Goal: Task Accomplishment & Management: Manage account settings

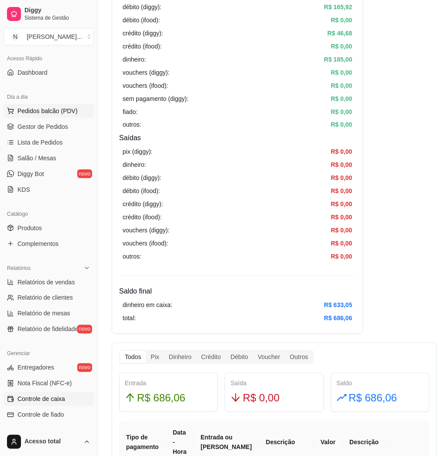
click at [59, 110] on span "Pedidos balcão (PDV)" at bounding box center [47, 111] width 60 height 9
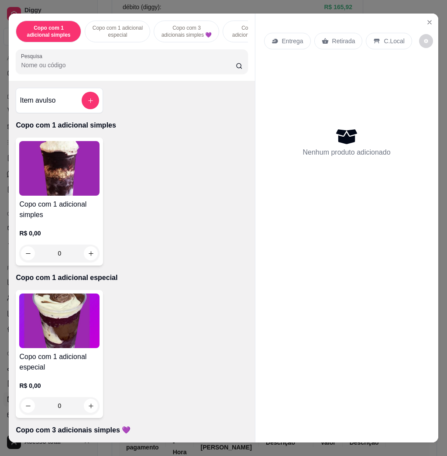
click at [162, 69] on input "Pesquisa" at bounding box center [128, 65] width 215 height 9
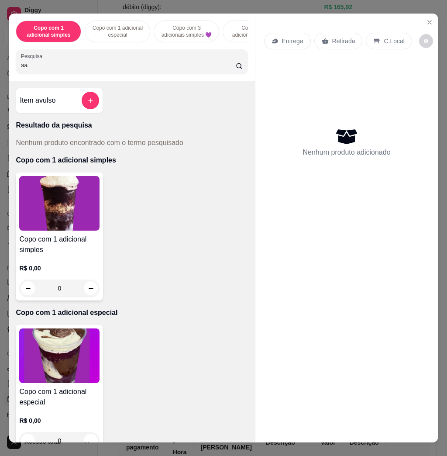
type input "s"
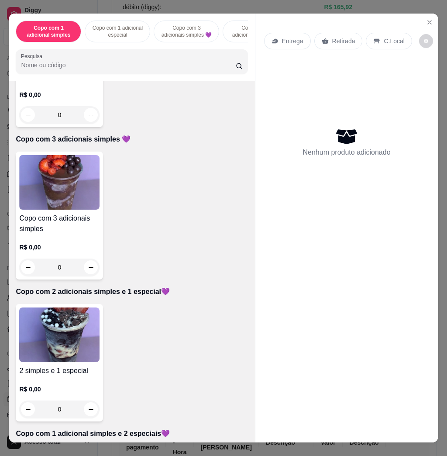
scroll to position [350, 0]
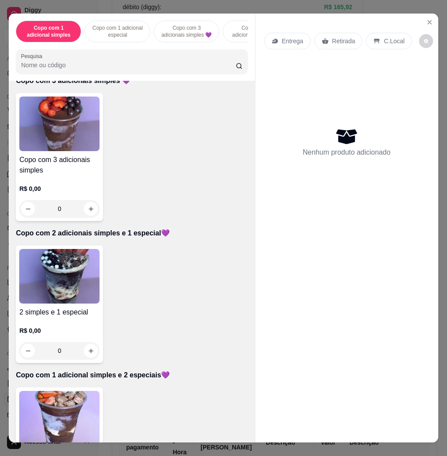
click at [60, 275] on img at bounding box center [59, 276] width 80 height 55
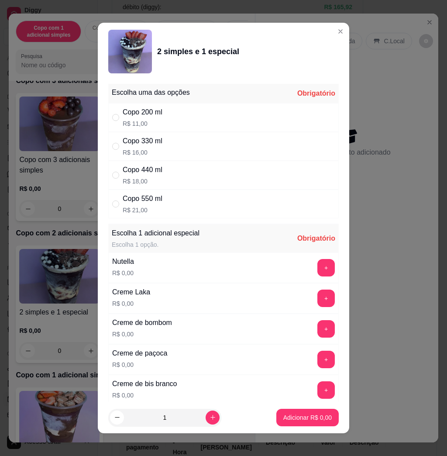
click at [184, 203] on div "Copo 550 ml R$ 21,00" at bounding box center [223, 204] width 231 height 29
radio input "true"
click at [318, 275] on button "+" at bounding box center [326, 267] width 17 height 17
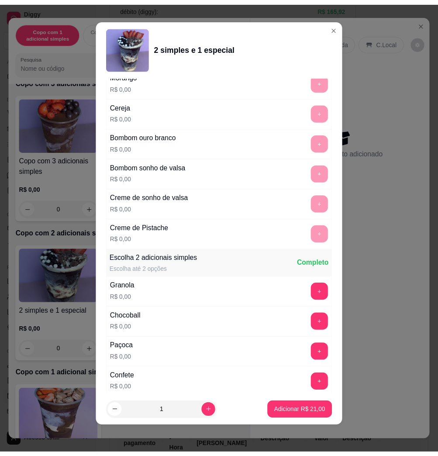
scroll to position [638, 0]
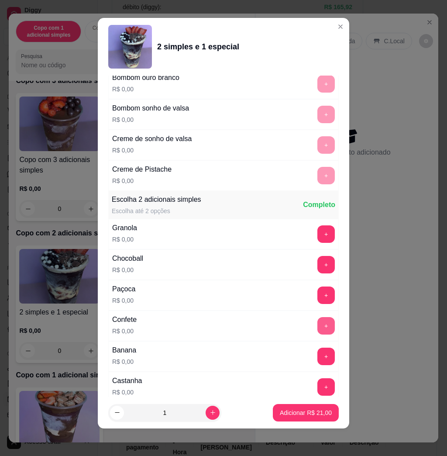
click at [318, 325] on button "+" at bounding box center [326, 325] width 17 height 17
click at [301, 409] on p "Adicionar R$ 21,00" at bounding box center [306, 413] width 51 height 8
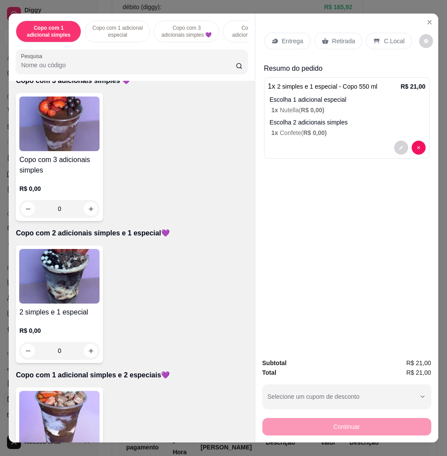
click at [283, 42] on div "Entrega" at bounding box center [287, 41] width 47 height 17
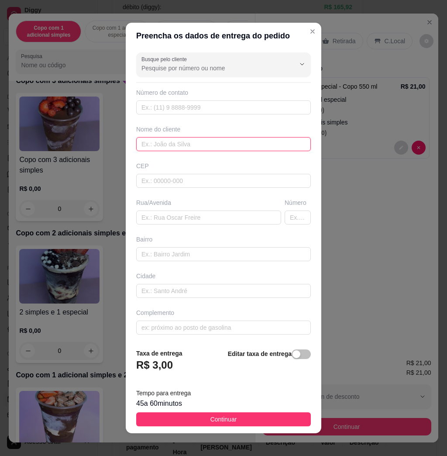
click at [187, 141] on input "text" at bounding box center [223, 144] width 175 height 14
type input "[PERSON_NAME]"
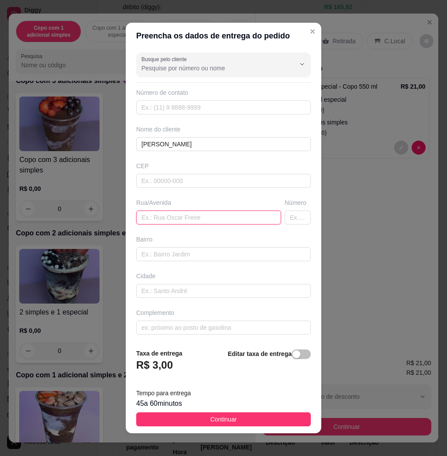
click at [189, 215] on input "text" at bounding box center [208, 218] width 145 height 14
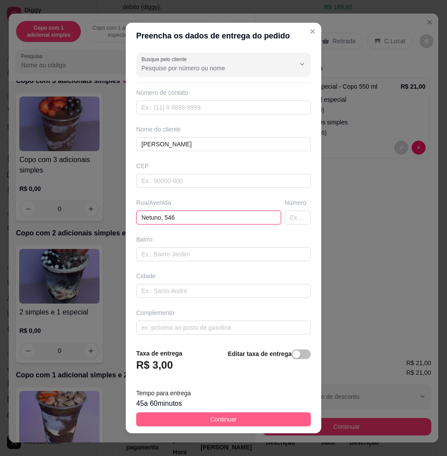
type input "Netuno, 546"
click at [264, 422] on button "Continuar" at bounding box center [223, 419] width 175 height 14
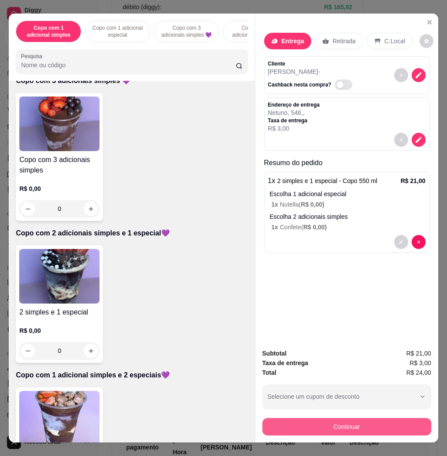
click at [337, 426] on button "Continuar" at bounding box center [347, 426] width 169 height 17
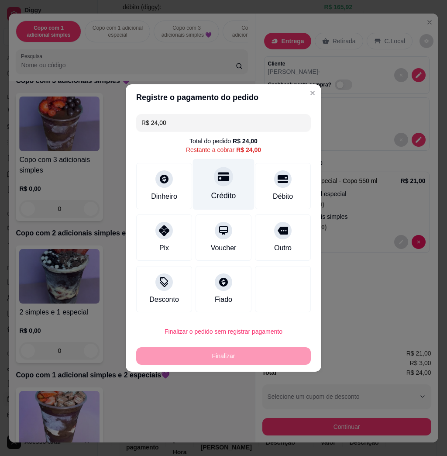
click at [220, 196] on div "Crédito" at bounding box center [223, 195] width 25 height 11
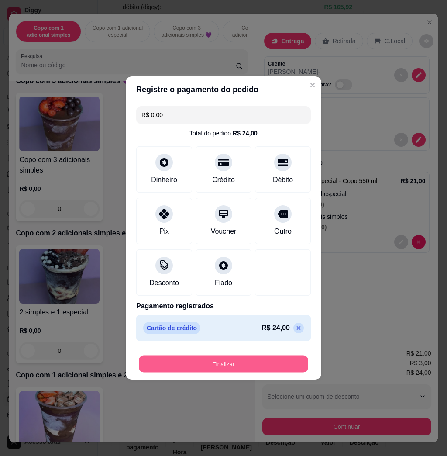
click at [239, 367] on button "Finalizar" at bounding box center [224, 364] width 170 height 17
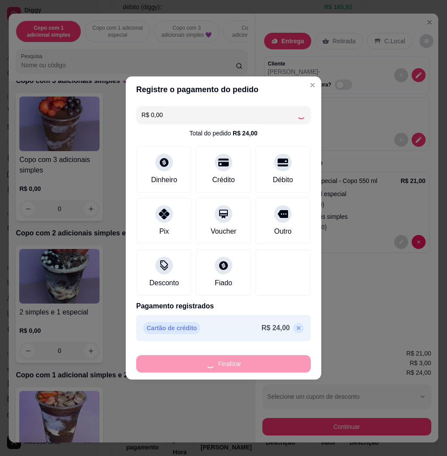
type input "-R$ 24,00"
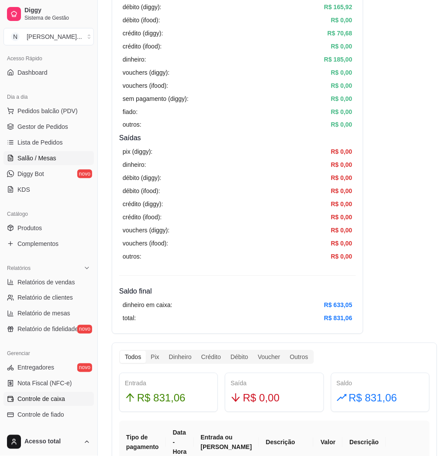
click at [52, 152] on link "Salão / Mesas" at bounding box center [48, 158] width 90 height 14
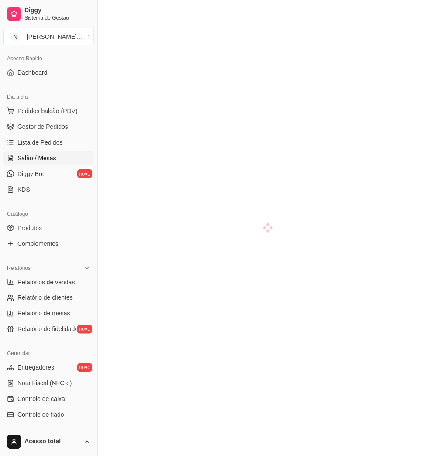
click at [50, 154] on span "Salão / Mesas" at bounding box center [36, 158] width 39 height 9
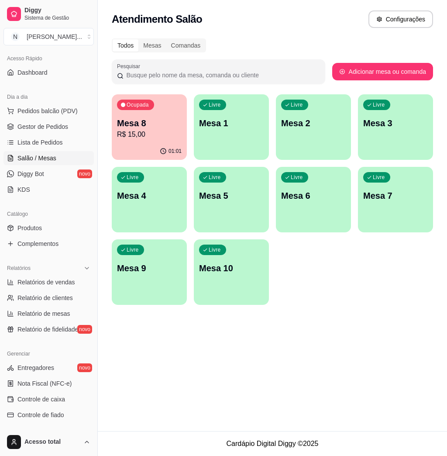
click at [233, 102] on div "Livre Mesa 1" at bounding box center [231, 121] width 75 height 55
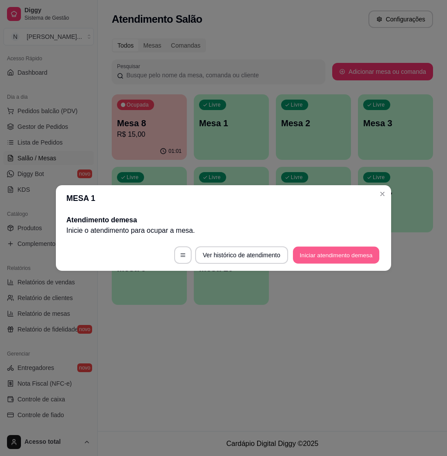
click at [301, 260] on button "Iniciar atendimento de mesa" at bounding box center [336, 255] width 87 height 17
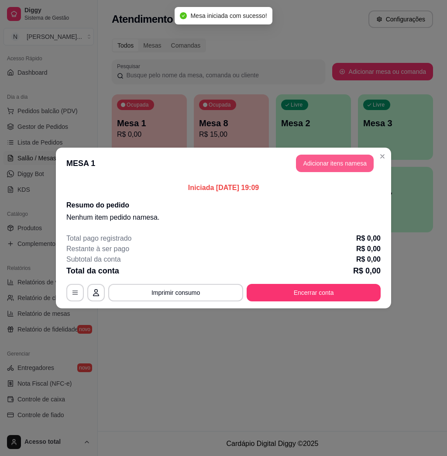
click at [326, 169] on button "Adicionar itens na mesa" at bounding box center [335, 163] width 78 height 17
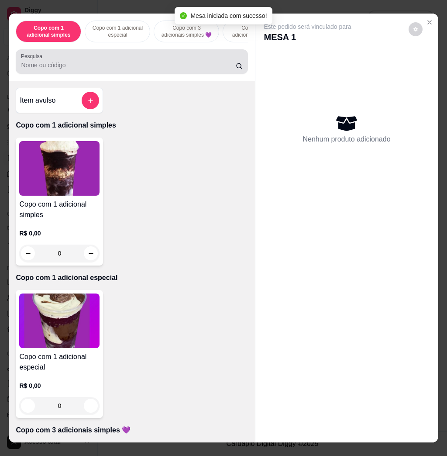
click at [215, 66] on input "Pesquisa" at bounding box center [128, 65] width 215 height 9
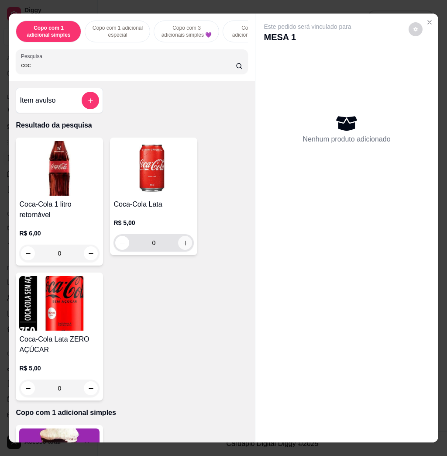
type input "coc"
click at [178, 243] on button "increase-product-quantity" at bounding box center [185, 243] width 14 height 14
type input "1"
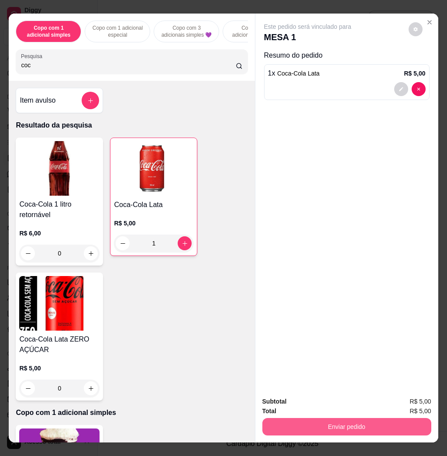
click at [395, 418] on button "Enviar pedido" at bounding box center [347, 426] width 169 height 17
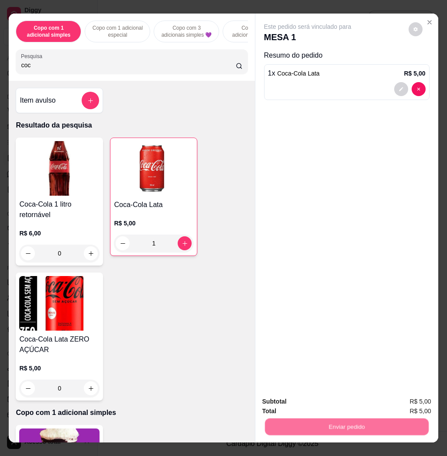
click at [325, 399] on button "Não registrar e enviar pedido" at bounding box center [316, 401] width 91 height 17
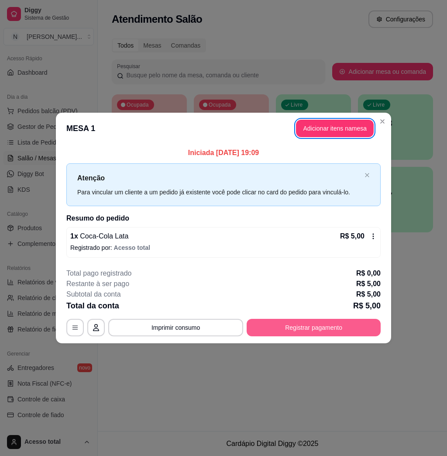
click at [316, 322] on button "Registrar pagamento" at bounding box center [314, 327] width 134 height 17
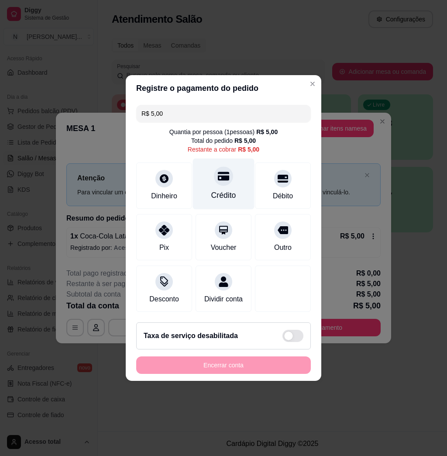
click at [217, 181] on div "Crédito" at bounding box center [224, 184] width 62 height 51
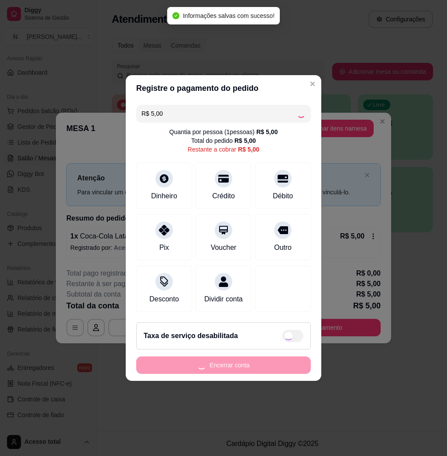
type input "R$ 0,00"
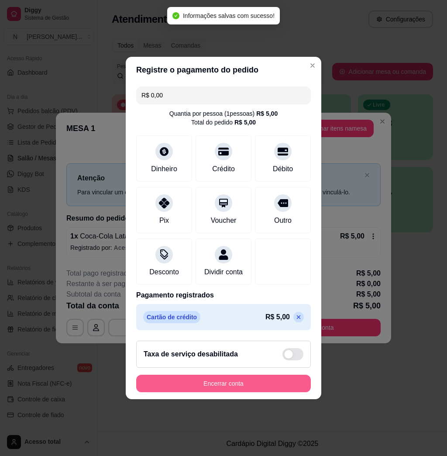
click at [227, 387] on button "Encerrar conta" at bounding box center [223, 383] width 175 height 17
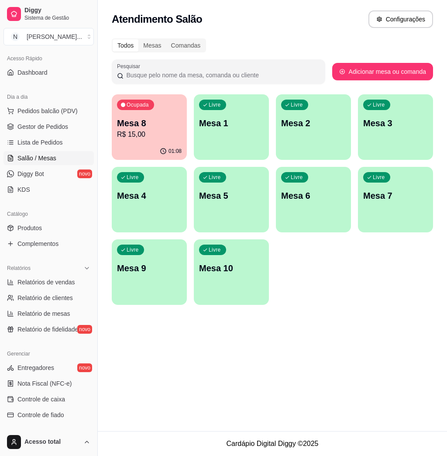
click at [242, 145] on div "Livre Mesa 1" at bounding box center [231, 121] width 75 height 55
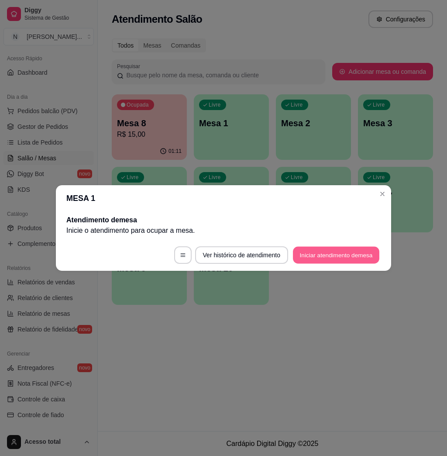
click at [315, 257] on button "Iniciar atendimento de mesa" at bounding box center [336, 255] width 87 height 17
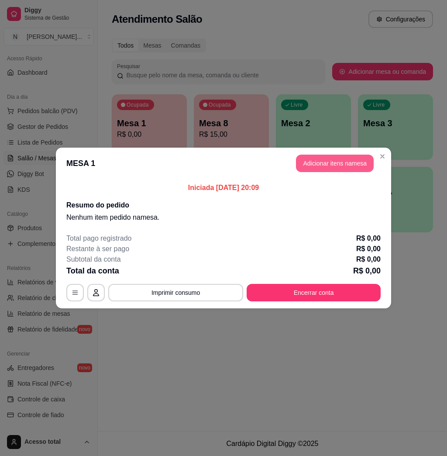
click at [353, 164] on button "Adicionar itens na mesa" at bounding box center [335, 163] width 78 height 17
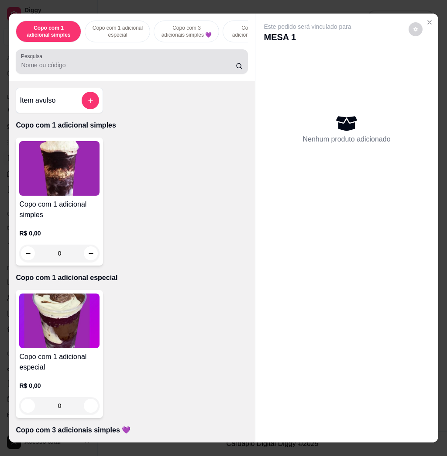
click at [191, 67] on input "Pesquisa" at bounding box center [128, 65] width 215 height 9
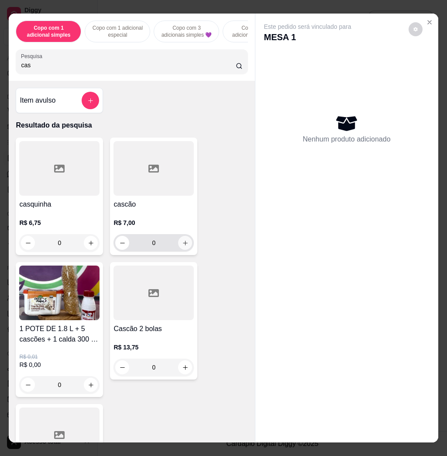
type input "cas"
click at [182, 246] on icon "increase-product-quantity" at bounding box center [185, 243] width 7 height 7
type input "1"
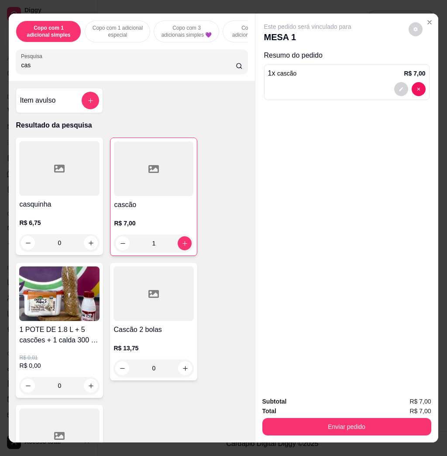
click at [324, 416] on div "Enviar pedido" at bounding box center [347, 426] width 169 height 20
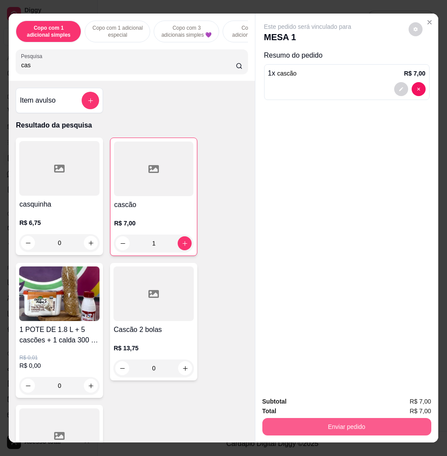
click at [325, 418] on button "Enviar pedido" at bounding box center [347, 426] width 169 height 17
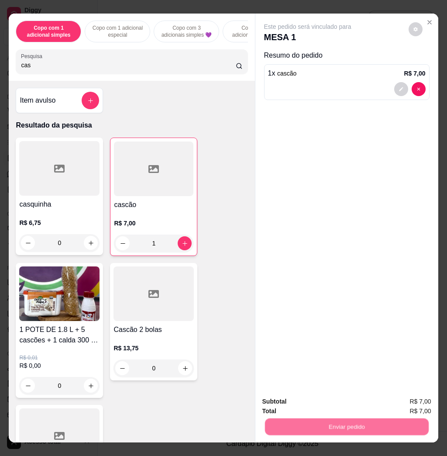
click at [315, 396] on button "Não registrar e enviar pedido" at bounding box center [317, 401] width 88 height 16
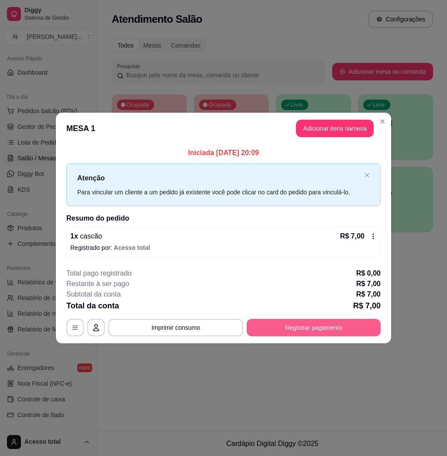
click at [331, 319] on button "Registrar pagamento" at bounding box center [314, 327] width 134 height 17
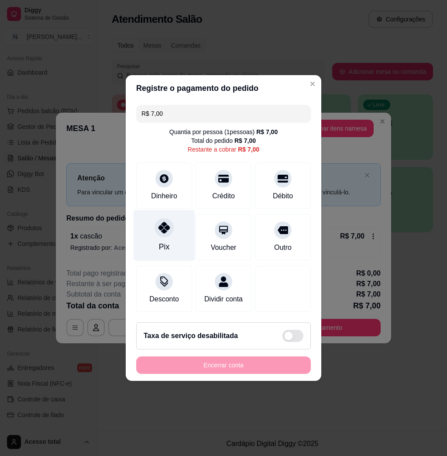
click at [171, 240] on div "Pix" at bounding box center [165, 235] width 62 height 51
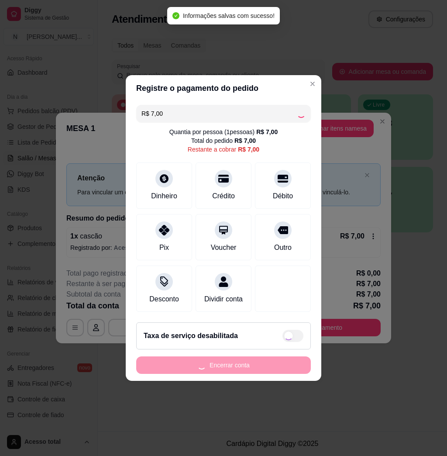
type input "R$ 0,00"
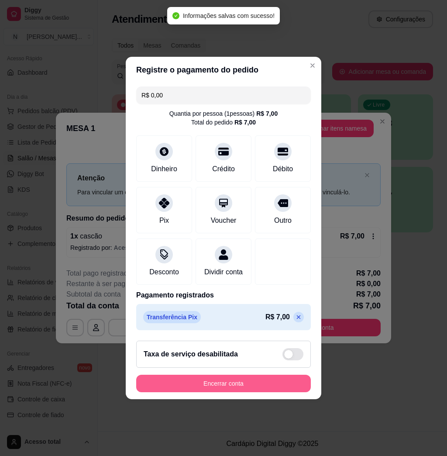
click at [229, 383] on button "Encerrar conta" at bounding box center [223, 383] width 175 height 17
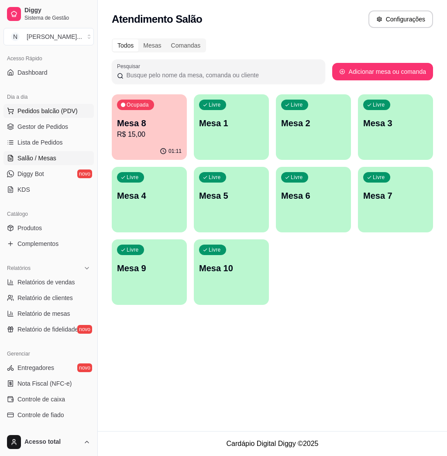
click at [47, 105] on button "Pedidos balcão (PDV)" at bounding box center [48, 111] width 90 height 14
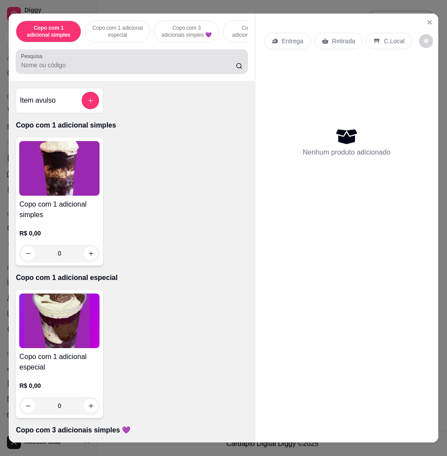
click at [139, 69] on input "Pesquisa" at bounding box center [128, 65] width 215 height 9
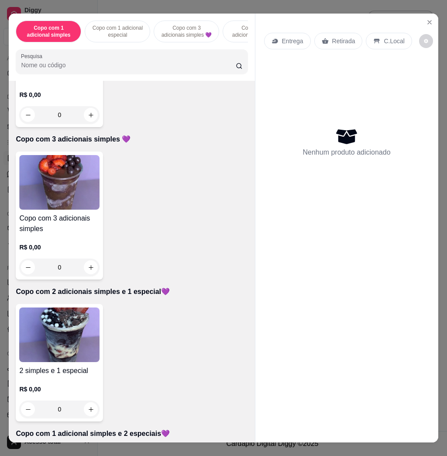
scroll to position [175, 0]
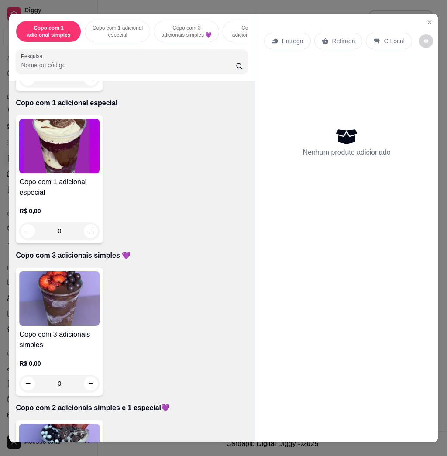
click at [57, 305] on img at bounding box center [59, 298] width 80 height 55
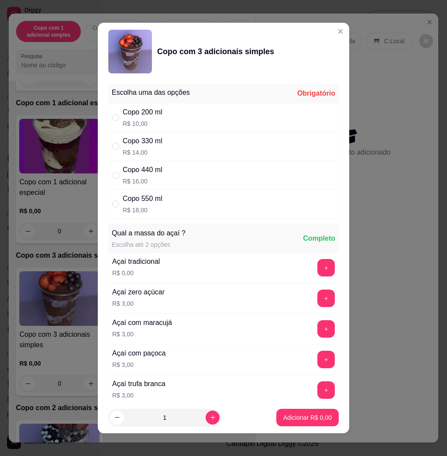
click at [159, 147] on div "Copo 330 ml R$ 14,00" at bounding box center [223, 146] width 231 height 29
radio input "true"
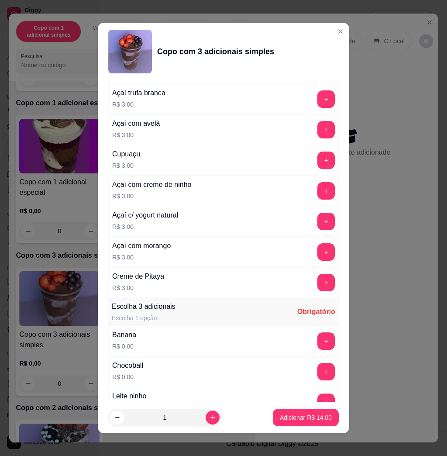
scroll to position [466, 0]
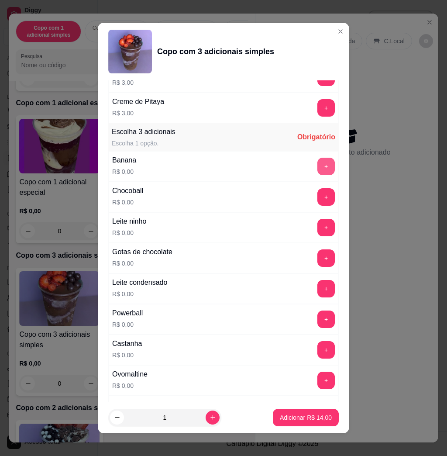
click at [318, 167] on button "+" at bounding box center [326, 166] width 17 height 17
click at [318, 230] on button "+" at bounding box center [326, 227] width 17 height 17
click at [318, 290] on button "+" at bounding box center [326, 288] width 17 height 17
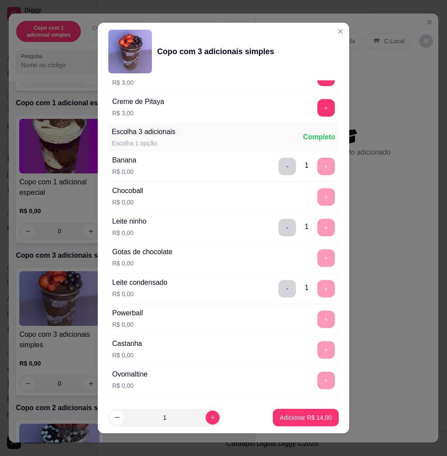
scroll to position [815, 0]
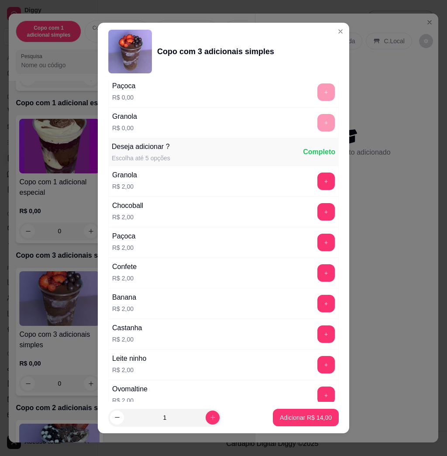
click at [318, 181] on button "+" at bounding box center [326, 181] width 17 height 17
click at [308, 421] on p "Adicionar R$ 16,00" at bounding box center [306, 417] width 52 height 9
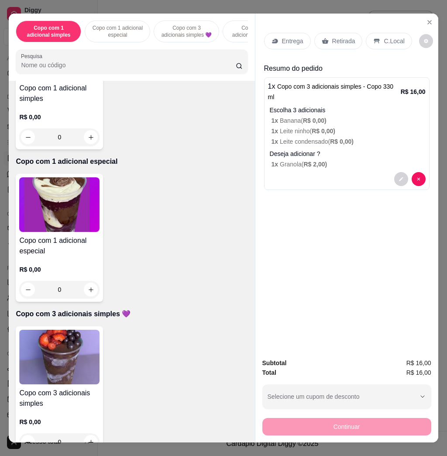
scroll to position [291, 0]
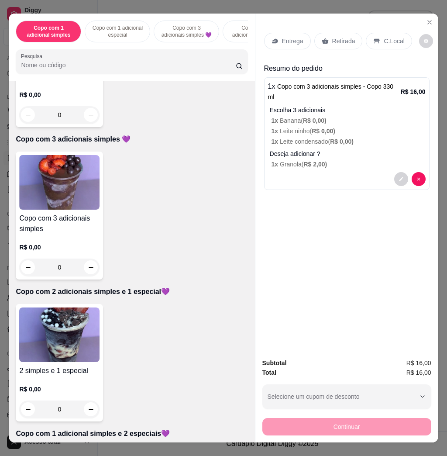
click at [74, 347] on img at bounding box center [59, 335] width 80 height 55
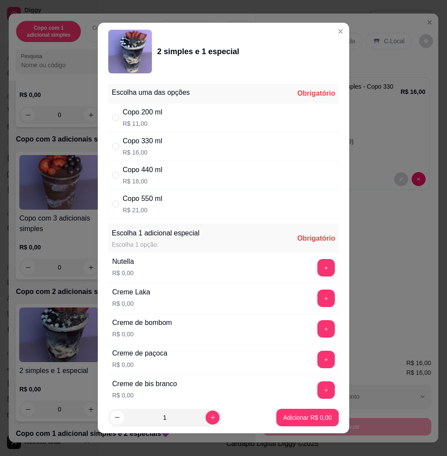
click at [151, 146] on div "Copo 330 ml" at bounding box center [143, 141] width 40 height 10
radio input "true"
click at [210, 416] on icon "increase-product-quantity" at bounding box center [213, 417] width 7 height 7
type input "2"
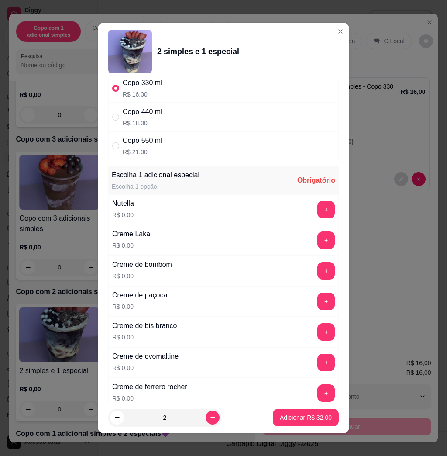
scroll to position [116, 0]
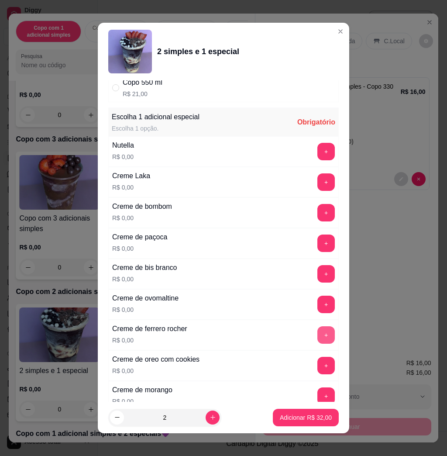
click at [318, 332] on button "+" at bounding box center [326, 334] width 17 height 17
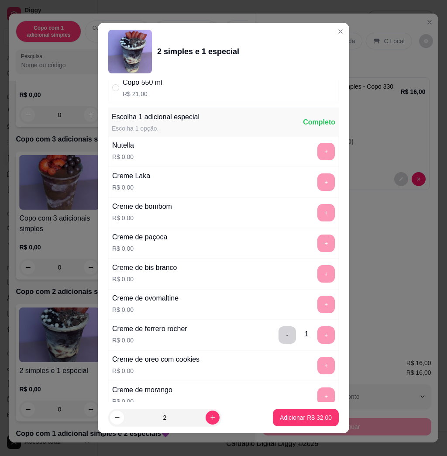
scroll to position [5, 0]
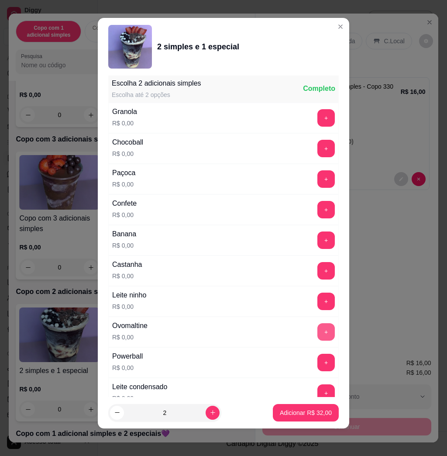
click at [318, 332] on button "+" at bounding box center [326, 331] width 17 height 17
click at [299, 415] on p "Adicionar R$ 32,00" at bounding box center [306, 413] width 52 height 9
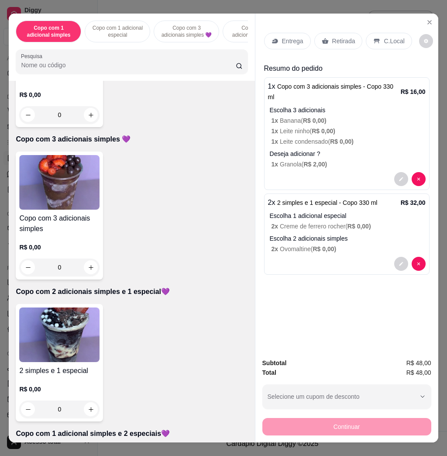
click at [287, 42] on div "Entrega" at bounding box center [287, 41] width 47 height 17
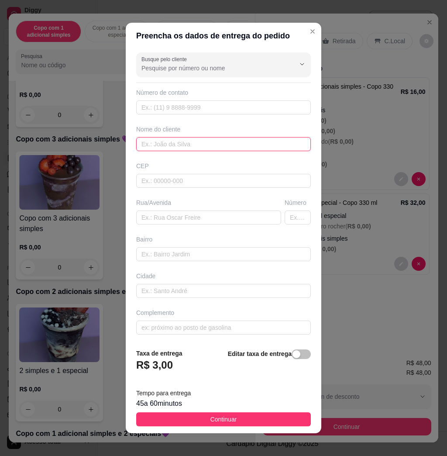
click at [182, 139] on input "text" at bounding box center [223, 144] width 175 height 14
type input "Camila"
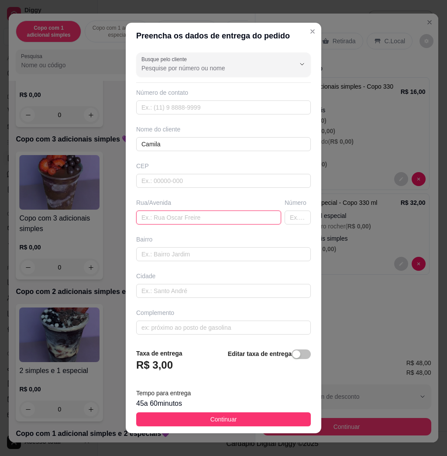
click at [160, 218] on input "text" at bounding box center [208, 218] width 145 height 14
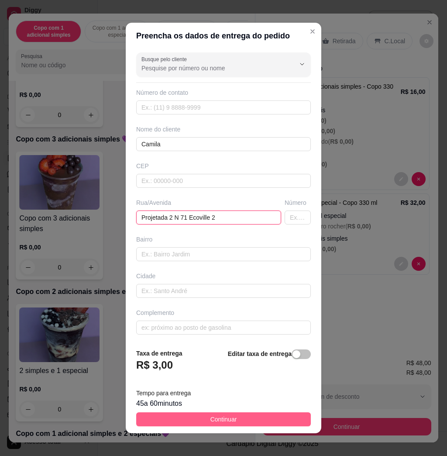
type input "Projetada 2 N 71 Ecoville 2"
click at [211, 416] on span "Continuar" at bounding box center [224, 420] width 27 height 10
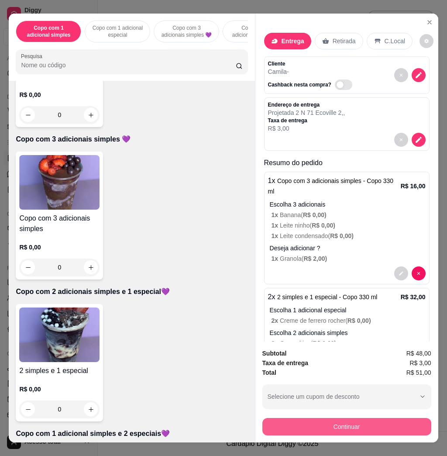
click at [383, 422] on button "Continuar" at bounding box center [347, 426] width 169 height 17
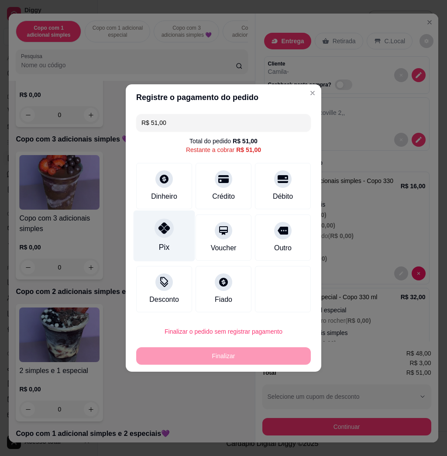
click at [164, 244] on div "Pix" at bounding box center [164, 247] width 10 height 11
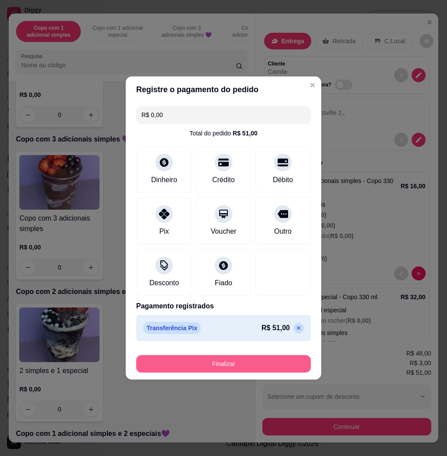
click at [225, 364] on button "Finalizar" at bounding box center [223, 363] width 175 height 17
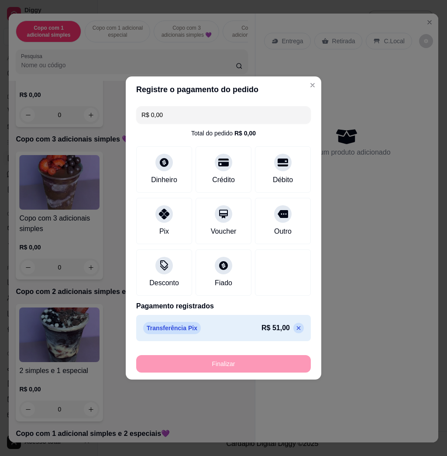
type input "-R$ 51,00"
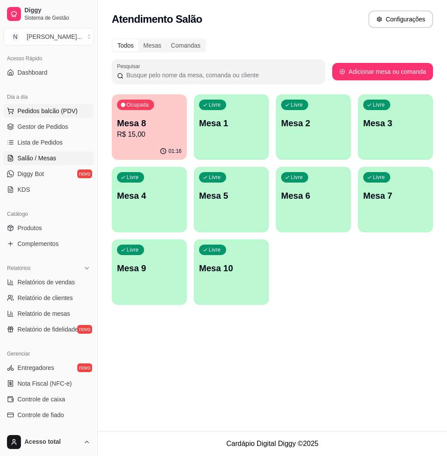
click at [59, 108] on span "Pedidos balcão (PDV)" at bounding box center [47, 111] width 60 height 9
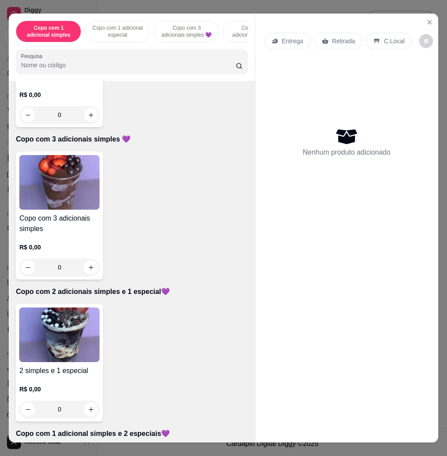
scroll to position [350, 0]
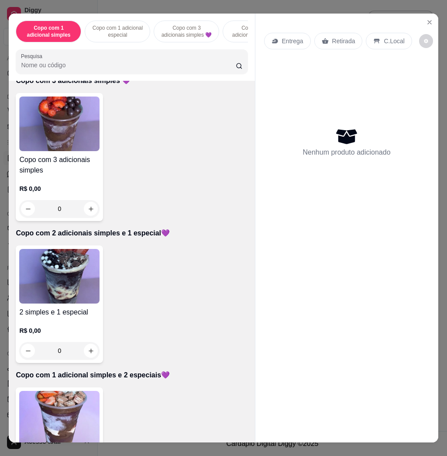
click at [66, 293] on img at bounding box center [59, 276] width 80 height 55
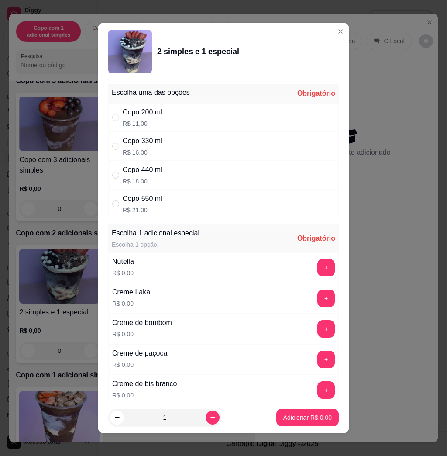
click at [159, 140] on div "Copo 330 ml R$ 16,00" at bounding box center [223, 146] width 231 height 29
radio input "true"
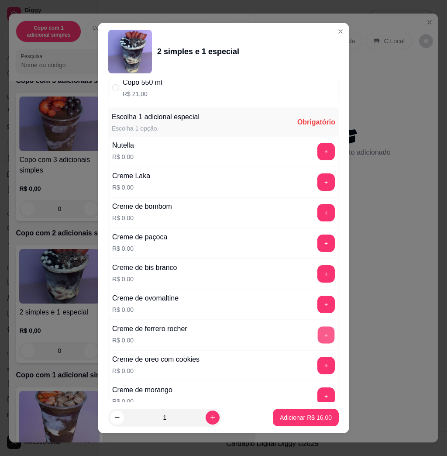
click at [318, 333] on button "+" at bounding box center [326, 335] width 17 height 17
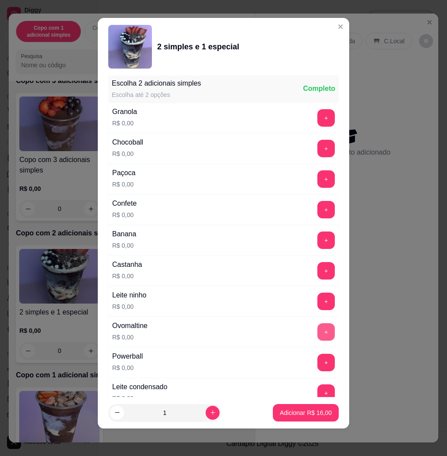
click at [318, 331] on button "+" at bounding box center [326, 331] width 17 height 17
click at [318, 392] on button "+" at bounding box center [326, 392] width 17 height 17
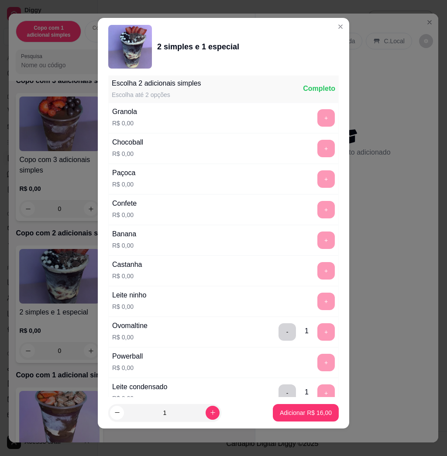
scroll to position [1120, 0]
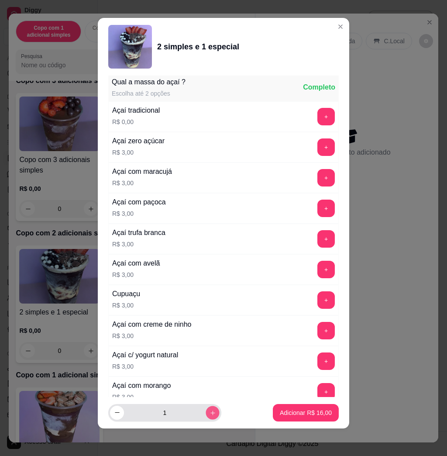
click at [210, 413] on icon "increase-product-quantity" at bounding box center [213, 413] width 7 height 7
type input "2"
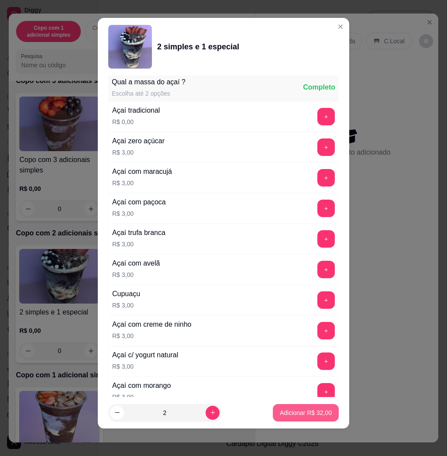
click at [288, 411] on p "Adicionar R$ 32,00" at bounding box center [306, 413] width 52 height 9
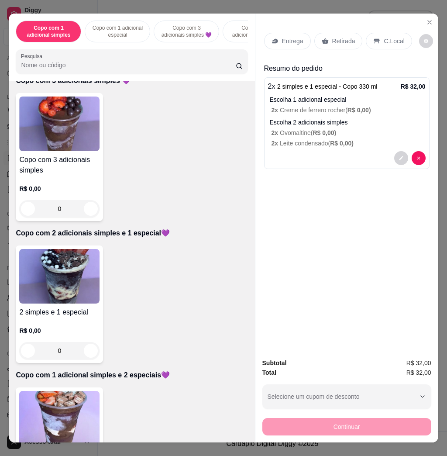
click at [277, 41] on div "Entrega" at bounding box center [287, 41] width 47 height 17
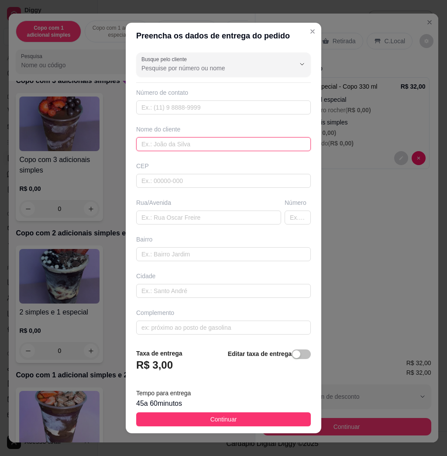
click at [193, 143] on input "text" at bounding box center [223, 144] width 175 height 14
type input "[PERSON_NAME]"
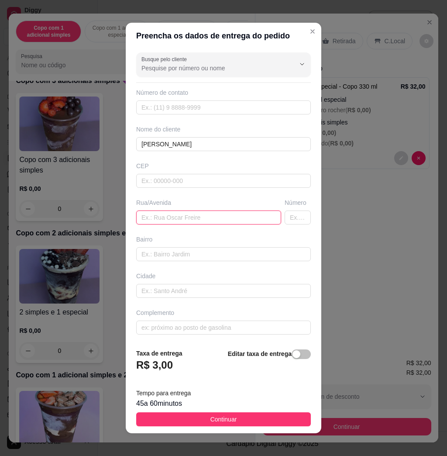
click at [165, 216] on input "text" at bounding box center [208, 218] width 145 height 14
type input "b"
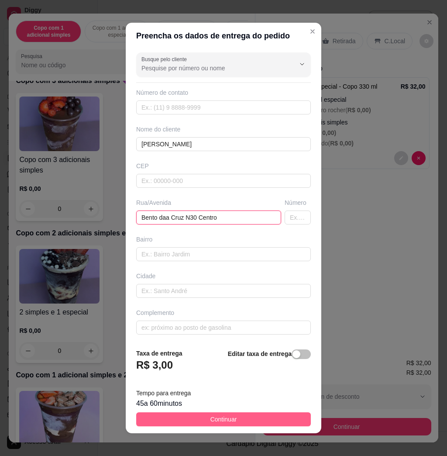
type input "Bento daa Cruz N30 Centro"
click at [211, 417] on span "Continuar" at bounding box center [224, 420] width 27 height 10
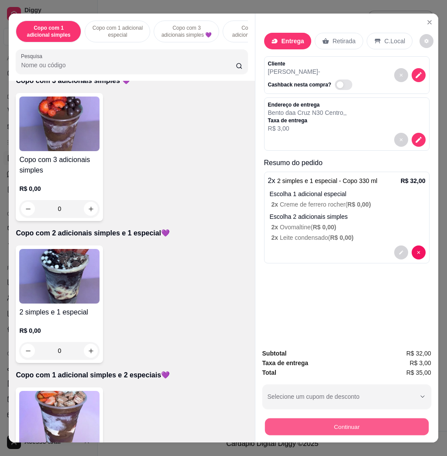
click at [267, 423] on button "Continuar" at bounding box center [347, 426] width 164 height 17
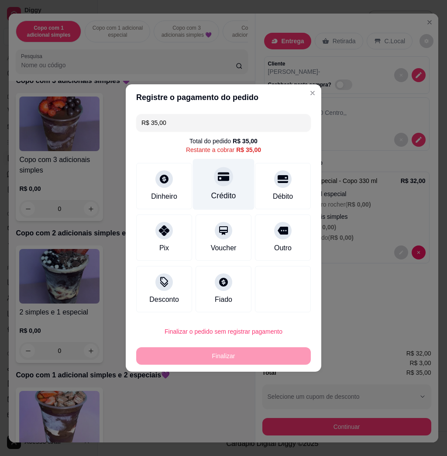
click at [232, 188] on div "Crédito" at bounding box center [224, 184] width 62 height 51
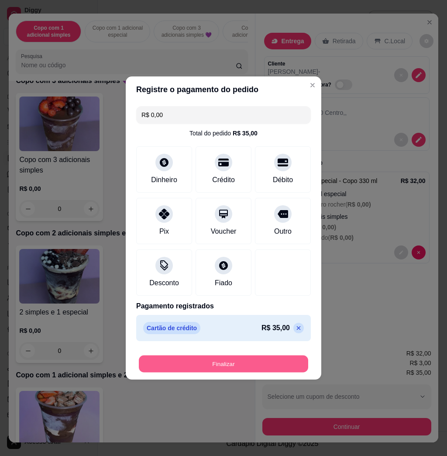
click at [219, 360] on button "Finalizar" at bounding box center [224, 364] width 170 height 17
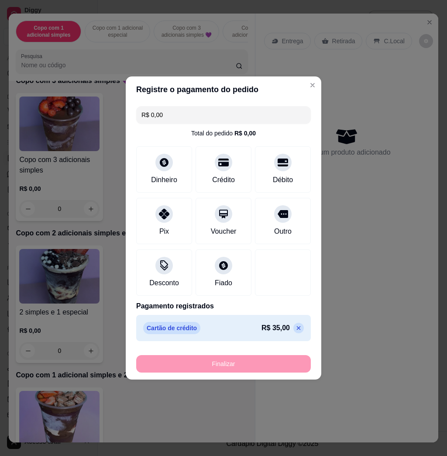
type input "-R$ 35,00"
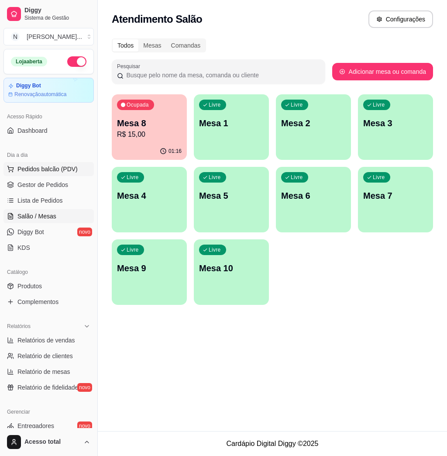
click at [66, 163] on button "Pedidos balcão (PDV)" at bounding box center [48, 169] width 90 height 14
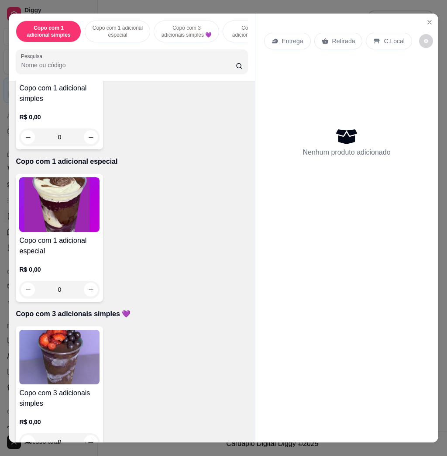
scroll to position [175, 0]
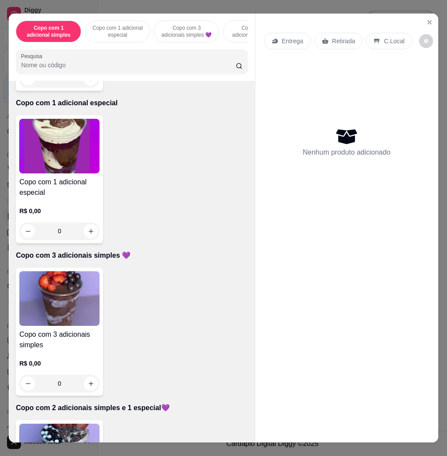
click at [77, 168] on img at bounding box center [59, 146] width 80 height 55
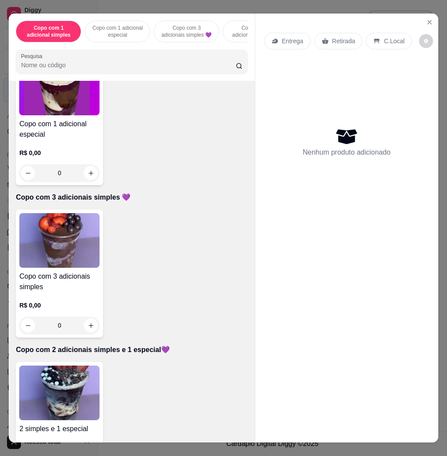
scroll to position [350, 0]
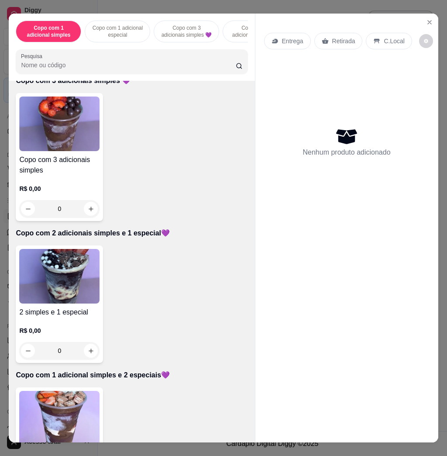
click at [60, 298] on img at bounding box center [59, 276] width 80 height 55
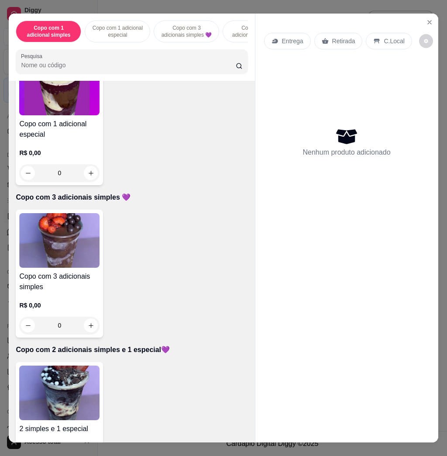
click at [75, 216] on div "Copo com 3 adicionais simples R$ 0,00 0" at bounding box center [59, 274] width 87 height 128
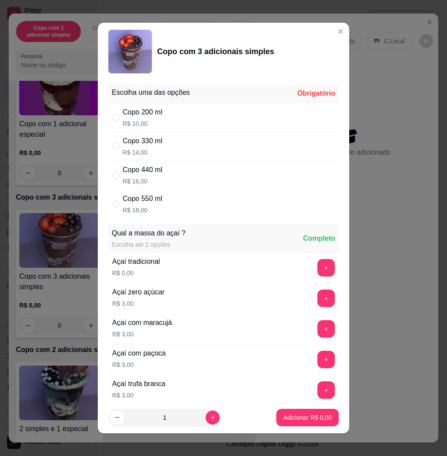
click at [183, 206] on div "Copo 550 ml R$ 18,00" at bounding box center [223, 204] width 231 height 29
radio input "true"
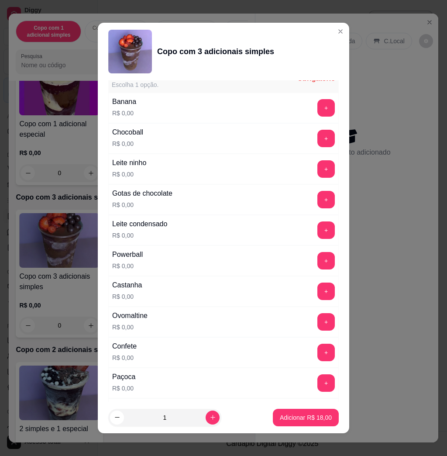
scroll to position [582, 0]
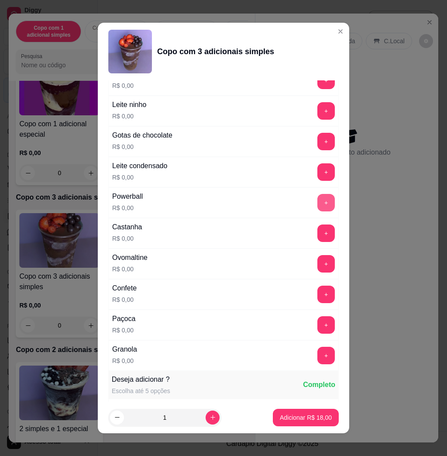
click at [318, 203] on button "+" at bounding box center [326, 202] width 17 height 17
click at [318, 119] on button "+" at bounding box center [326, 110] width 17 height 17
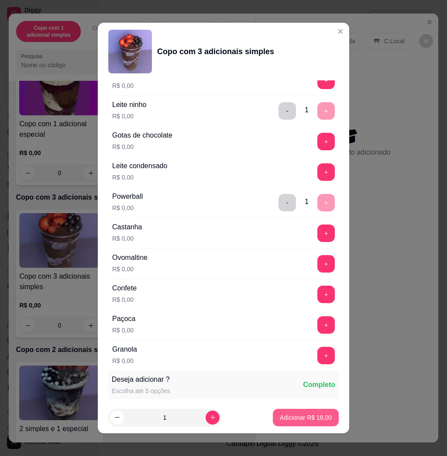
click at [297, 412] on button "Adicionar R$ 18,00" at bounding box center [306, 417] width 66 height 17
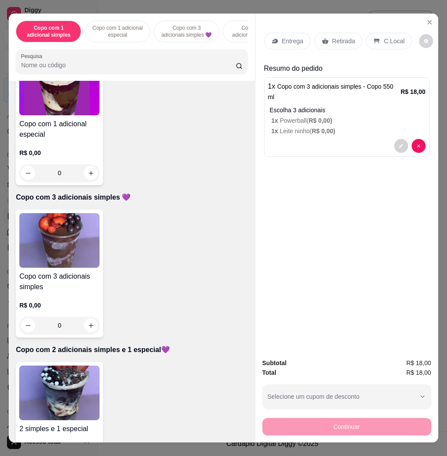
click at [284, 37] on p "Entrega" at bounding box center [292, 41] width 21 height 9
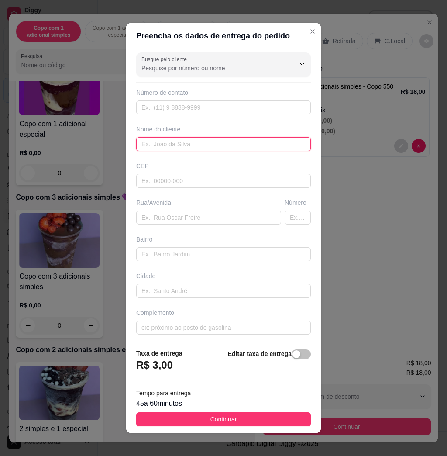
click at [211, 145] on input "text" at bounding box center [223, 144] width 175 height 14
type input "[PERSON_NAME]"
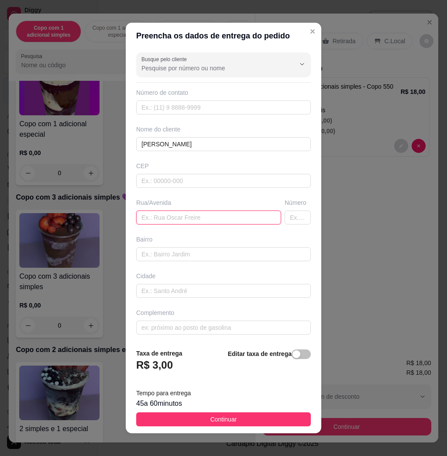
click at [197, 223] on input "text" at bounding box center [208, 218] width 145 height 14
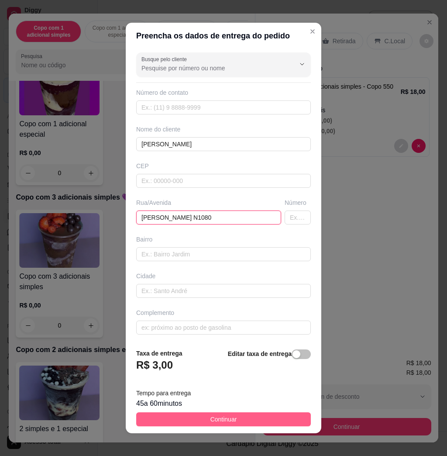
type input "[PERSON_NAME] N1080"
click at [256, 425] on button "Continuar" at bounding box center [223, 419] width 175 height 14
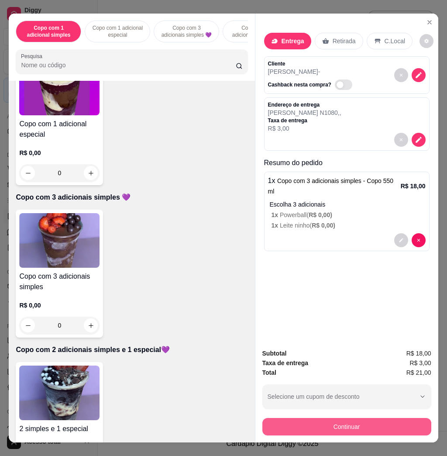
click at [316, 424] on button "Continuar" at bounding box center [347, 426] width 169 height 17
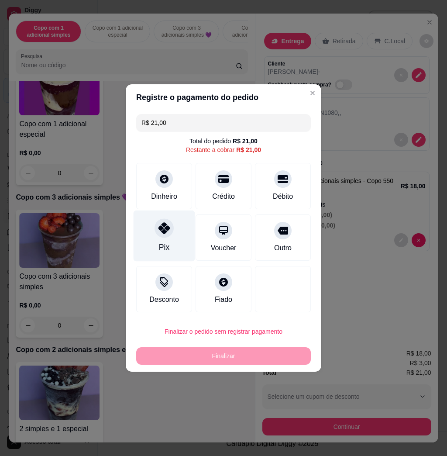
click at [160, 231] on icon at bounding box center [164, 227] width 11 height 11
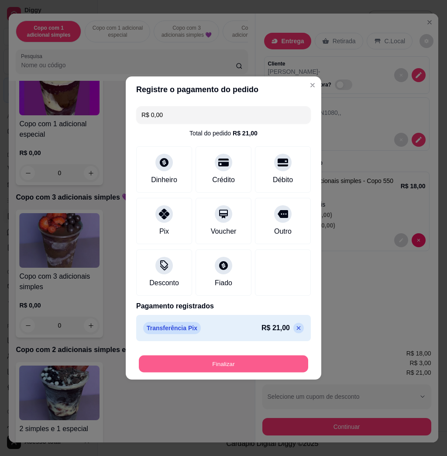
click at [220, 363] on button "Finalizar" at bounding box center [224, 364] width 170 height 17
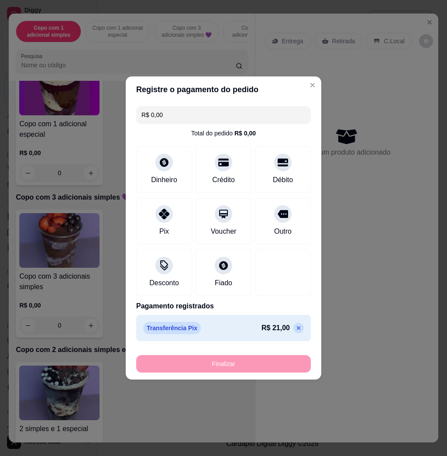
type input "-R$ 21,00"
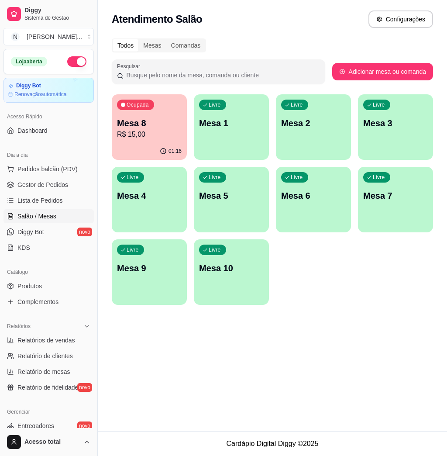
click at [220, 363] on div "Atendimento Salão Configurações Todos Mesas Comandas Pesquisar Adicionar mesa o…" at bounding box center [273, 215] width 350 height 431
click at [241, 291] on div "Livre Mesa 10" at bounding box center [231, 266] width 75 height 55
click at [256, 154] on div "button" at bounding box center [231, 154] width 73 height 10
click at [54, 173] on button "Pedidos balcão (PDV)" at bounding box center [48, 169] width 90 height 14
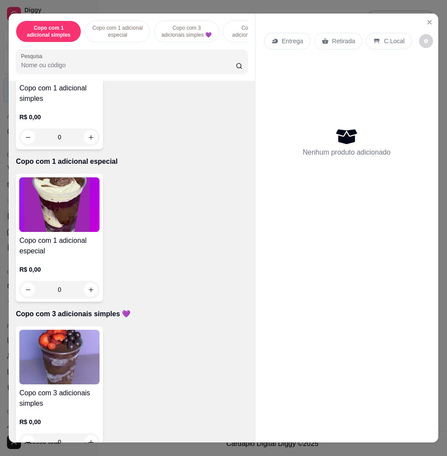
scroll to position [175, 0]
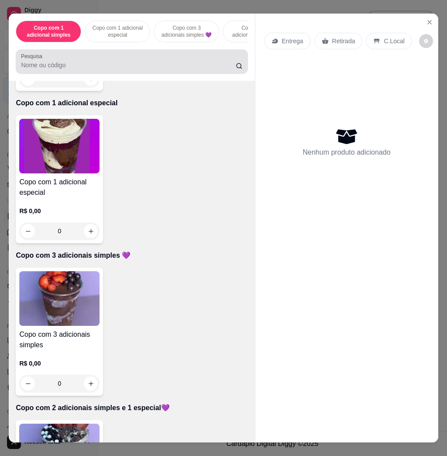
click at [164, 64] on div at bounding box center [132, 61] width 222 height 17
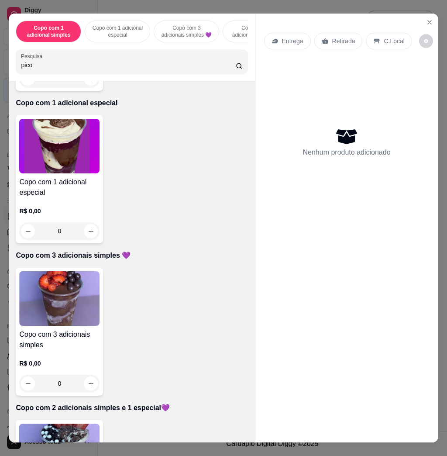
scroll to position [0, 0]
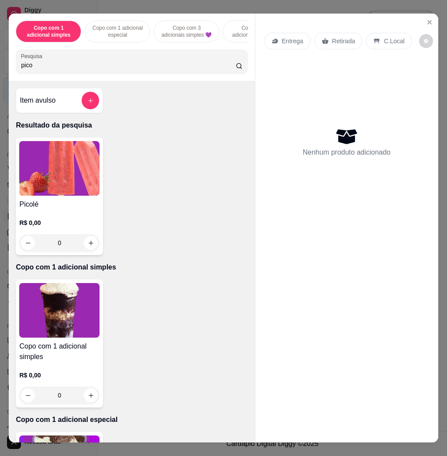
type input "pico"
click at [80, 178] on img at bounding box center [59, 168] width 80 height 55
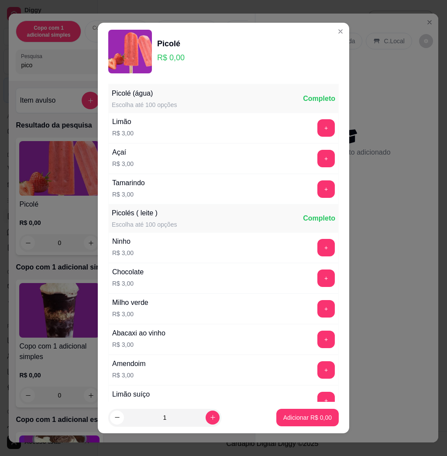
scroll to position [58, 0]
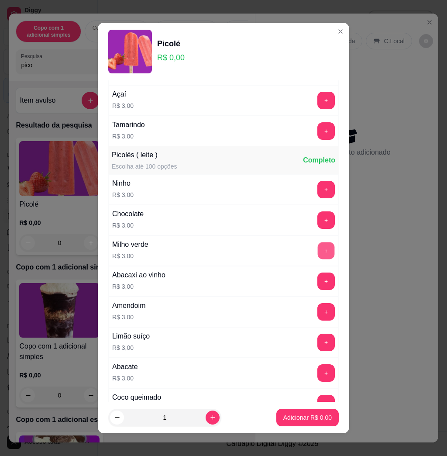
click at [318, 248] on button "+" at bounding box center [326, 250] width 17 height 17
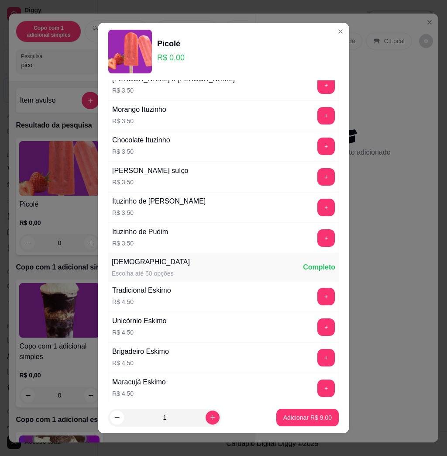
scroll to position [408, 0]
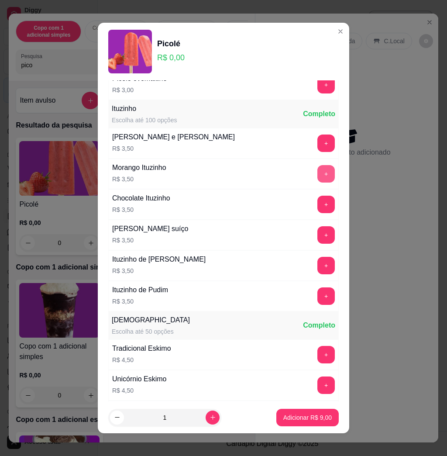
click at [318, 178] on button "+" at bounding box center [326, 173] width 17 height 17
click at [318, 178] on button "+" at bounding box center [326, 174] width 17 height 17
click at [318, 145] on button "+" at bounding box center [326, 143] width 17 height 17
click at [296, 414] on p "Adicionar R$ 23,00" at bounding box center [306, 417] width 52 height 9
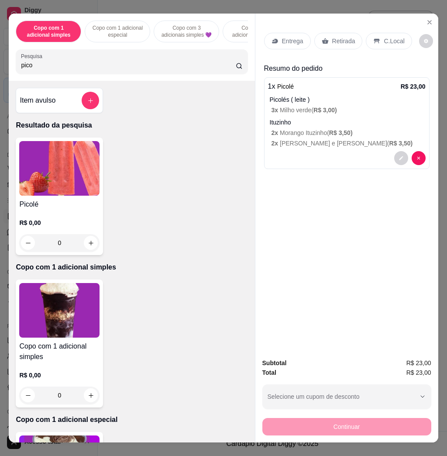
click at [287, 38] on p "Entrega" at bounding box center [292, 41] width 21 height 9
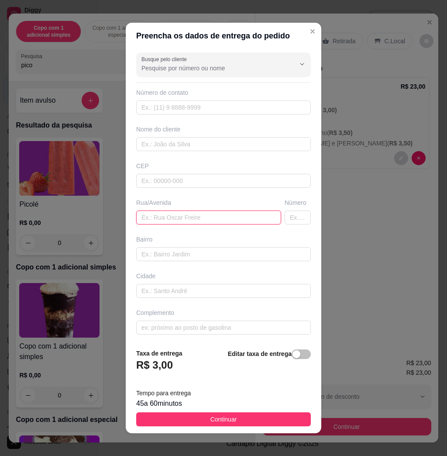
click at [178, 215] on input "text" at bounding box center [208, 218] width 145 height 14
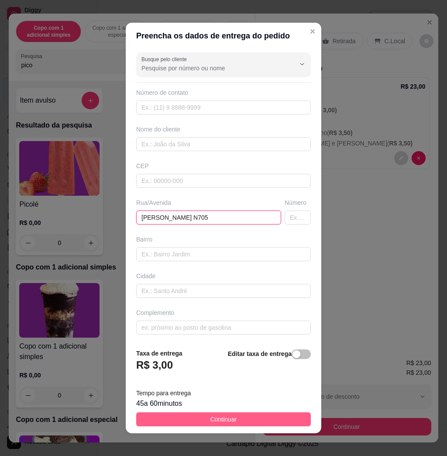
type input "[PERSON_NAME] N705"
click at [247, 422] on button "Continuar" at bounding box center [223, 419] width 175 height 14
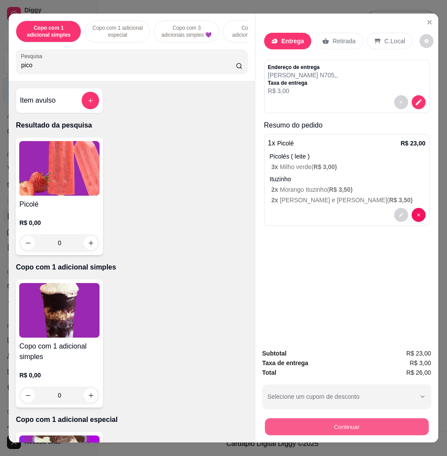
click at [325, 424] on button "Continuar" at bounding box center [347, 426] width 164 height 17
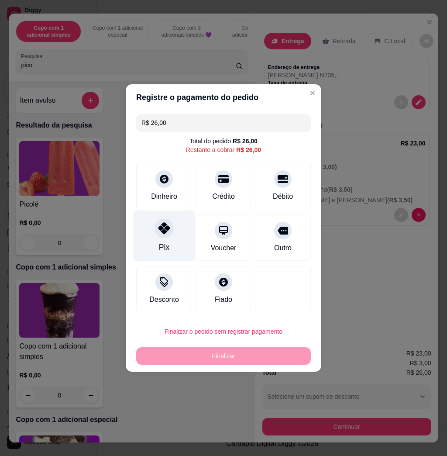
click at [161, 229] on icon at bounding box center [164, 227] width 11 height 11
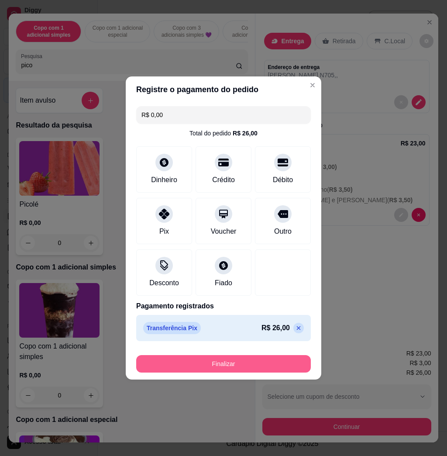
click at [247, 364] on button "Finalizar" at bounding box center [223, 363] width 175 height 17
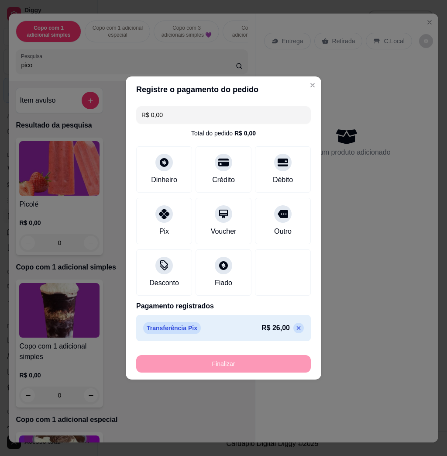
type input "-R$ 26,00"
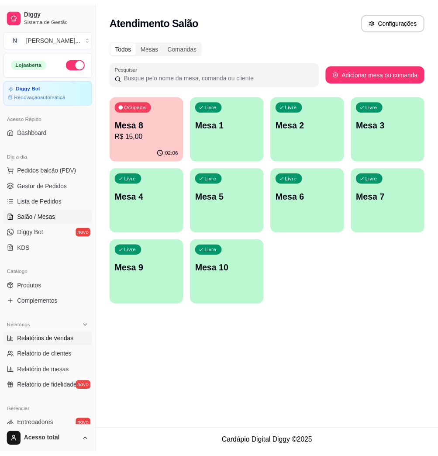
scroll to position [58, 0]
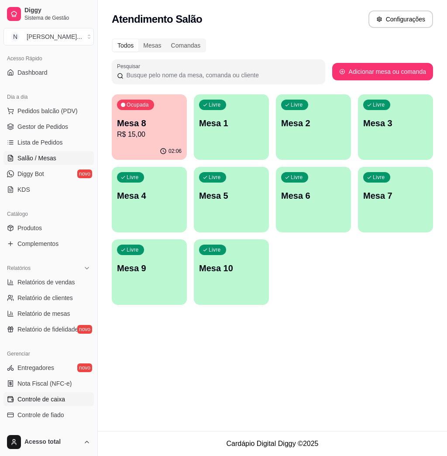
click at [49, 397] on span "Controle de caixa" at bounding box center [41, 399] width 48 height 9
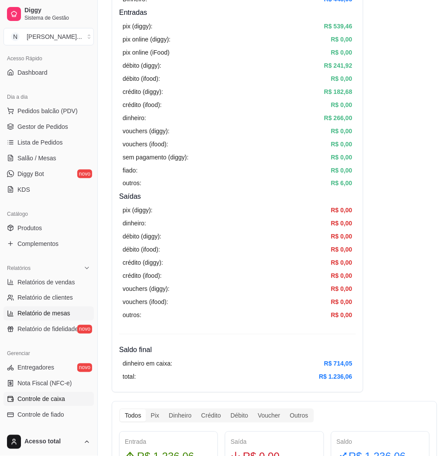
scroll to position [116, 0]
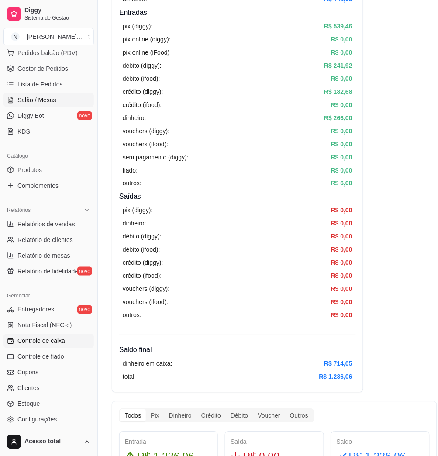
click at [48, 99] on span "Salão / Mesas" at bounding box center [36, 100] width 39 height 9
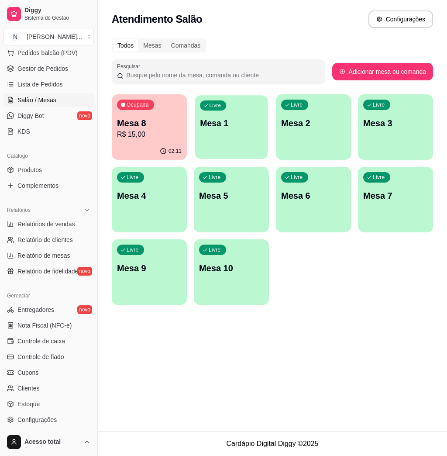
click at [201, 120] on p "Mesa 1" at bounding box center [231, 124] width 63 height 12
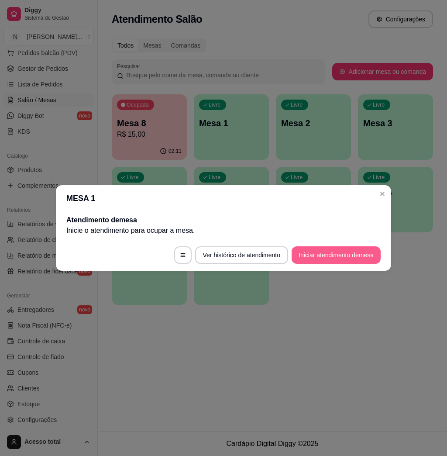
click at [316, 256] on button "Iniciar atendimento de mesa" at bounding box center [336, 254] width 89 height 17
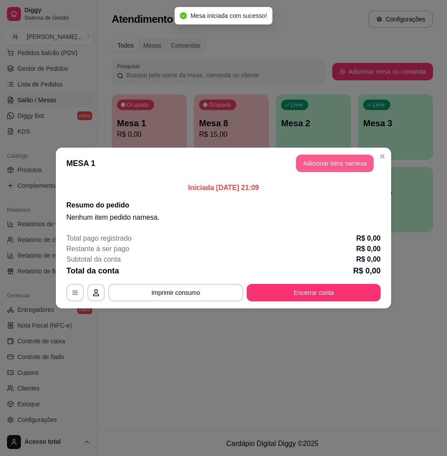
click at [303, 158] on button "Adicionar itens na mesa" at bounding box center [335, 163] width 78 height 17
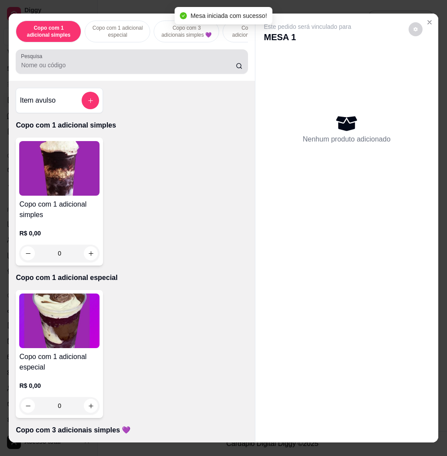
click at [171, 67] on input "Pesquisa" at bounding box center [128, 65] width 215 height 9
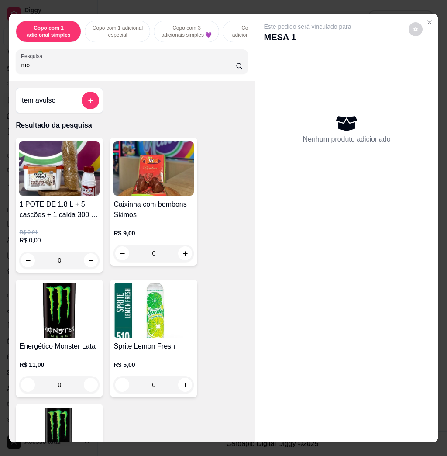
type input "m"
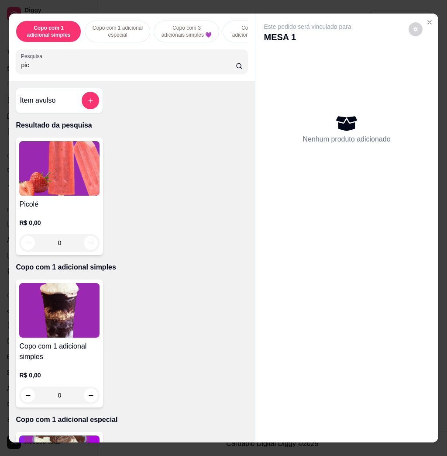
type input "pic"
click at [90, 180] on img at bounding box center [59, 168] width 80 height 55
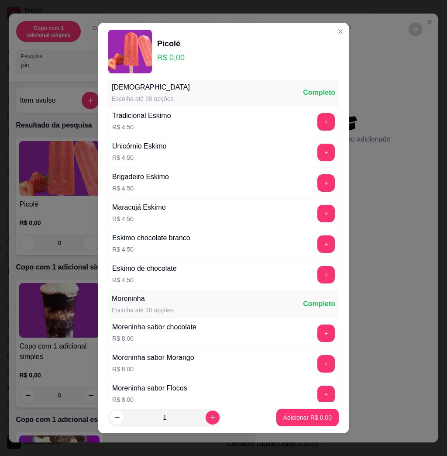
scroll to position [815, 0]
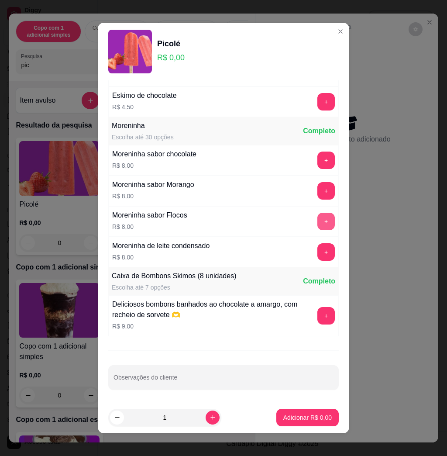
click at [318, 225] on button "+" at bounding box center [326, 221] width 17 height 17
click at [297, 413] on p "Adicionar R$ 8,00" at bounding box center [308, 417] width 48 height 9
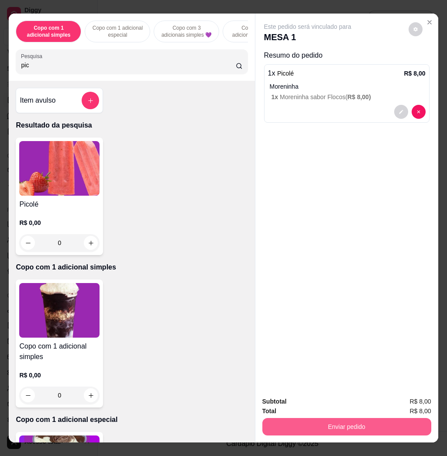
click at [302, 419] on button "Enviar pedido" at bounding box center [347, 426] width 169 height 17
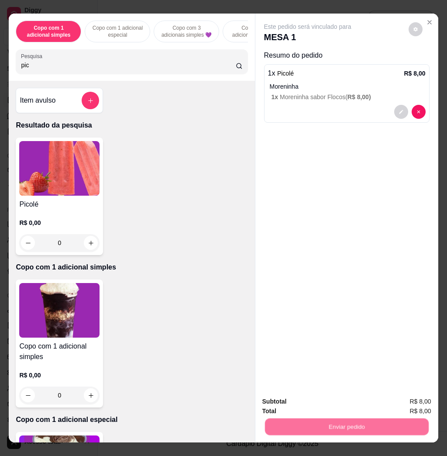
click at [299, 402] on button "Não registrar e enviar pedido" at bounding box center [316, 401] width 91 height 17
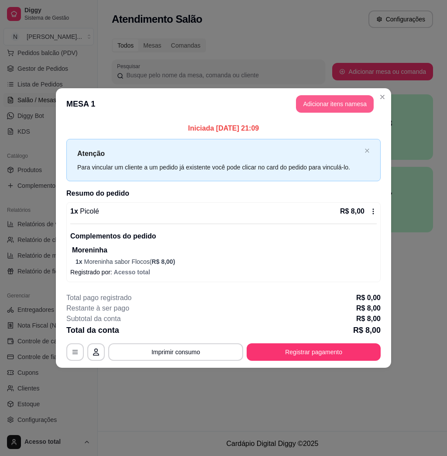
click at [329, 106] on button "Adicionar itens na mesa" at bounding box center [335, 103] width 78 height 17
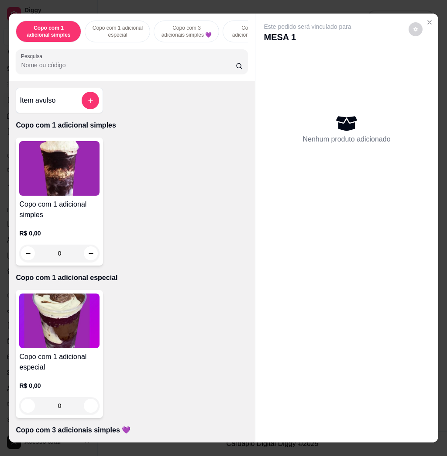
drag, startPoint x: 179, startPoint y: 74, endPoint x: 173, endPoint y: 67, distance: 8.7
click at [175, 69] on input "Pesquisa" at bounding box center [128, 65] width 215 height 9
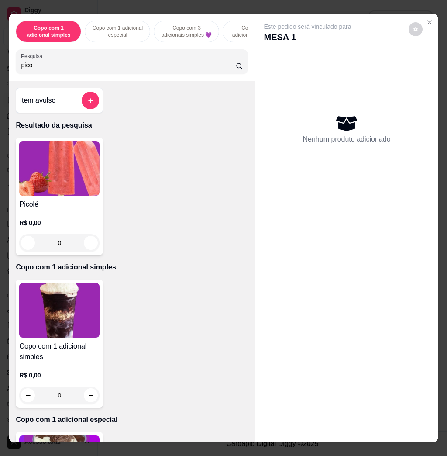
type input "pico"
click at [52, 191] on img at bounding box center [59, 168] width 80 height 55
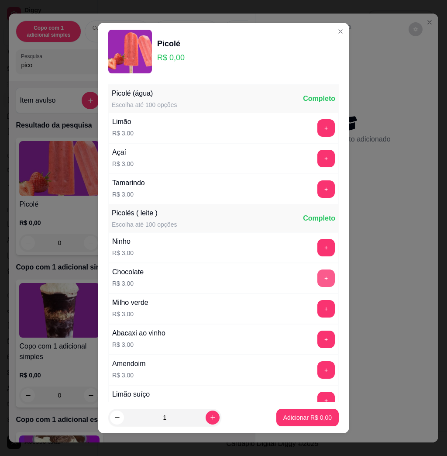
click at [318, 280] on button "+" at bounding box center [326, 278] width 17 height 17
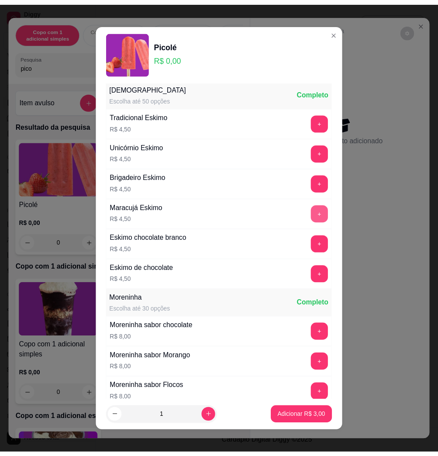
scroll to position [408, 0]
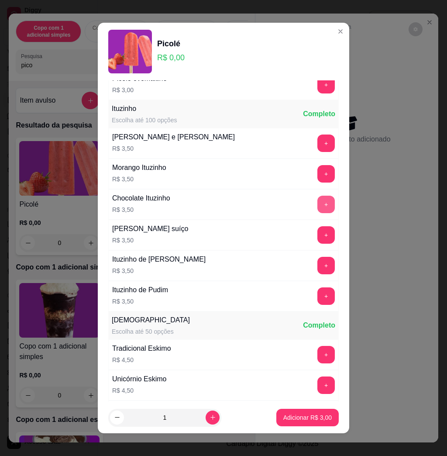
click at [318, 208] on button "+" at bounding box center [326, 204] width 17 height 17
click at [306, 423] on button "Adicionar R$ 6,50" at bounding box center [308, 417] width 62 height 17
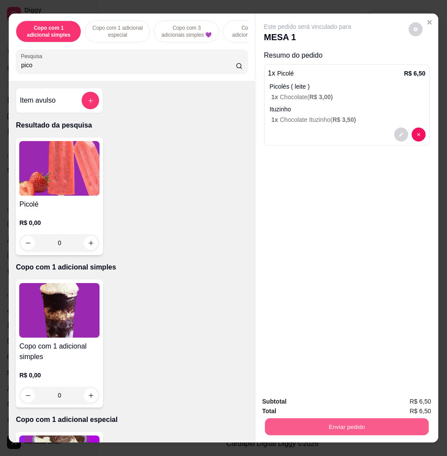
click at [304, 422] on button "Enviar pedido" at bounding box center [347, 426] width 164 height 17
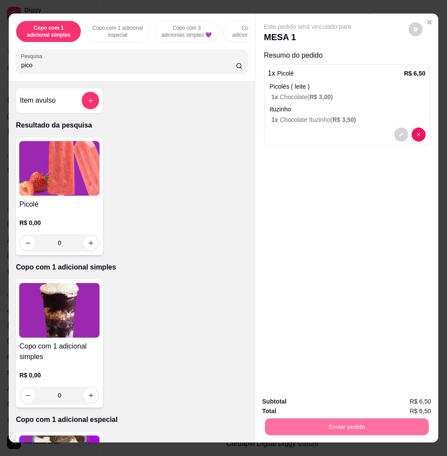
click at [296, 396] on button "Não registrar e enviar pedido" at bounding box center [316, 401] width 91 height 17
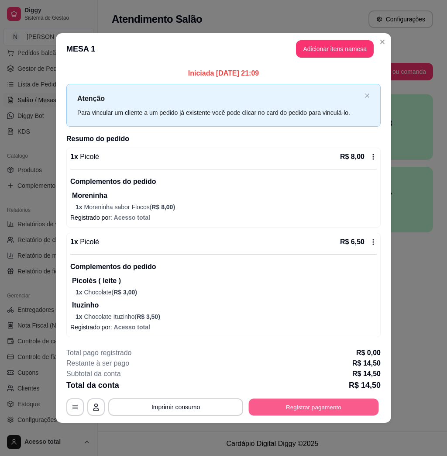
click at [312, 411] on button "Registrar pagamento" at bounding box center [314, 406] width 130 height 17
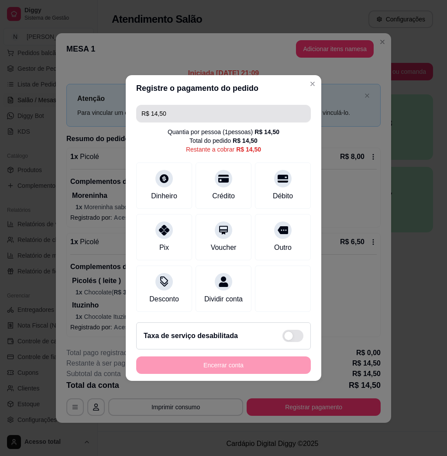
click at [225, 105] on input "R$ 14,50" at bounding box center [224, 113] width 164 height 17
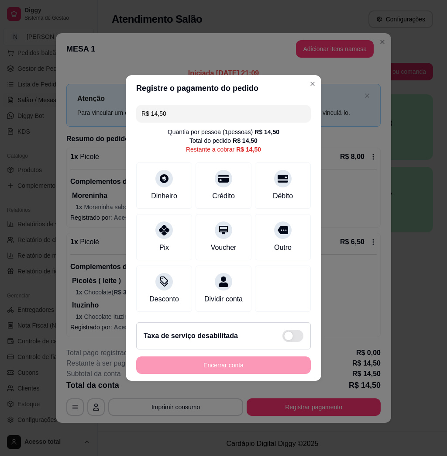
click at [225, 105] on input "R$ 14,50" at bounding box center [224, 113] width 164 height 17
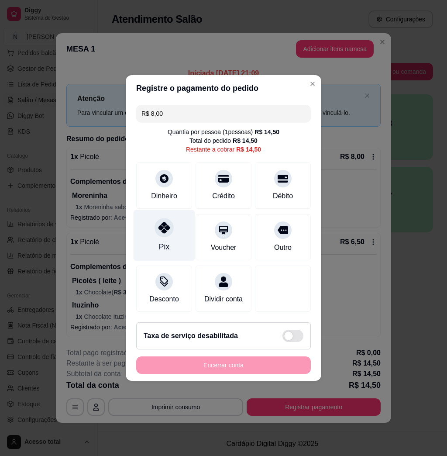
click at [158, 229] on div at bounding box center [164, 227] width 19 height 19
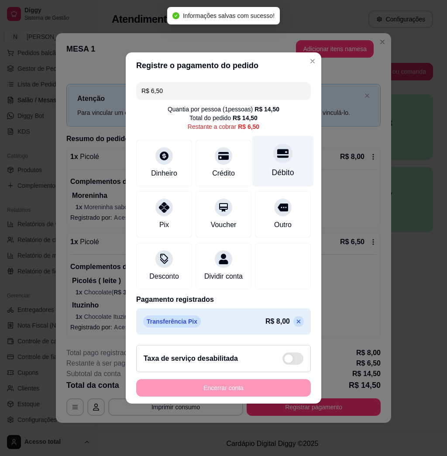
click at [263, 157] on div "Débito" at bounding box center [284, 161] width 62 height 51
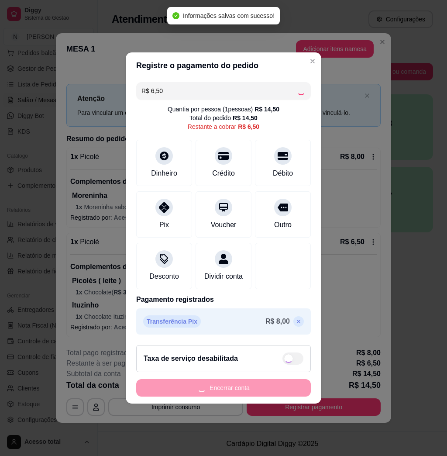
type input "R$ 0,00"
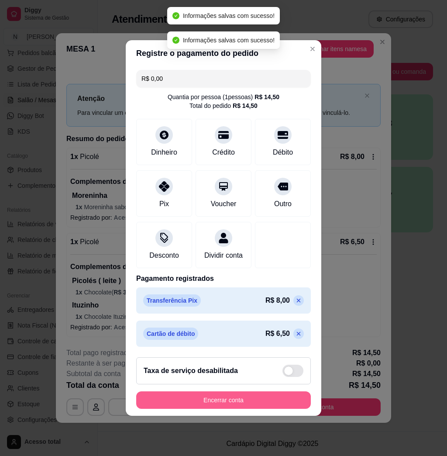
click at [219, 403] on button "Encerrar conta" at bounding box center [223, 399] width 175 height 17
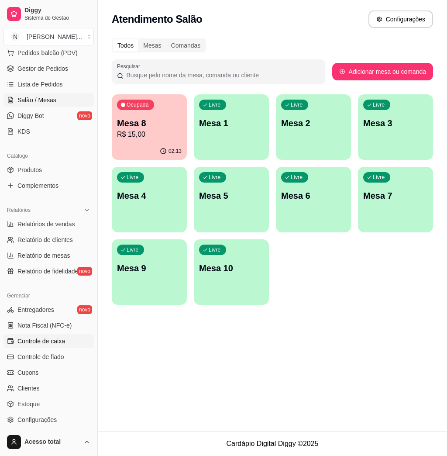
click at [61, 339] on span "Controle de caixa" at bounding box center [41, 341] width 48 height 9
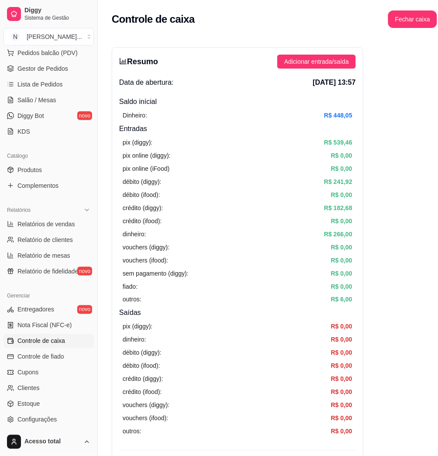
scroll to position [175, 0]
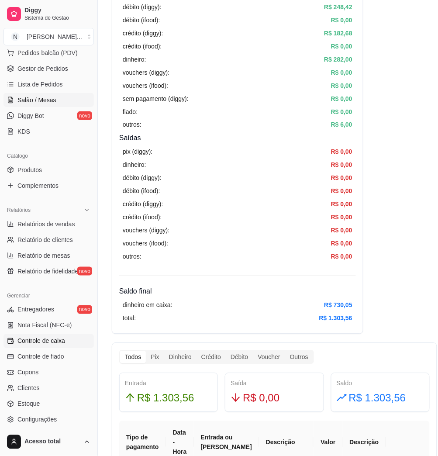
click at [61, 97] on link "Salão / Mesas" at bounding box center [48, 100] width 90 height 14
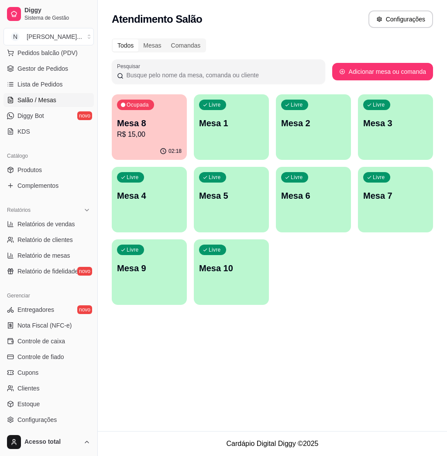
click at [233, 126] on p "Mesa 1" at bounding box center [231, 123] width 65 height 12
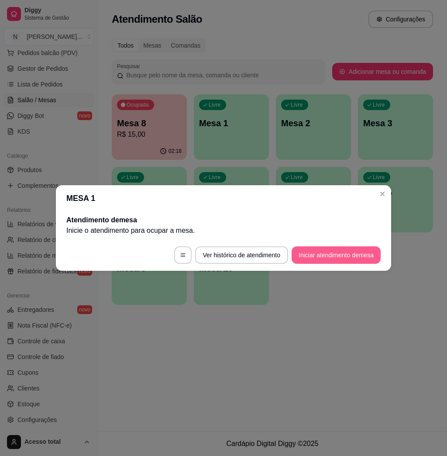
click at [305, 257] on button "Iniciar atendimento de mesa" at bounding box center [336, 254] width 89 height 17
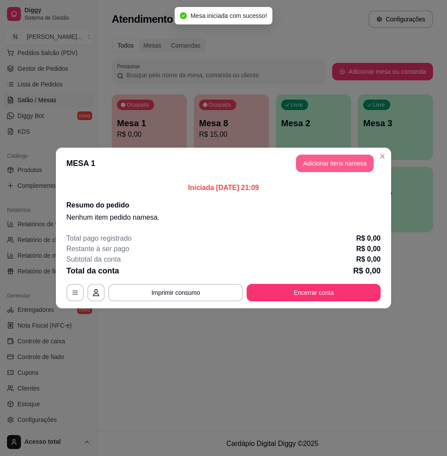
click at [336, 168] on button "Adicionar itens na mesa" at bounding box center [335, 163] width 78 height 17
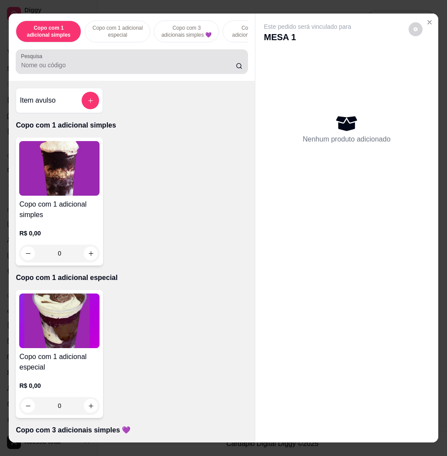
click at [170, 63] on div at bounding box center [132, 61] width 222 height 17
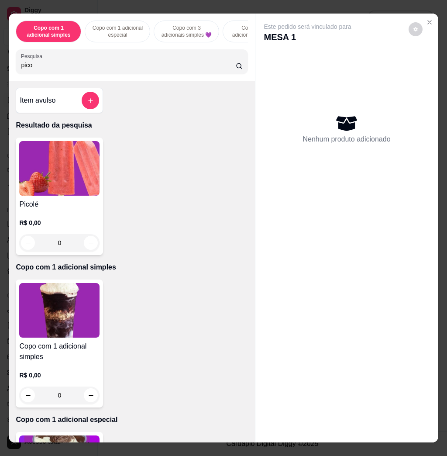
type input "pico"
click at [88, 166] on img at bounding box center [59, 168] width 80 height 55
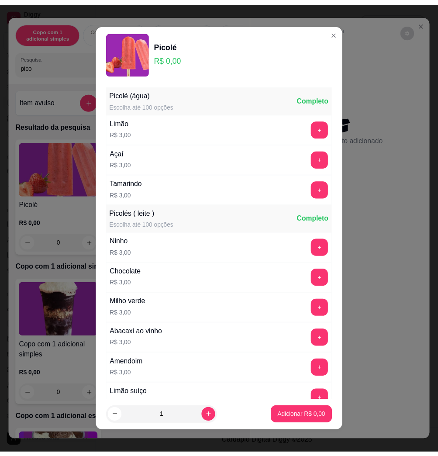
scroll to position [350, 0]
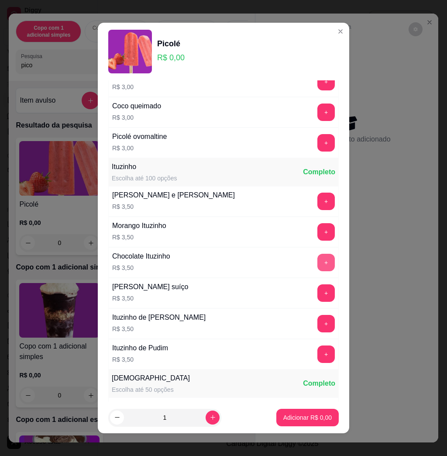
click at [318, 263] on button "+" at bounding box center [326, 262] width 17 height 17
click at [325, 422] on div "Adicionar R$ 7,00" at bounding box center [308, 417] width 62 height 17
click at [301, 413] on p "Adicionar R$ 7,00" at bounding box center [308, 417] width 48 height 9
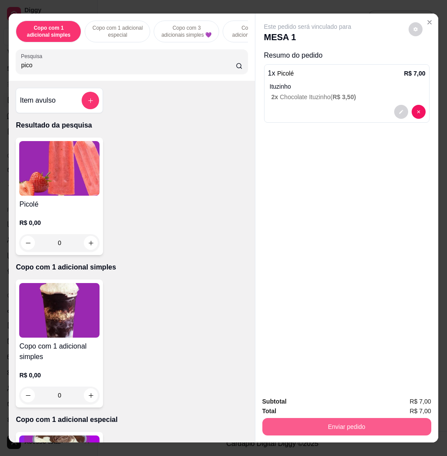
click at [304, 419] on button "Enviar pedido" at bounding box center [347, 426] width 169 height 17
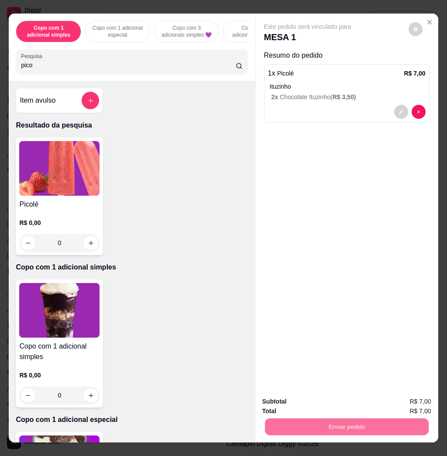
click at [302, 400] on button "Não registrar e enviar pedido" at bounding box center [316, 401] width 91 height 17
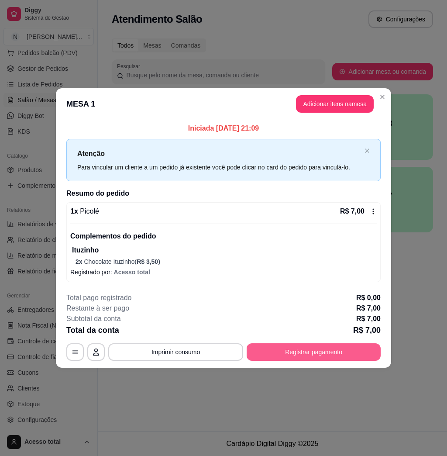
click at [319, 350] on button "Registrar pagamento" at bounding box center [314, 351] width 134 height 17
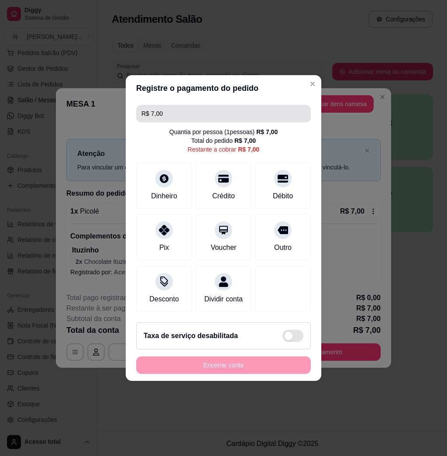
click at [208, 114] on input "R$ 7,00" at bounding box center [224, 113] width 164 height 17
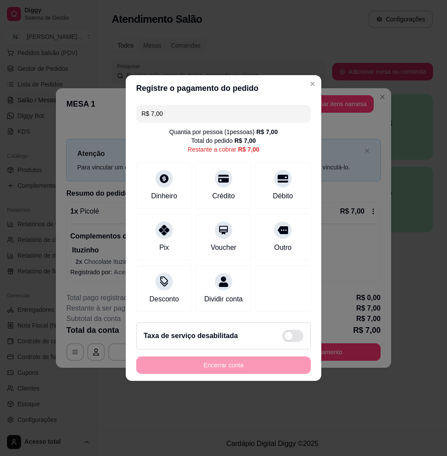
click at [208, 113] on input "R$ 7,00" at bounding box center [224, 113] width 164 height 17
click at [277, 173] on icon at bounding box center [282, 175] width 11 height 11
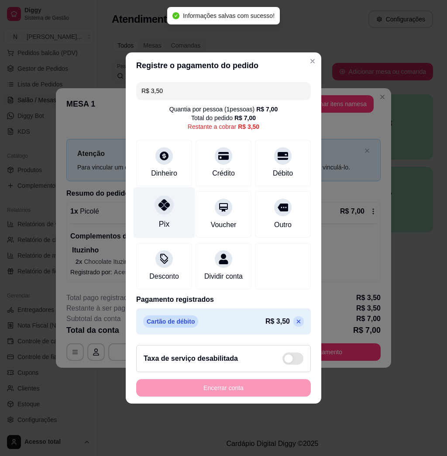
click at [167, 203] on icon at bounding box center [164, 204] width 11 height 11
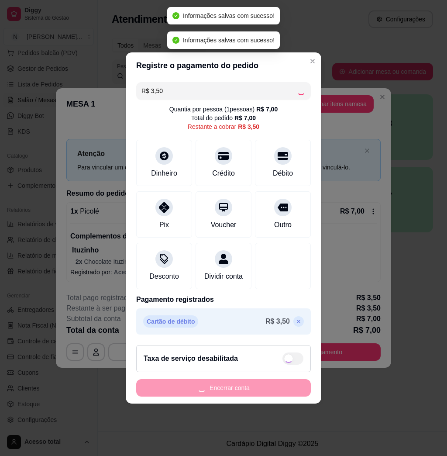
type input "R$ 0,00"
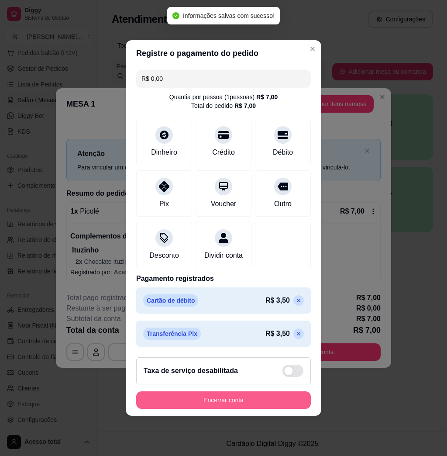
click at [227, 405] on button "Encerrar conta" at bounding box center [223, 399] width 175 height 17
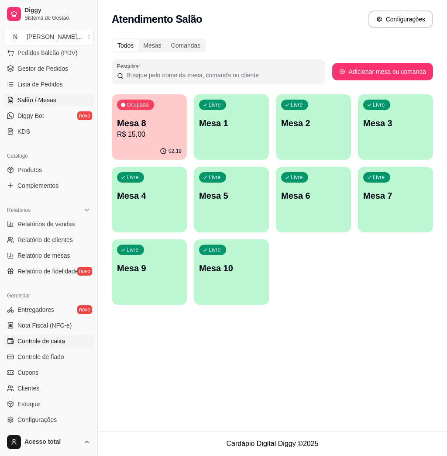
click at [59, 343] on span "Controle de caixa" at bounding box center [41, 341] width 48 height 9
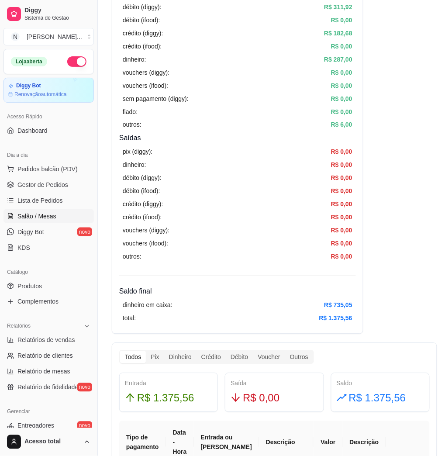
click at [52, 215] on span "Salão / Mesas" at bounding box center [36, 216] width 39 height 9
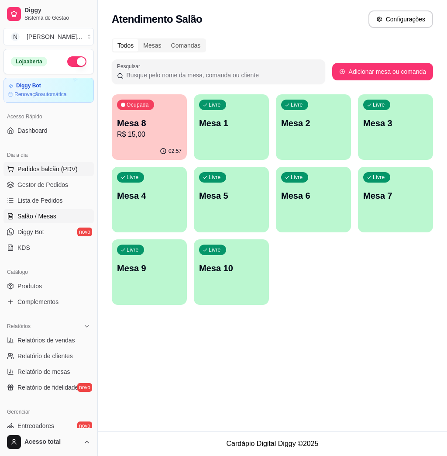
click at [54, 168] on span "Pedidos balcão (PDV)" at bounding box center [47, 169] width 60 height 9
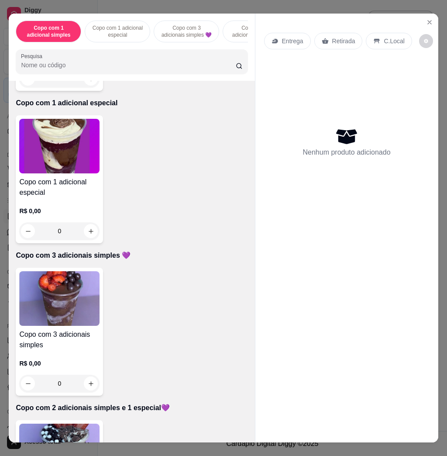
scroll to position [291, 0]
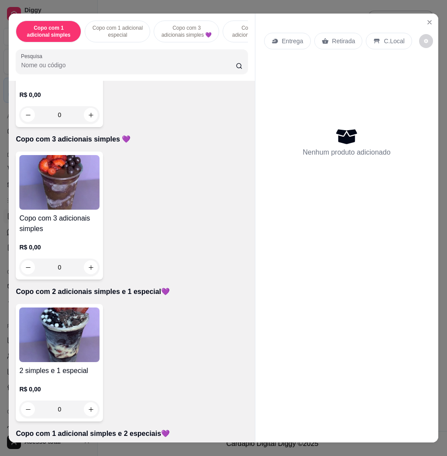
click at [52, 332] on img at bounding box center [59, 335] width 80 height 55
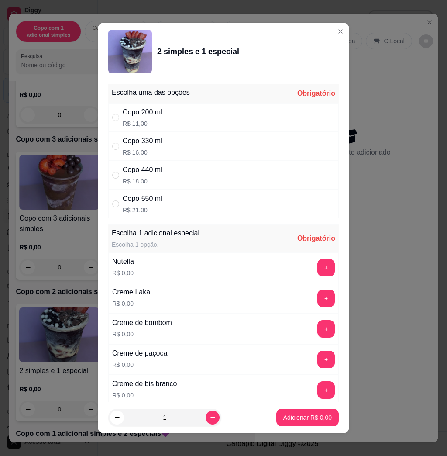
click at [158, 179] on p "R$ 18,00" at bounding box center [143, 181] width 40 height 9
radio input "true"
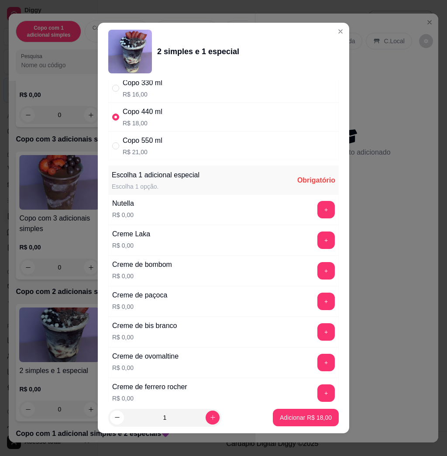
scroll to position [116, 0]
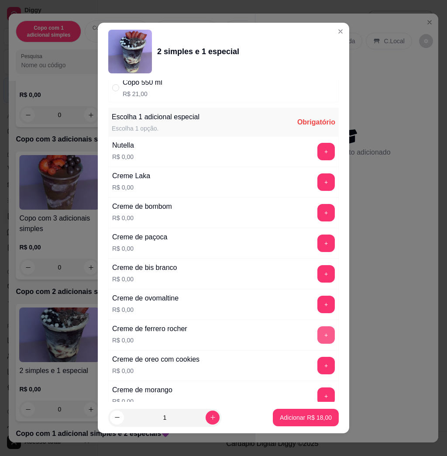
click at [318, 331] on button "+" at bounding box center [326, 334] width 17 height 17
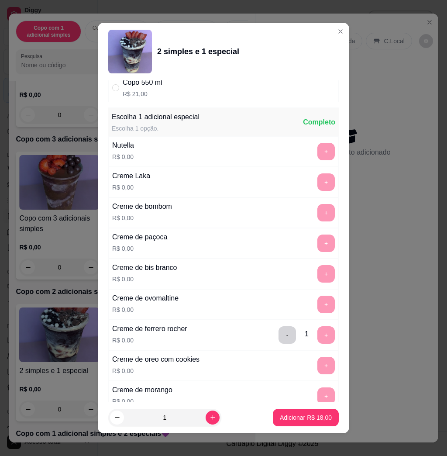
scroll to position [5, 0]
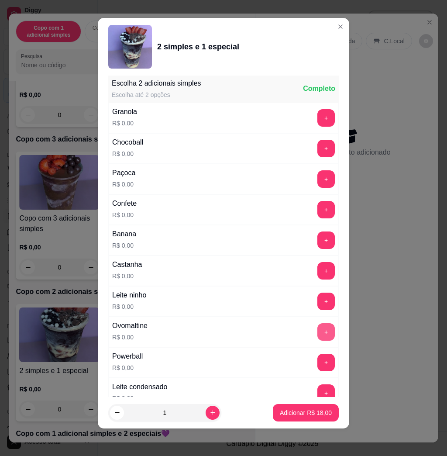
click at [318, 332] on button "+" at bounding box center [326, 331] width 17 height 17
click at [318, 186] on button "+" at bounding box center [326, 178] width 17 height 17
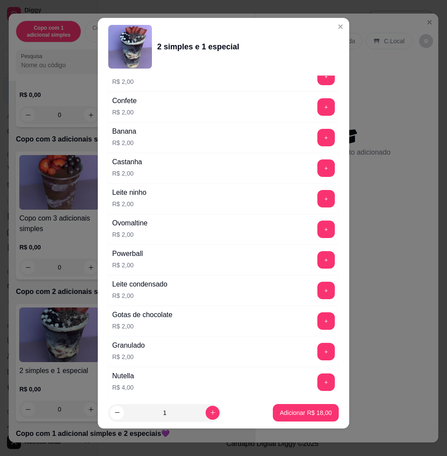
scroll to position [1644, 0]
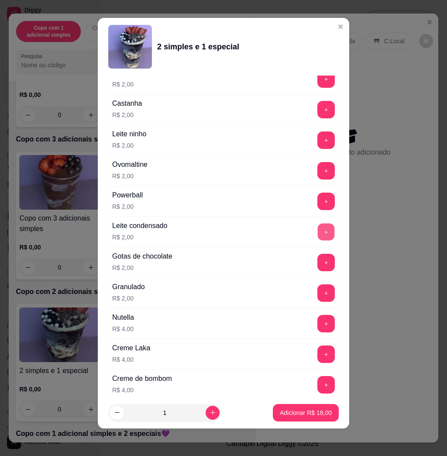
click at [318, 233] on button "+" at bounding box center [326, 232] width 17 height 17
click at [303, 409] on p "Adicionar R$ 20,00" at bounding box center [306, 413] width 51 height 8
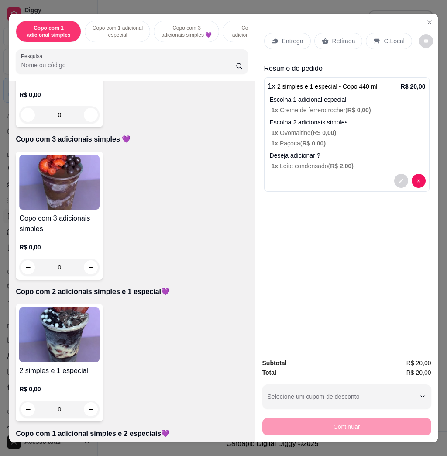
click at [289, 44] on div "Entrega" at bounding box center [287, 41] width 47 height 17
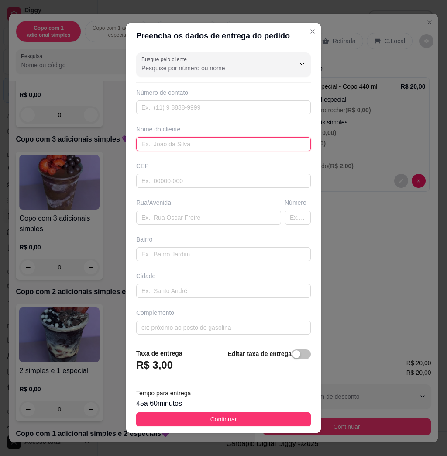
click at [197, 145] on input "text" at bounding box center [223, 144] width 175 height 14
type input "[PERSON_NAME]"
click at [156, 229] on div "Busque pelo cliente Número de contato Nome do cliente kelly CEP Rua/[GEOGRAPHIC…" at bounding box center [224, 195] width 196 height 293
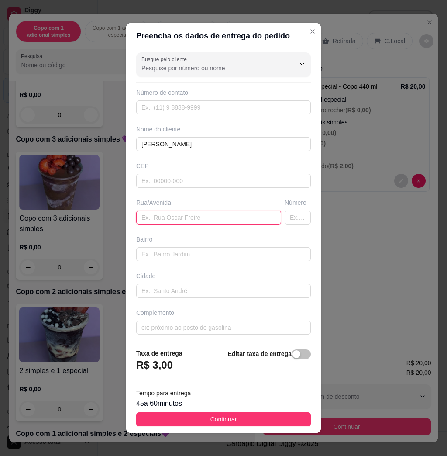
click at [158, 211] on input "text" at bounding box center [208, 218] width 145 height 14
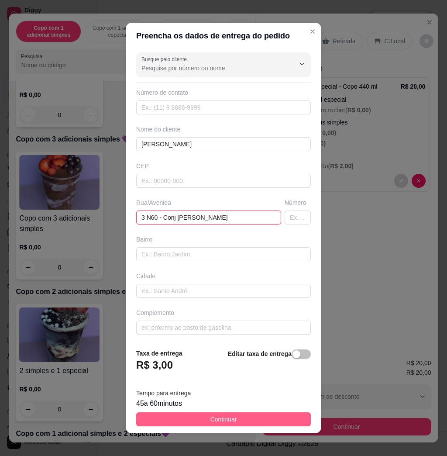
type input "3 N60 - Conj [PERSON_NAME]"
click at [242, 412] on button "Continuar" at bounding box center [223, 419] width 175 height 14
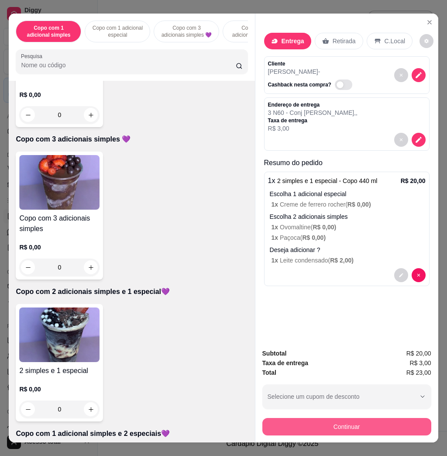
click at [354, 420] on button "Continuar" at bounding box center [347, 426] width 169 height 17
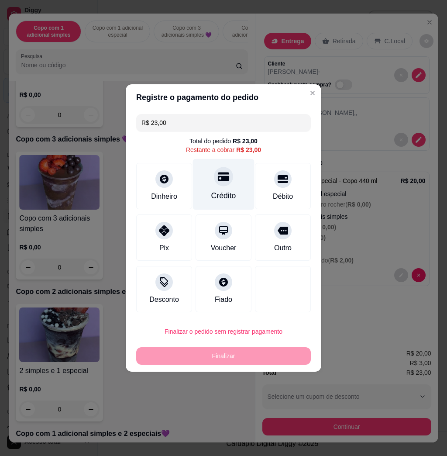
click at [225, 173] on div at bounding box center [223, 176] width 19 height 19
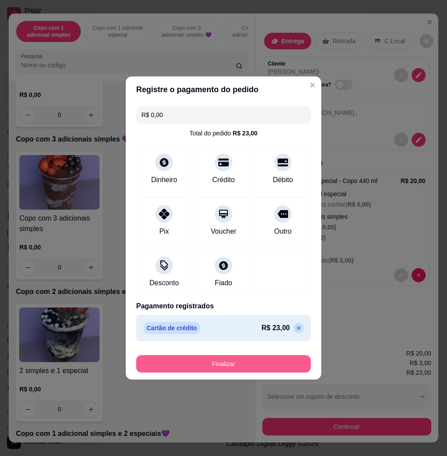
click at [208, 363] on button "Finalizar" at bounding box center [223, 363] width 175 height 17
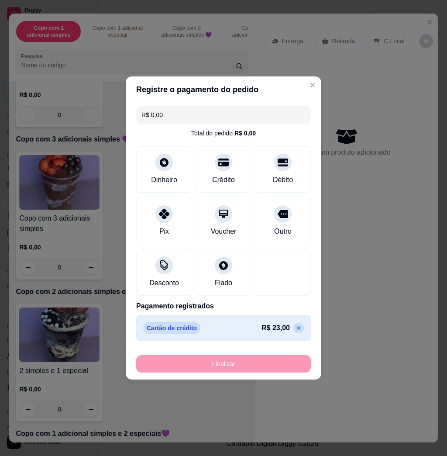
type input "-R$ 23,00"
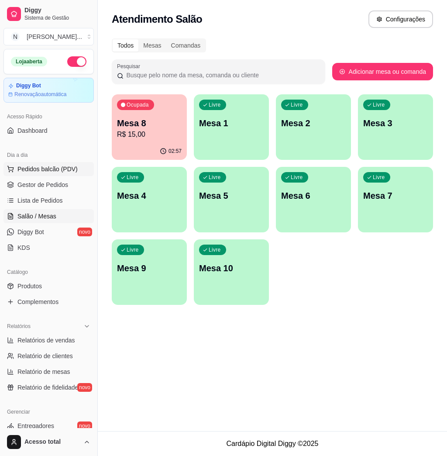
click at [47, 171] on span "Pedidos balcão (PDV)" at bounding box center [47, 169] width 60 height 9
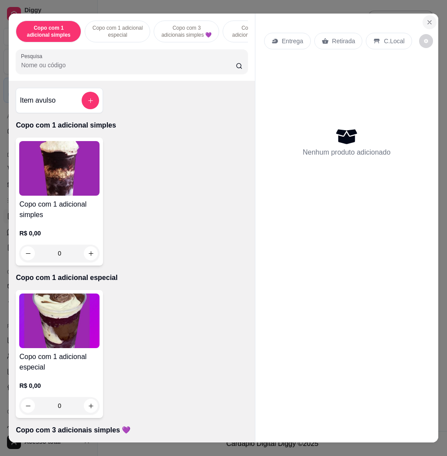
click at [426, 19] on icon "Close" at bounding box center [429, 22] width 7 height 7
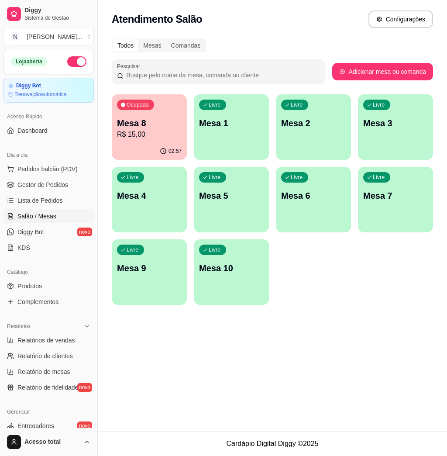
click at [218, 135] on div "Livre Mesa 1" at bounding box center [231, 121] width 75 height 55
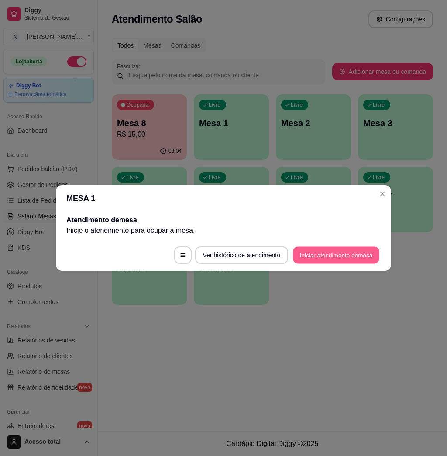
click at [343, 253] on button "Iniciar atendimento de mesa" at bounding box center [336, 255] width 87 height 17
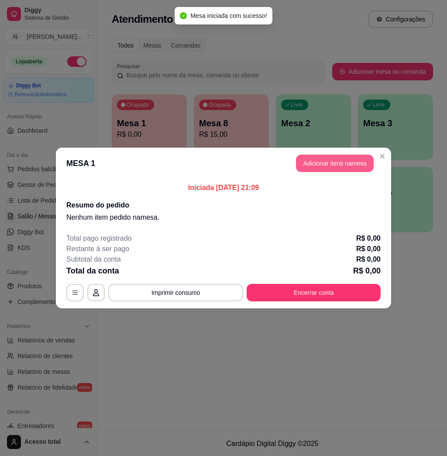
click at [352, 166] on button "Adicionar itens na mesa" at bounding box center [335, 163] width 78 height 17
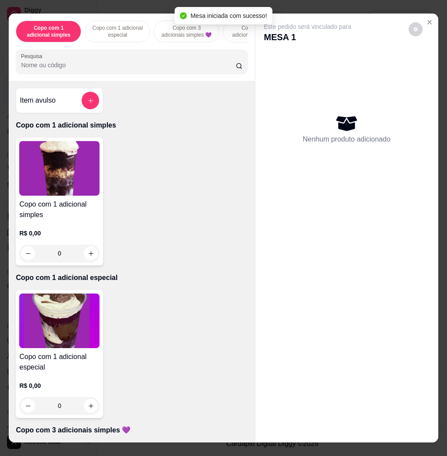
click at [193, 69] on input "Pesquisa" at bounding box center [128, 65] width 215 height 9
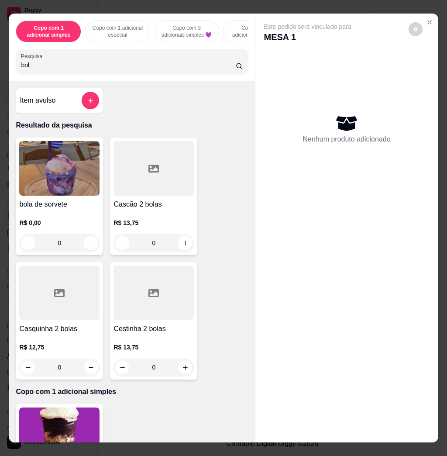
click at [81, 167] on img at bounding box center [59, 168] width 80 height 55
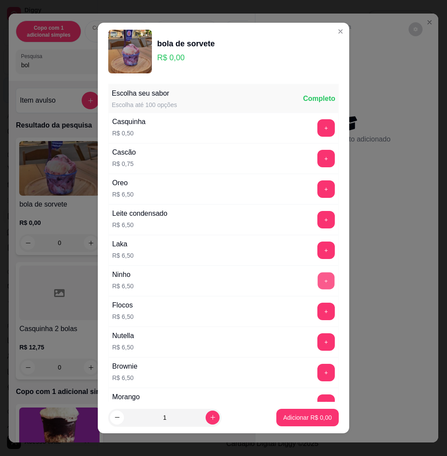
click at [318, 280] on button "+" at bounding box center [326, 281] width 17 height 17
click at [291, 412] on button "Adicionar R$ 13,00" at bounding box center [306, 417] width 64 height 17
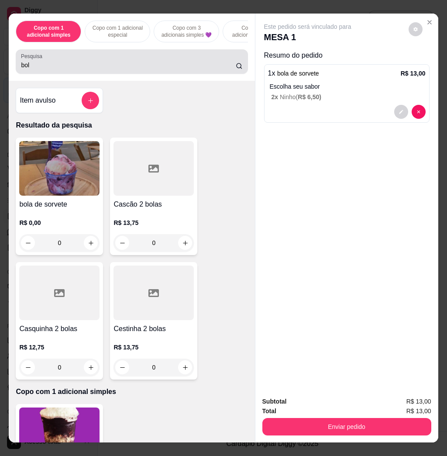
click at [153, 69] on input "bol" at bounding box center [128, 65] width 215 height 9
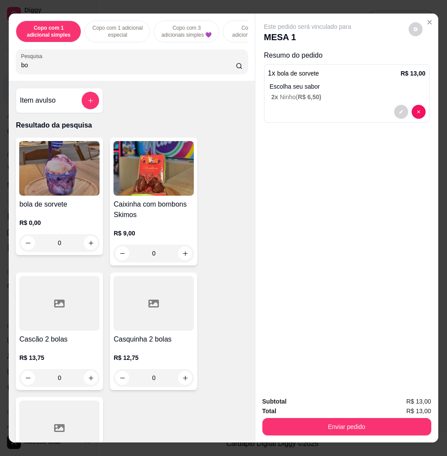
type input "b"
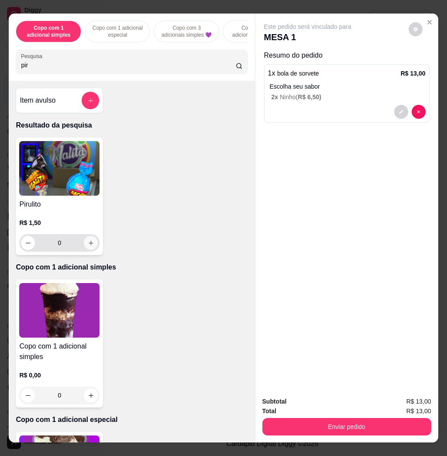
type input "pir"
click at [86, 243] on button "increase-product-quantity" at bounding box center [91, 243] width 14 height 14
type input "1"
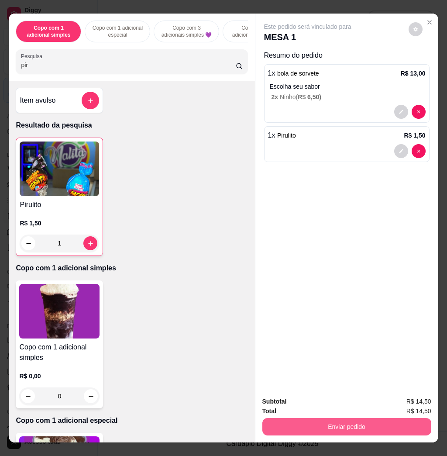
click at [367, 419] on button "Enviar pedido" at bounding box center [347, 426] width 169 height 17
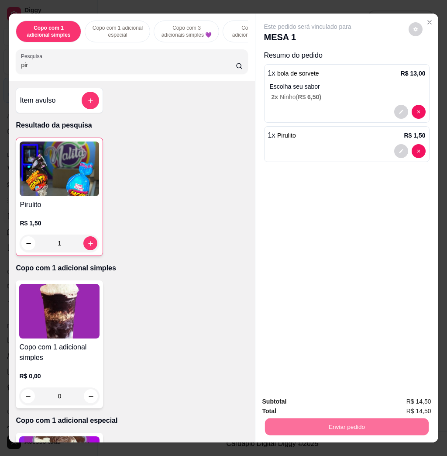
click at [336, 404] on button "Não registrar e enviar pedido" at bounding box center [316, 401] width 91 height 17
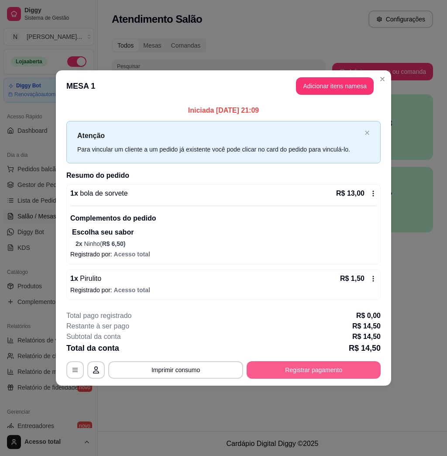
click at [296, 374] on button "Registrar pagamento" at bounding box center [314, 369] width 134 height 17
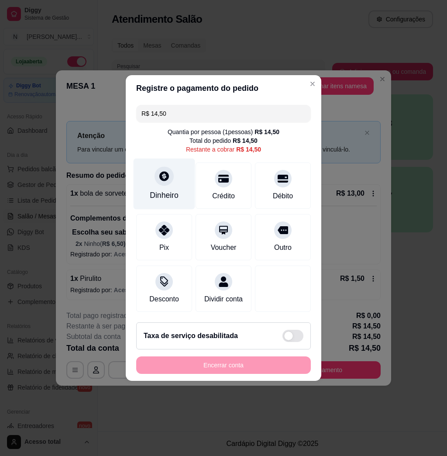
click at [173, 177] on div "Dinheiro" at bounding box center [165, 184] width 62 height 51
click at [186, 222] on input "0,00" at bounding box center [223, 219] width 175 height 17
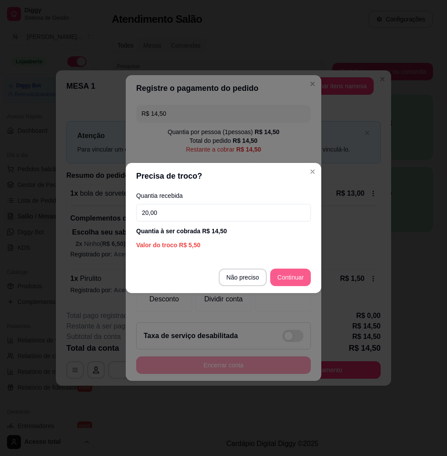
type input "20,00"
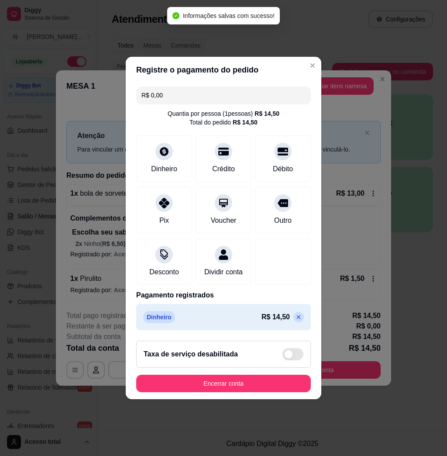
type input "R$ 0,00"
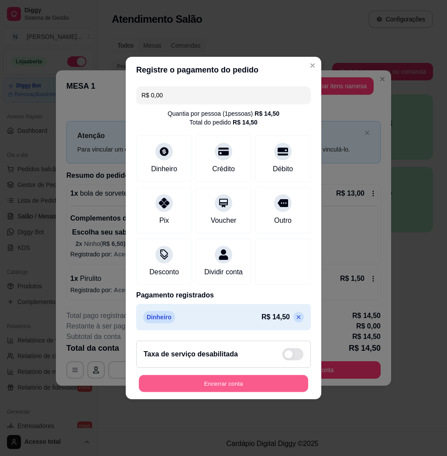
click at [229, 392] on button "Encerrar conta" at bounding box center [224, 383] width 170 height 17
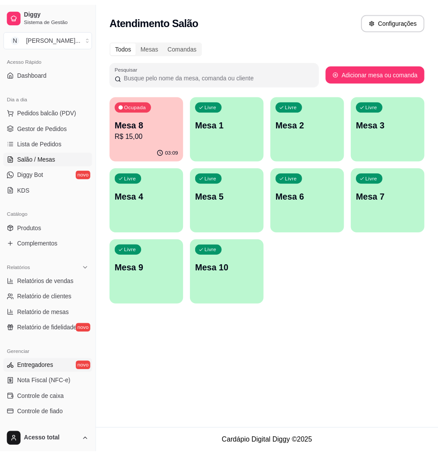
scroll to position [116, 0]
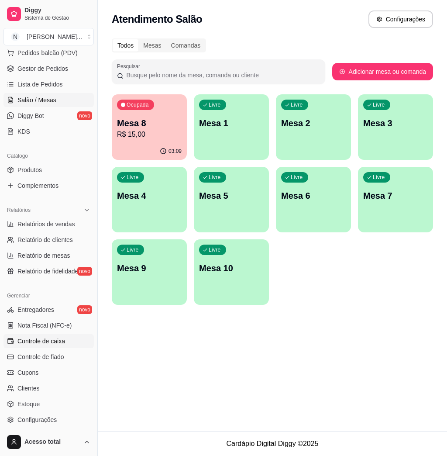
click at [55, 340] on span "Controle de caixa" at bounding box center [41, 341] width 48 height 9
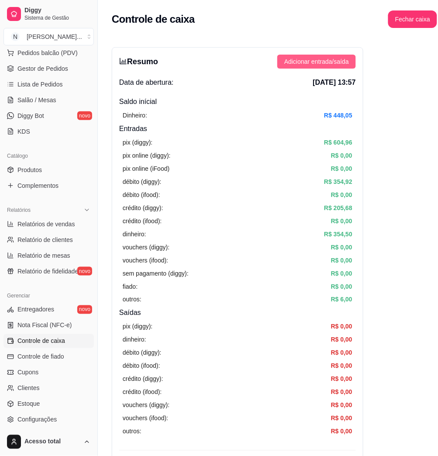
click at [324, 59] on span "Adicionar entrada/saída" at bounding box center [316, 62] width 65 height 10
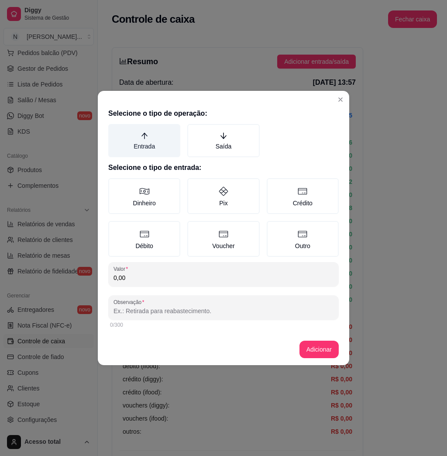
click at [143, 143] on label "Entrada" at bounding box center [144, 140] width 72 height 33
click at [115, 131] on button "Entrada" at bounding box center [111, 127] width 7 height 7
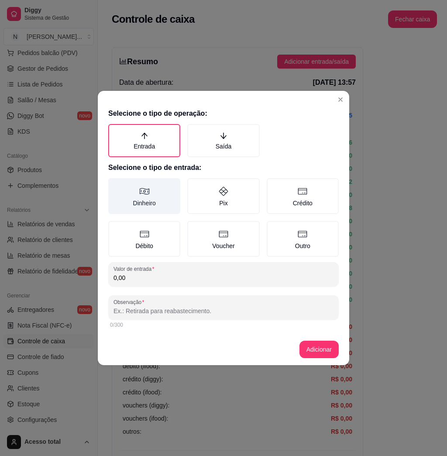
click at [152, 191] on label "Dinheiro" at bounding box center [144, 196] width 72 height 36
click at [115, 185] on button "Dinheiro" at bounding box center [111, 181] width 7 height 7
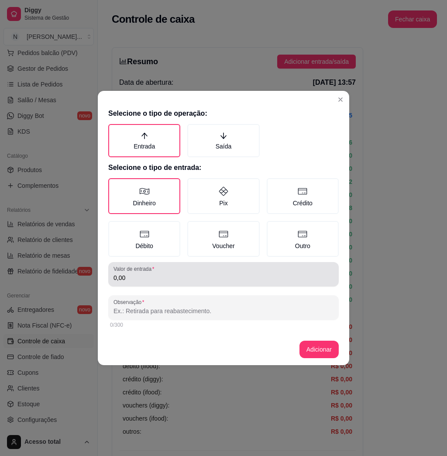
click at [156, 277] on input "0,00" at bounding box center [224, 278] width 220 height 9
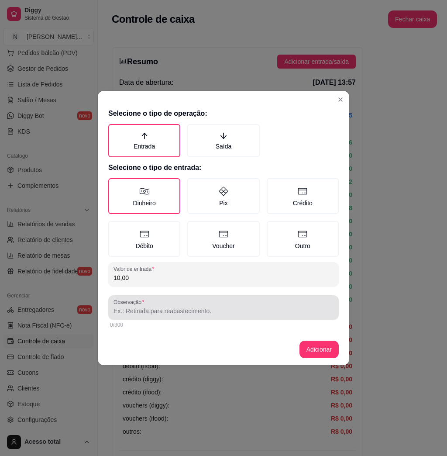
type input "10,00"
click at [156, 295] on div "Observação" at bounding box center [223, 307] width 231 height 24
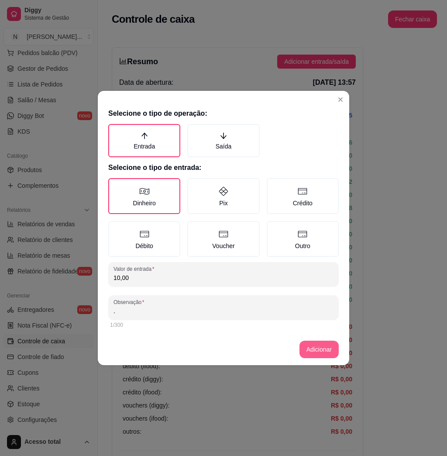
type input "."
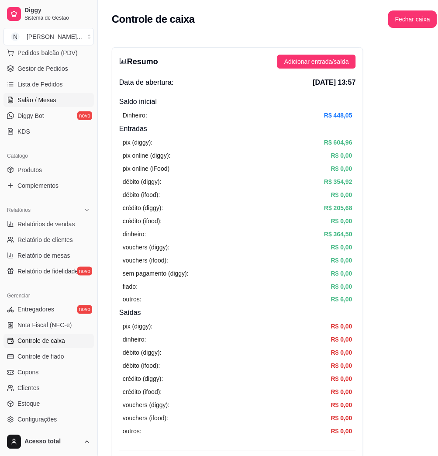
click at [53, 97] on span "Salão / Mesas" at bounding box center [36, 100] width 39 height 9
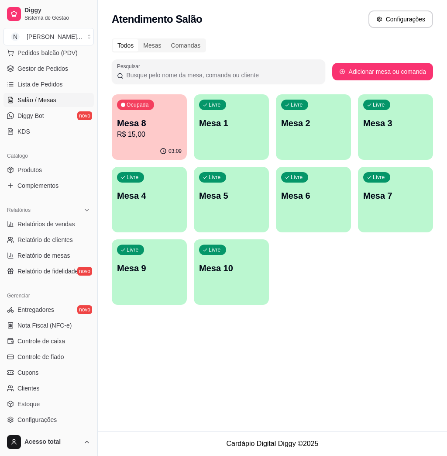
click at [221, 124] on p "Mesa 1" at bounding box center [231, 123] width 65 height 12
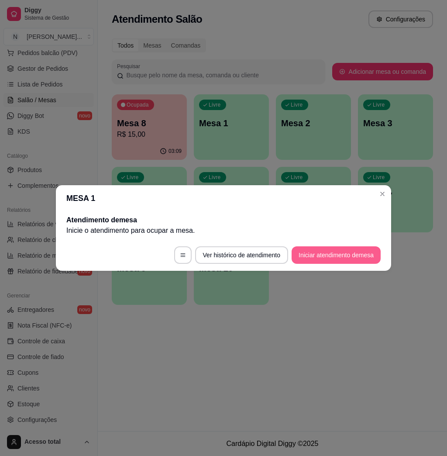
click at [296, 250] on button "Iniciar atendimento de mesa" at bounding box center [336, 254] width 89 height 17
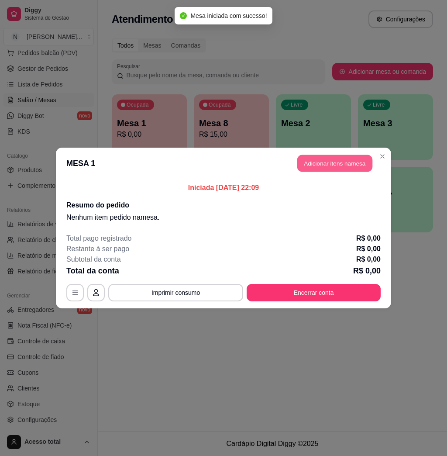
click at [333, 166] on button "Adicionar itens na mesa" at bounding box center [335, 163] width 75 height 17
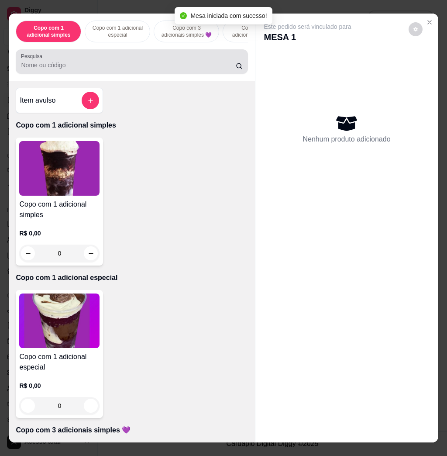
click at [190, 69] on input "Pesquisa" at bounding box center [128, 65] width 215 height 9
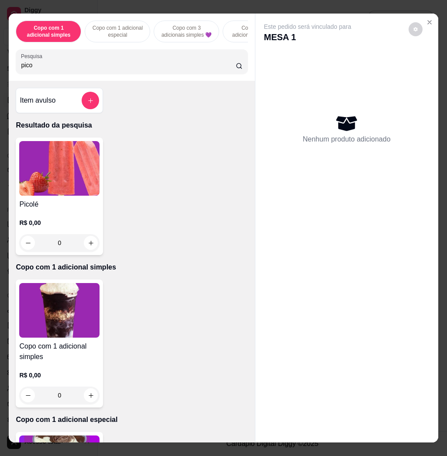
type input "pico"
click at [36, 184] on img at bounding box center [59, 168] width 80 height 55
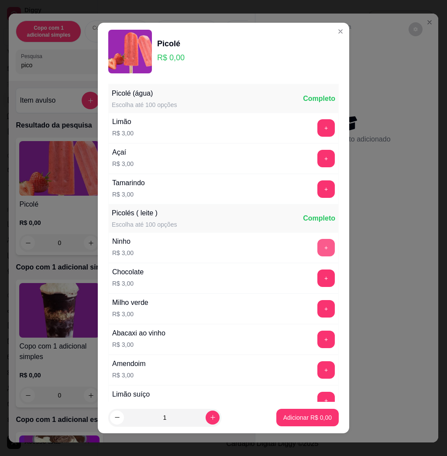
click at [318, 244] on button "+" at bounding box center [326, 247] width 17 height 17
click at [295, 423] on button "Adicionar R$ 3,00" at bounding box center [308, 417] width 62 height 17
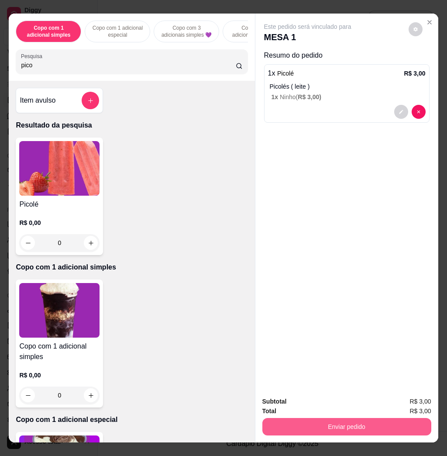
click at [294, 418] on button "Enviar pedido" at bounding box center [347, 426] width 169 height 17
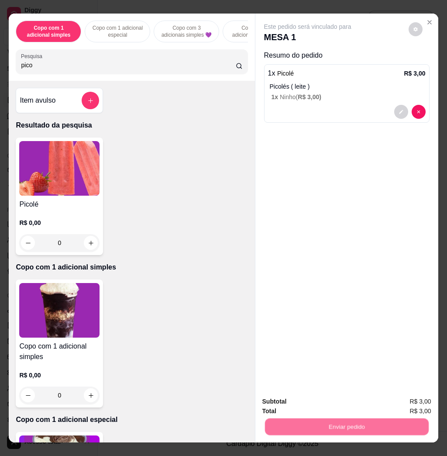
click at [289, 402] on button "Não registrar e enviar pedido" at bounding box center [317, 401] width 88 height 16
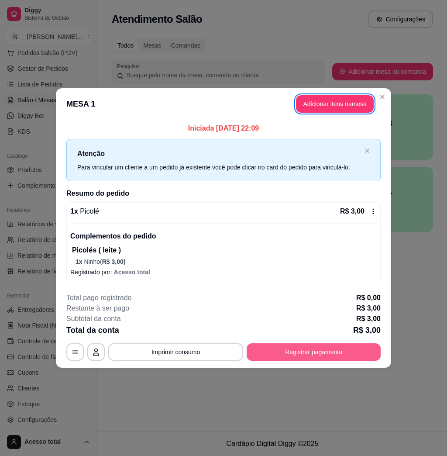
click at [320, 348] on button "Registrar pagamento" at bounding box center [314, 351] width 134 height 17
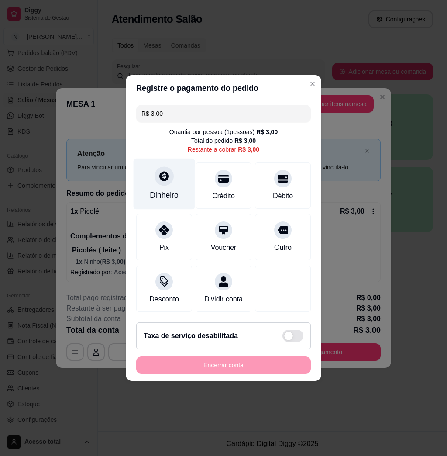
click at [162, 173] on icon at bounding box center [164, 175] width 11 height 11
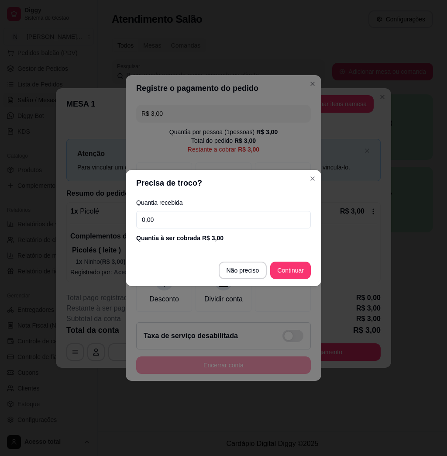
click at [185, 215] on input "0,00" at bounding box center [223, 219] width 175 height 17
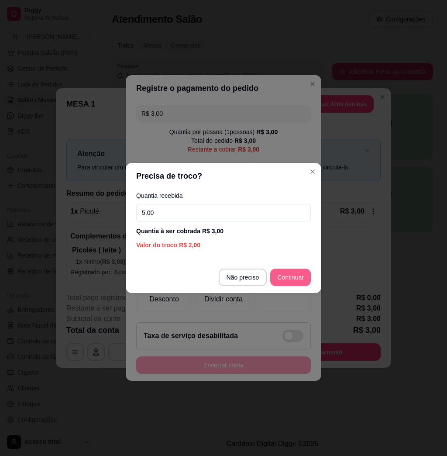
type input "5,00"
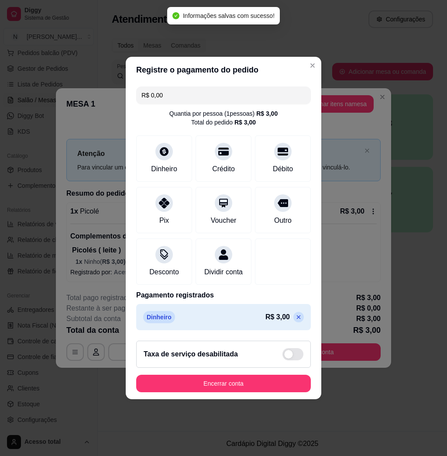
type input "R$ 0,00"
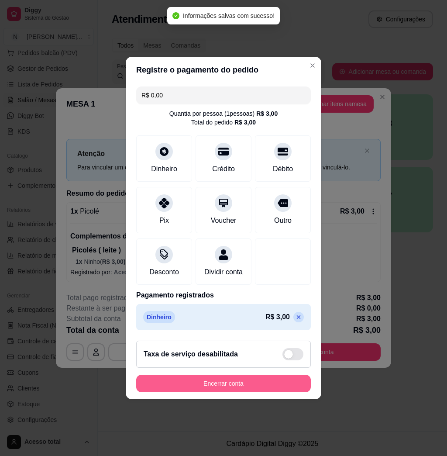
click at [256, 392] on button "Encerrar conta" at bounding box center [223, 383] width 175 height 17
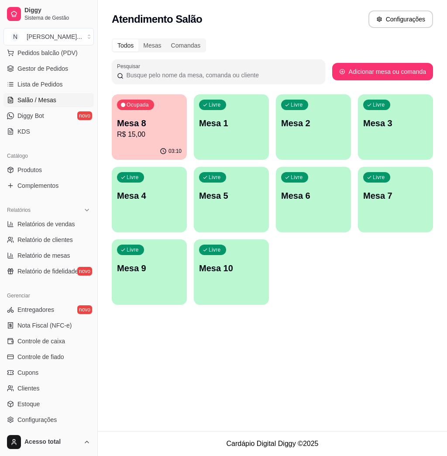
click at [222, 133] on div "Livre Mesa 1" at bounding box center [231, 121] width 75 height 55
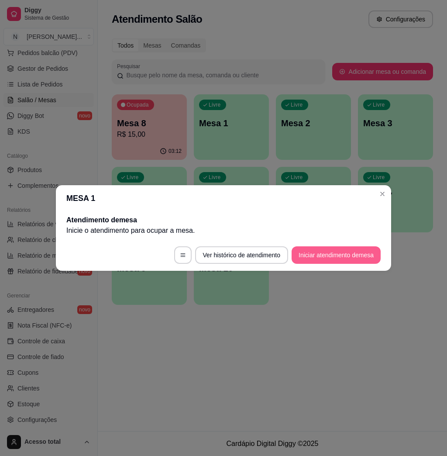
click at [332, 258] on button "Iniciar atendimento de mesa" at bounding box center [336, 254] width 89 height 17
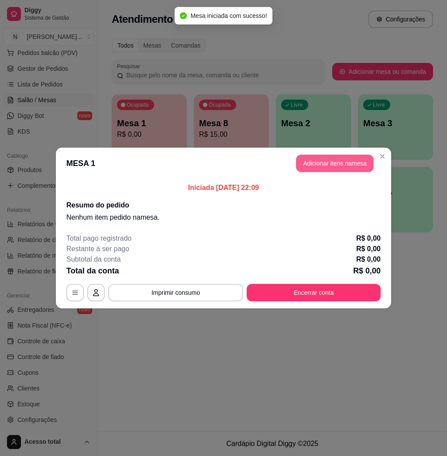
click at [334, 161] on button "Adicionar itens na mesa" at bounding box center [335, 163] width 78 height 17
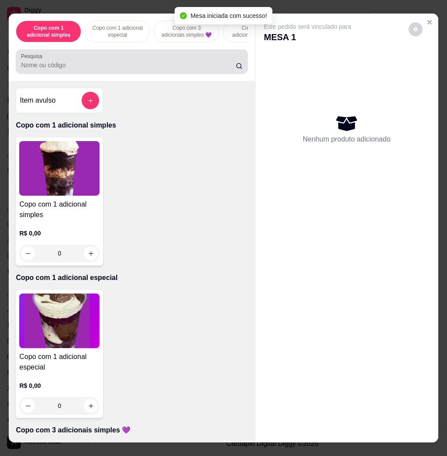
click at [206, 69] on input "Pesquisa" at bounding box center [128, 65] width 215 height 9
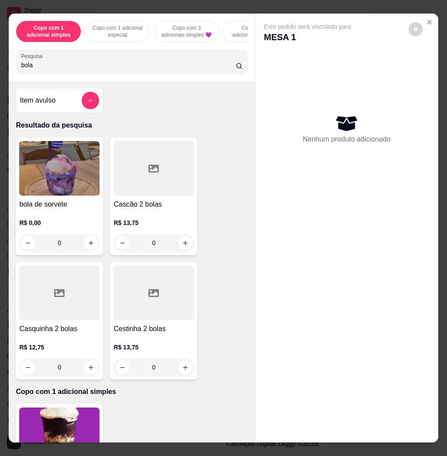
type input "bola"
click at [65, 182] on img at bounding box center [59, 168] width 80 height 55
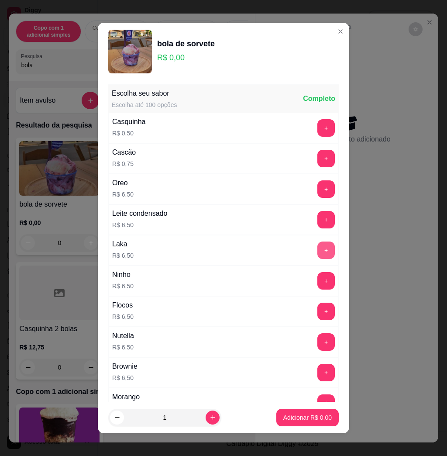
click at [318, 253] on button "+" at bounding box center [326, 250] width 17 height 17
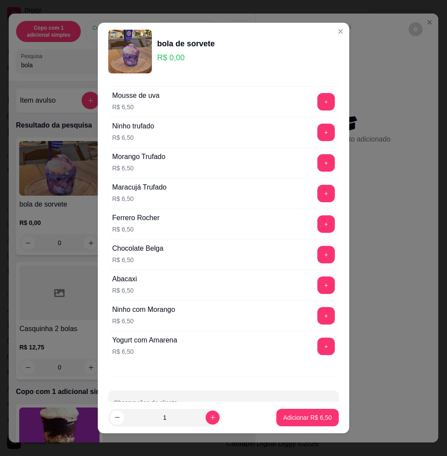
scroll to position [726, 0]
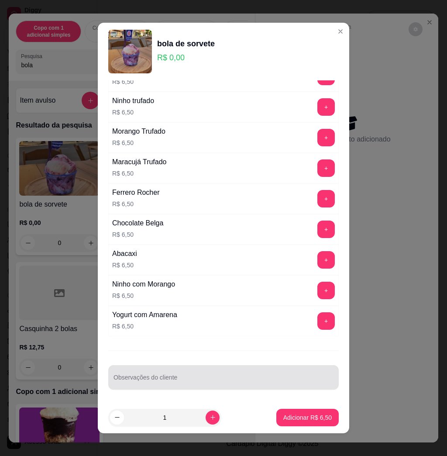
click at [187, 374] on div at bounding box center [224, 377] width 220 height 17
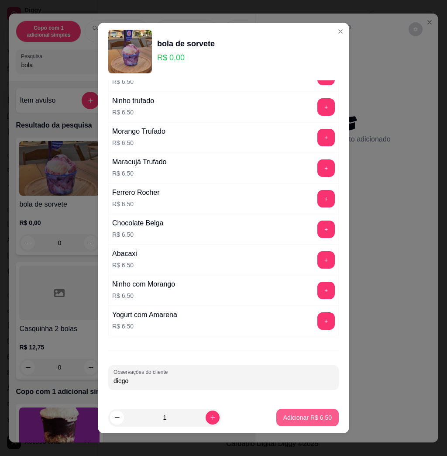
type input "diego"
click at [288, 415] on p "Adicionar R$ 6,50" at bounding box center [308, 417] width 48 height 9
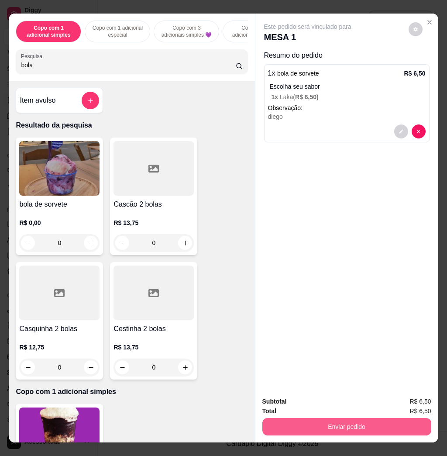
click at [292, 418] on button "Enviar pedido" at bounding box center [347, 426] width 169 height 17
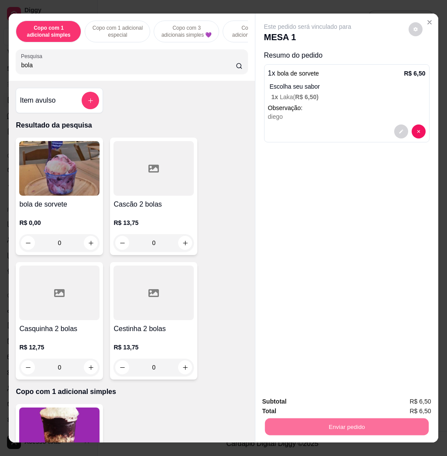
click at [332, 400] on button "Não registrar e enviar pedido" at bounding box center [316, 401] width 91 height 17
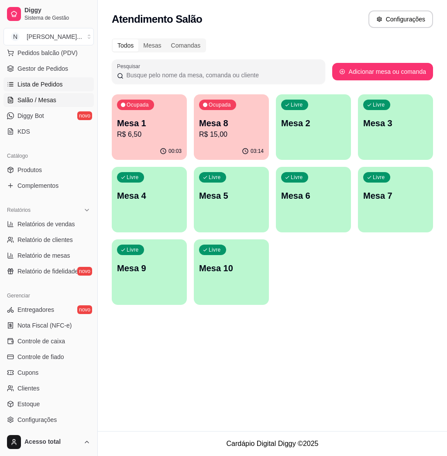
scroll to position [0, 0]
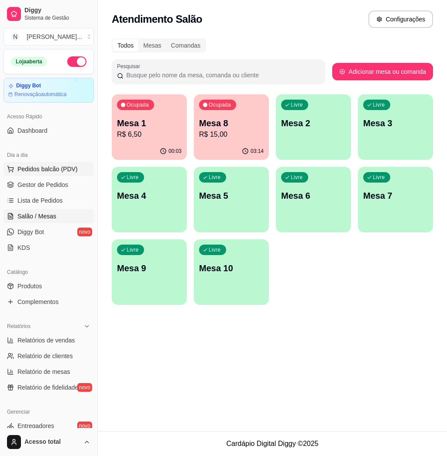
click at [67, 173] on button "Pedidos balcão (PDV)" at bounding box center [48, 169] width 90 height 14
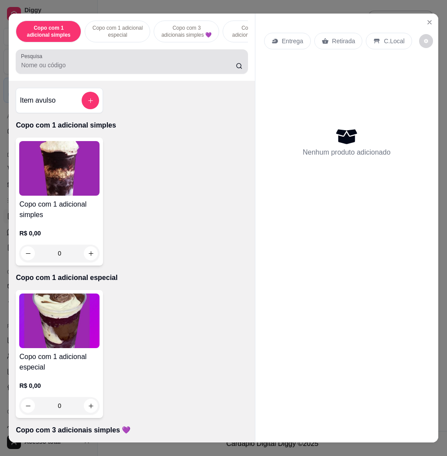
click at [156, 70] on div at bounding box center [132, 61] width 222 height 17
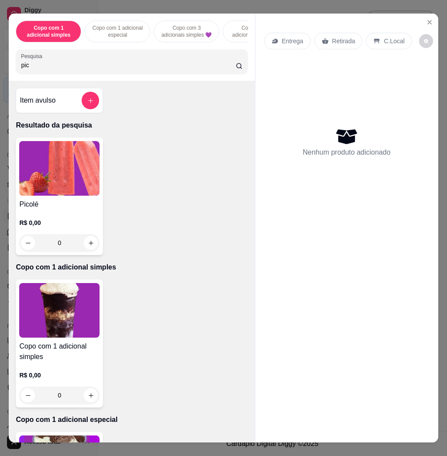
type input "pic"
click at [59, 183] on img at bounding box center [59, 168] width 80 height 55
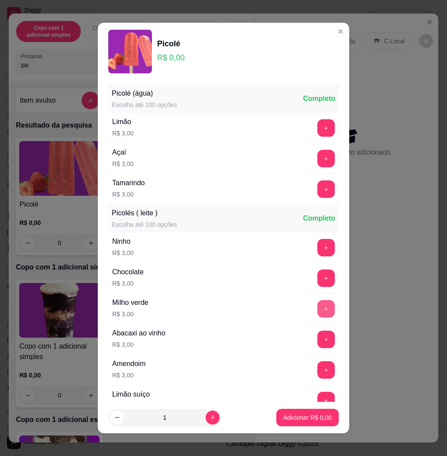
click at [318, 307] on button "+" at bounding box center [326, 308] width 17 height 17
click at [301, 419] on p "Adicionar R$ 3,00" at bounding box center [308, 417] width 48 height 9
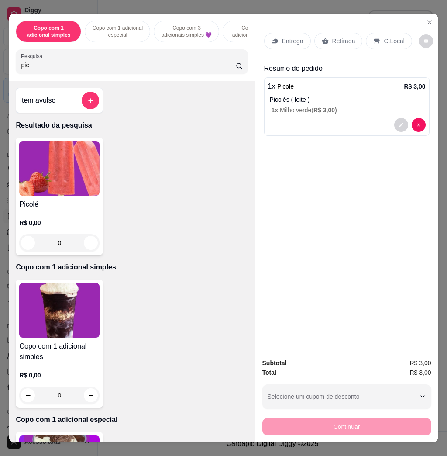
click at [291, 39] on p "Entrega" at bounding box center [292, 41] width 21 height 9
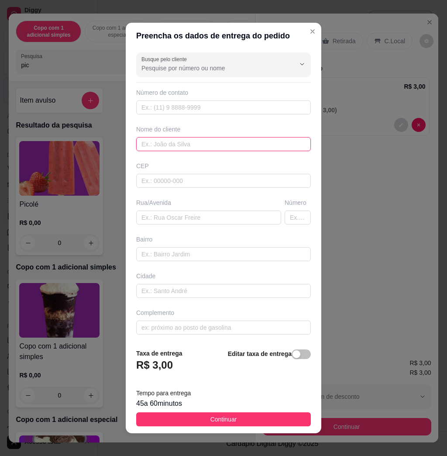
click at [192, 144] on input "text" at bounding box center [223, 144] width 175 height 14
type input "Irys"
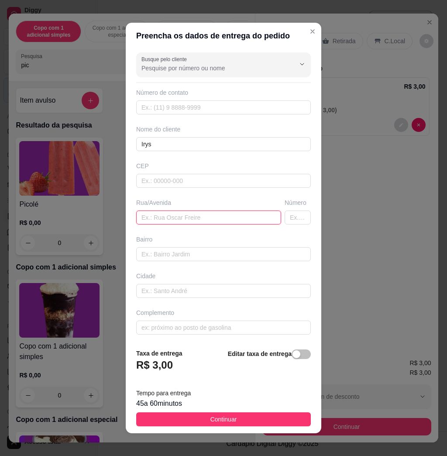
click at [166, 216] on input "text" at bounding box center [208, 218] width 145 height 14
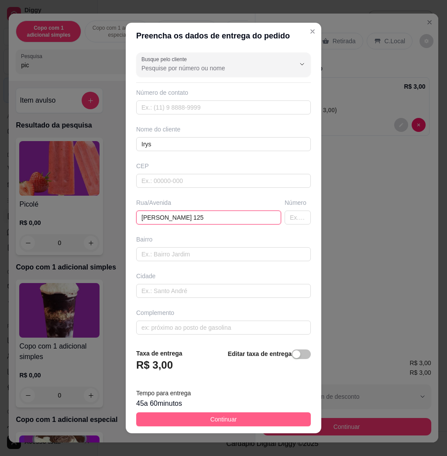
type input "[PERSON_NAME] 125"
drag, startPoint x: 218, startPoint y: 423, endPoint x: 221, endPoint y: 419, distance: 4.9
click at [219, 422] on span "Continuar" at bounding box center [224, 420] width 27 height 10
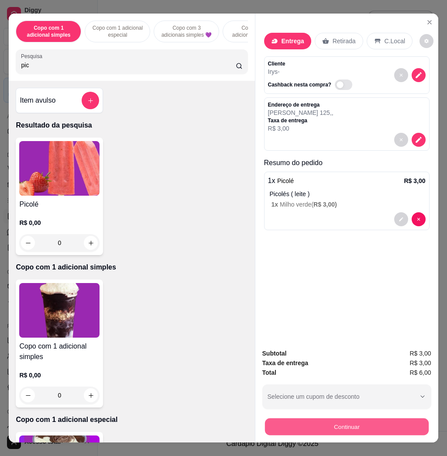
click at [288, 427] on button "Continuar" at bounding box center [347, 426] width 164 height 17
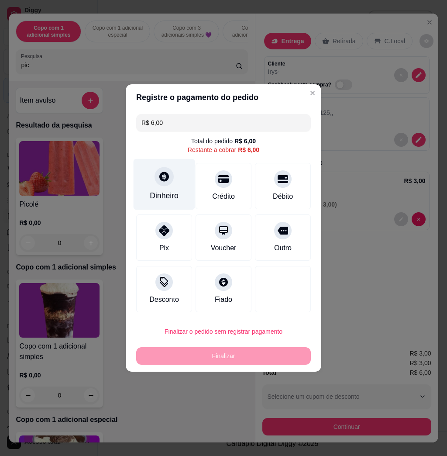
click at [163, 168] on div "Dinheiro" at bounding box center [165, 184] width 62 height 51
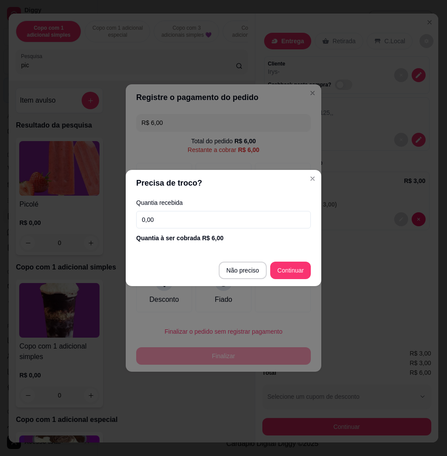
click at [183, 220] on input "0,00" at bounding box center [223, 219] width 175 height 17
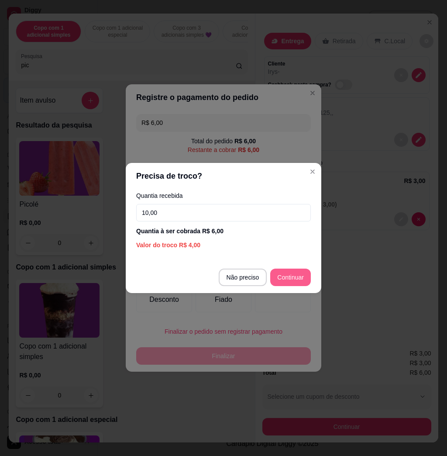
type input "10,00"
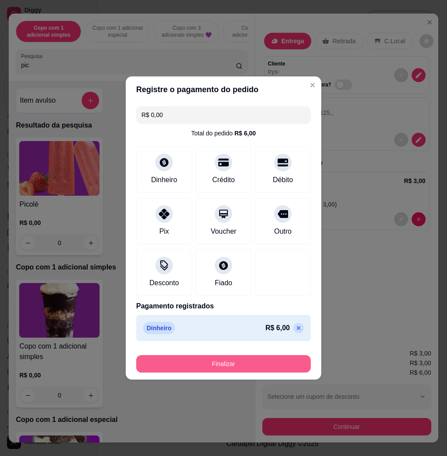
click at [238, 361] on button "Finalizar" at bounding box center [223, 363] width 175 height 17
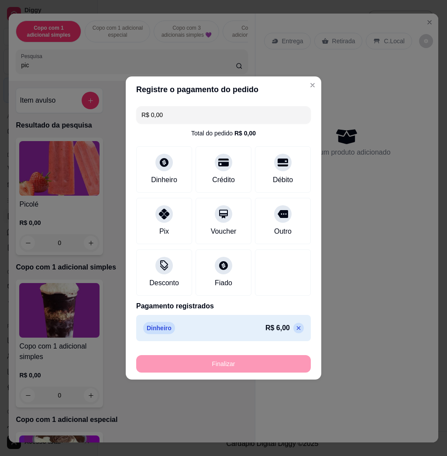
type input "-R$ 6,00"
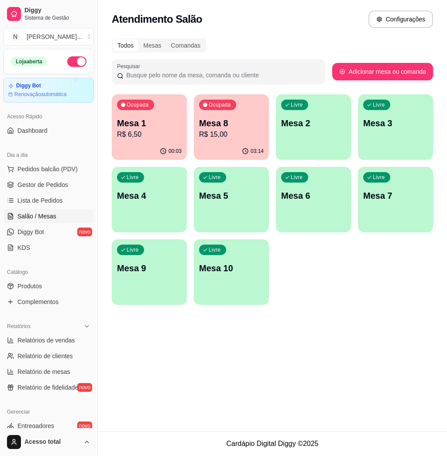
click at [161, 144] on div "00:03" at bounding box center [149, 151] width 75 height 17
click at [63, 165] on span "Pedidos balcão (PDV)" at bounding box center [47, 169] width 60 height 9
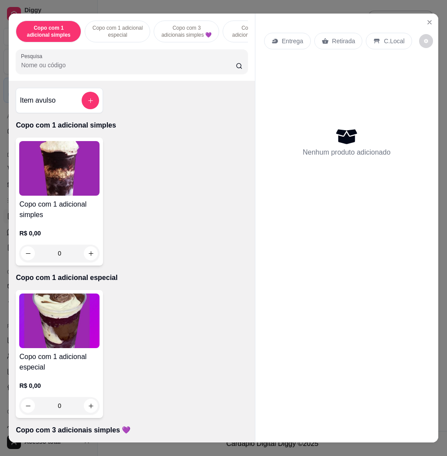
drag, startPoint x: 4, startPoint y: 67, endPoint x: 7, endPoint y: 97, distance: 29.9
click at [9, 74] on div "Copo com 1 adicional simples Copo com 1 adicional especial Copo com 3 adicionai…" at bounding box center [132, 47] width 246 height 67
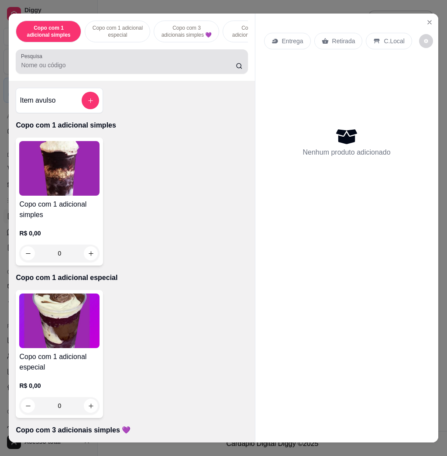
click at [82, 69] on input "Pesquisa" at bounding box center [128, 65] width 215 height 9
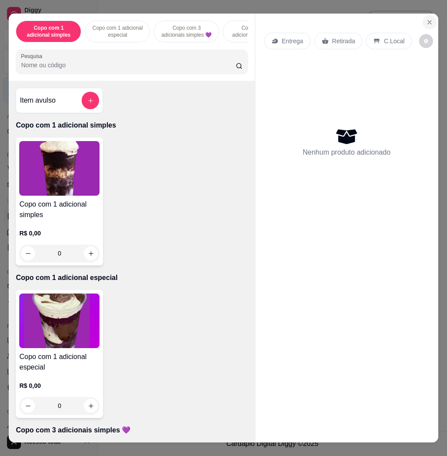
click at [427, 15] on button "Close" at bounding box center [430, 22] width 14 height 14
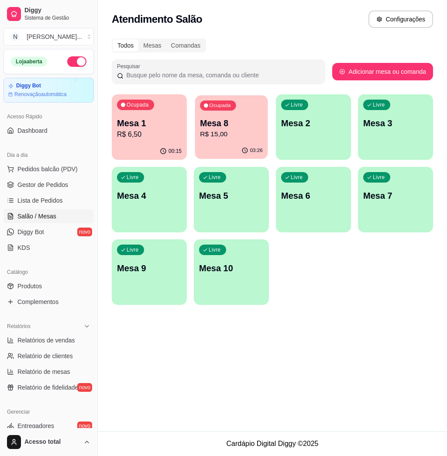
click at [222, 135] on p "R$ 15,00" at bounding box center [231, 134] width 63 height 10
click at [129, 137] on p "R$ 6,50" at bounding box center [149, 134] width 65 height 10
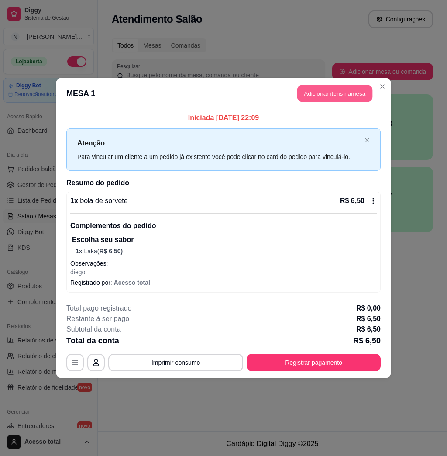
click at [346, 96] on button "Adicionar itens na mesa" at bounding box center [335, 93] width 75 height 17
click at [185, 69] on input "Pesquisa" at bounding box center [128, 65] width 215 height 9
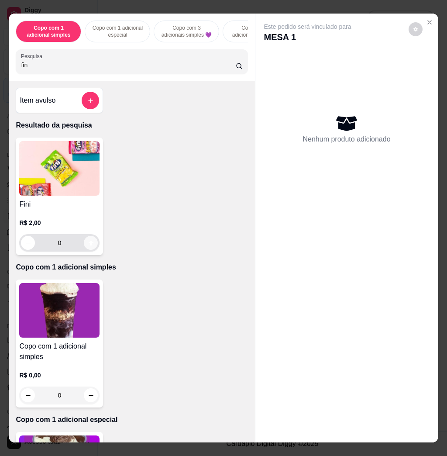
type input "fin"
click at [89, 250] on button "increase-product-quantity" at bounding box center [91, 243] width 14 height 14
type input "1"
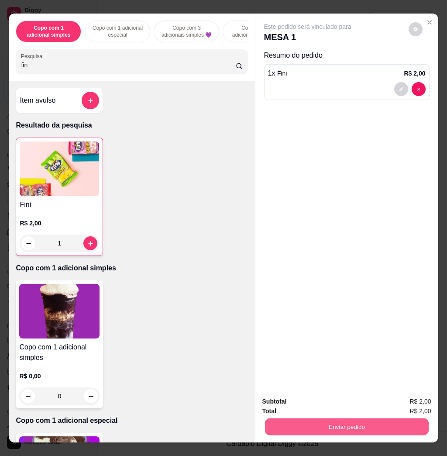
click at [329, 418] on button "Enviar pedido" at bounding box center [347, 426] width 164 height 17
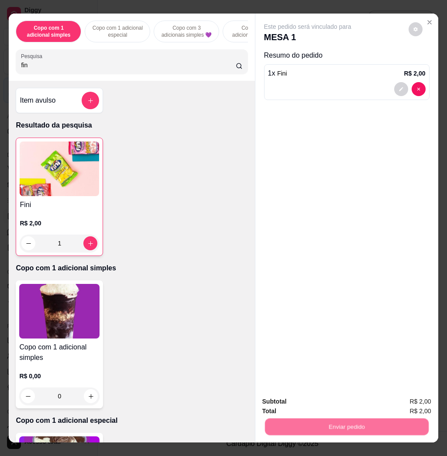
click at [328, 398] on button "Não registrar e enviar pedido" at bounding box center [316, 401] width 91 height 17
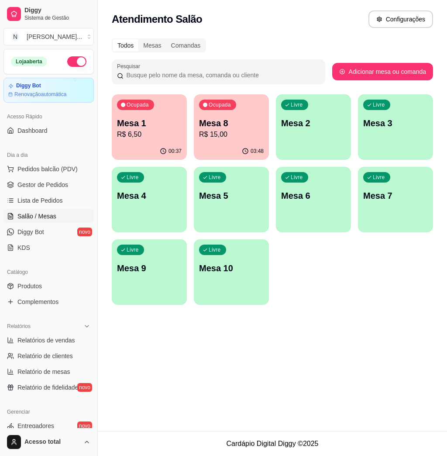
click at [146, 139] on p "R$ 6,50" at bounding box center [149, 134] width 65 height 10
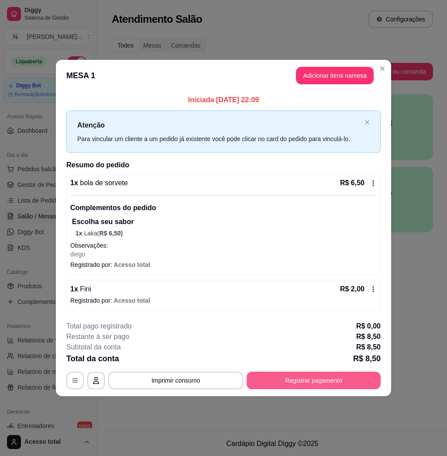
click at [320, 381] on button "Registrar pagamento" at bounding box center [314, 380] width 134 height 17
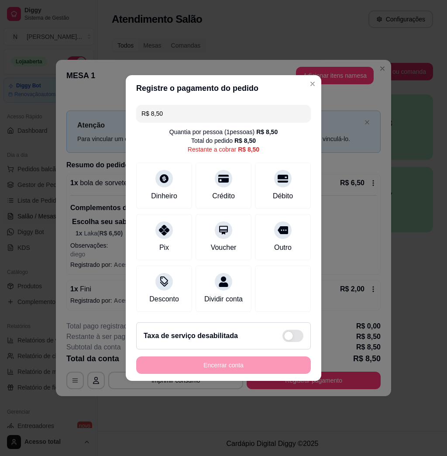
click at [210, 107] on input "R$ 8,50" at bounding box center [224, 113] width 164 height 17
click at [177, 168] on div "Dinheiro" at bounding box center [165, 184] width 62 height 51
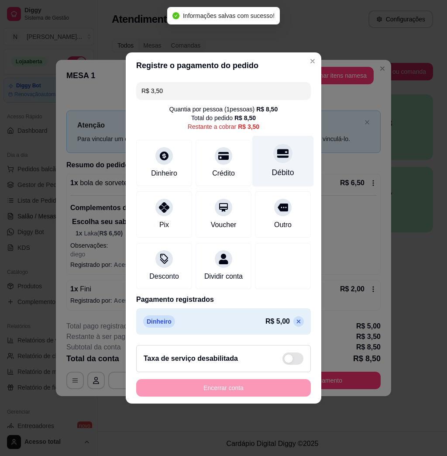
click at [274, 167] on div "Débito" at bounding box center [283, 172] width 22 height 11
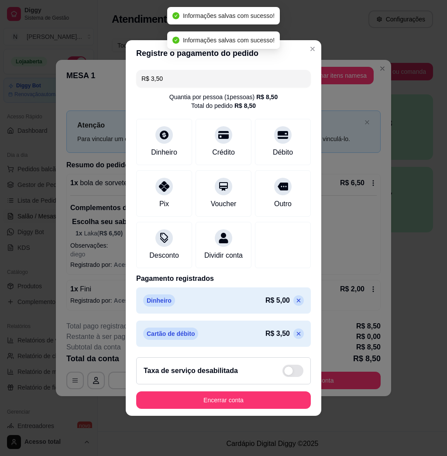
type input "R$ 0,00"
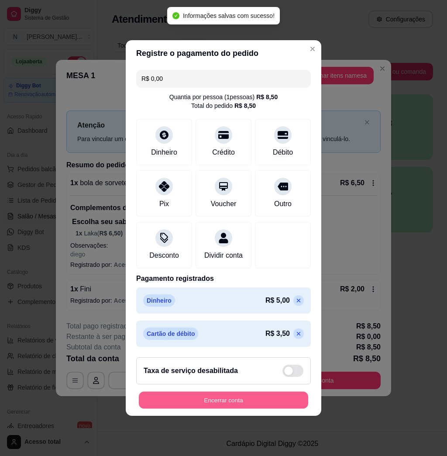
click at [222, 404] on button "Encerrar conta" at bounding box center [224, 400] width 170 height 17
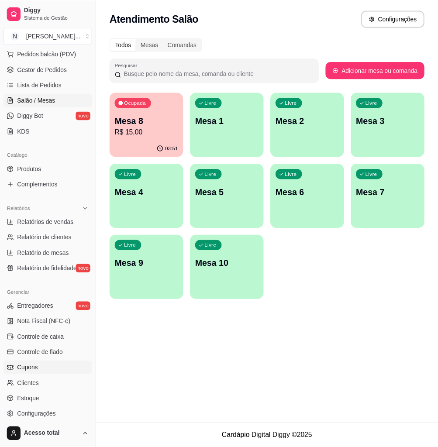
scroll to position [56, 0]
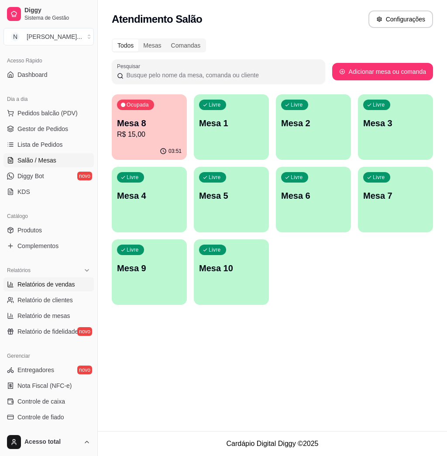
click at [47, 287] on span "Relatórios de vendas" at bounding box center [46, 284] width 58 height 9
select select "ALL"
select select "0"
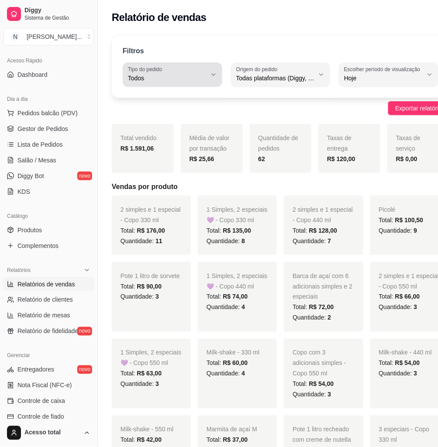
click at [184, 76] on span "Todos" at bounding box center [167, 78] width 79 height 9
click at [156, 116] on span "Entrega" at bounding box center [166, 113] width 68 height 8
type input "DELIVERY"
select select "DELIVERY"
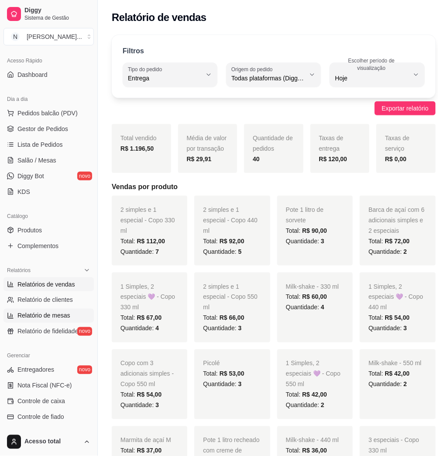
scroll to position [114, 0]
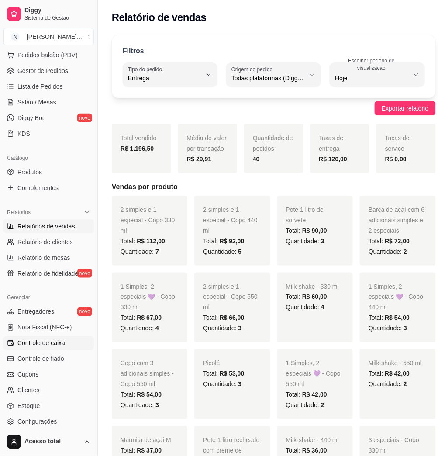
click at [48, 345] on span "Controle de caixa" at bounding box center [41, 343] width 48 height 9
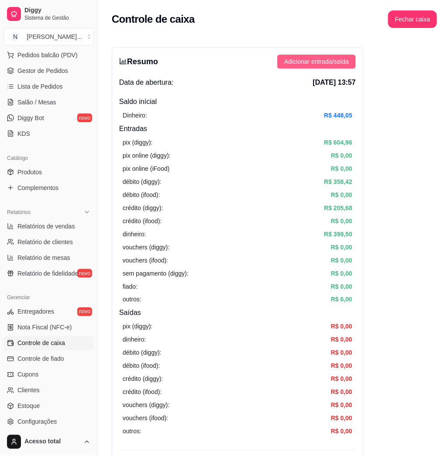
click at [346, 65] on span "Adicionar entrada/saída" at bounding box center [316, 62] width 65 height 10
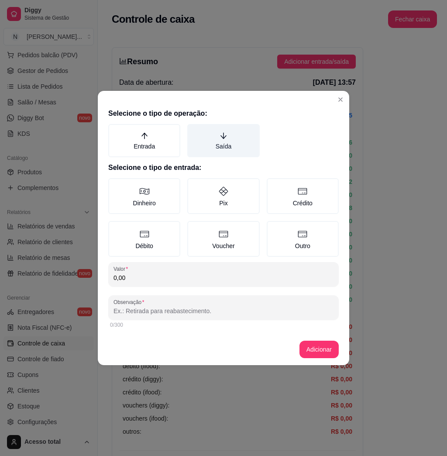
click at [215, 145] on label "Saída" at bounding box center [223, 140] width 72 height 33
click at [194, 131] on button "Saída" at bounding box center [190, 127] width 7 height 7
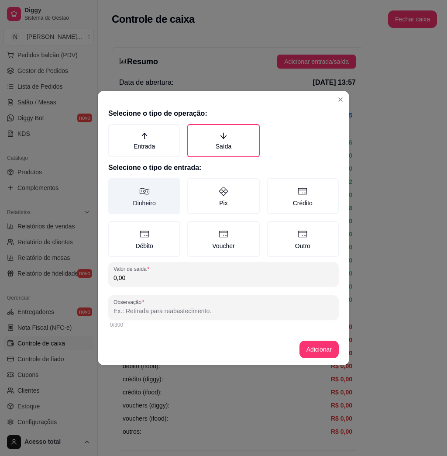
click at [168, 187] on label "Dinheiro" at bounding box center [144, 196] width 72 height 36
click at [115, 185] on button "Dinheiro" at bounding box center [111, 181] width 7 height 7
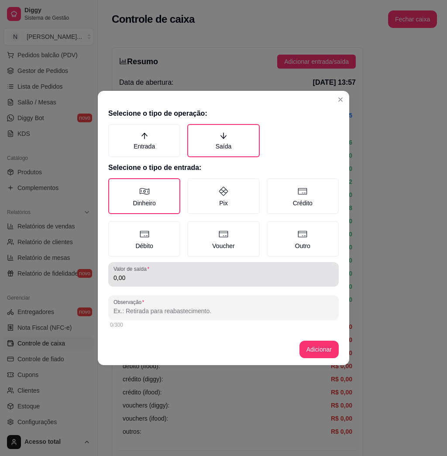
click at [159, 280] on input "0,00" at bounding box center [224, 278] width 220 height 9
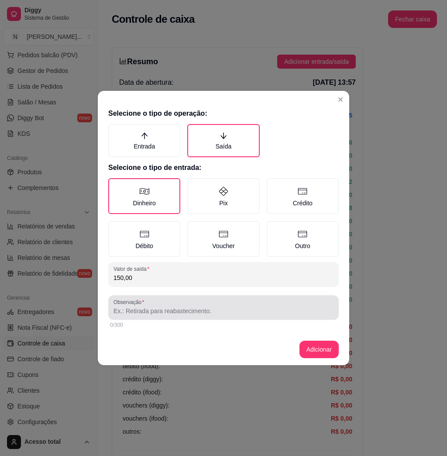
type input "150,00"
click at [285, 296] on div "Observação" at bounding box center [223, 307] width 231 height 24
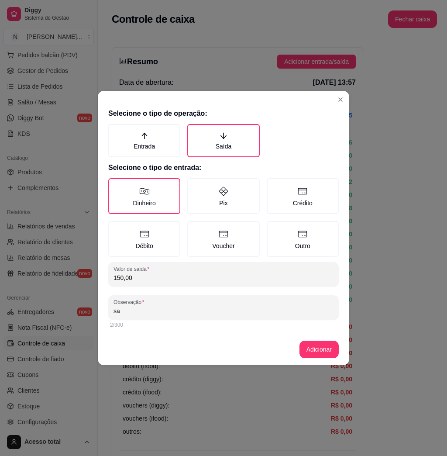
type input "s"
type input "L"
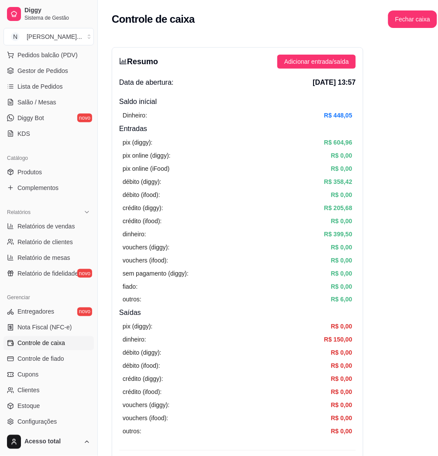
click at [55, 335] on ul "Entregadores novo Nota Fiscal (NFC-e) Controle de caixa Controle de fiado Cupon…" at bounding box center [48, 367] width 90 height 124
click at [53, 339] on span "Controle de caixa" at bounding box center [41, 343] width 48 height 9
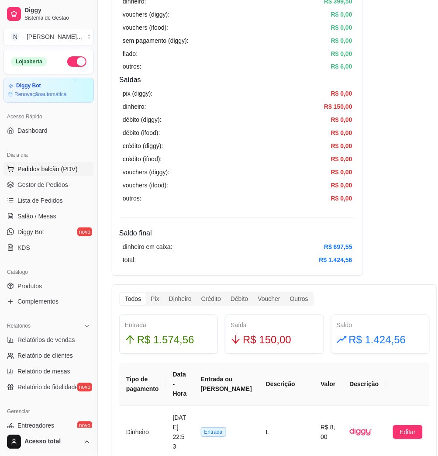
click at [43, 171] on span "Pedidos balcão (PDV)" at bounding box center [47, 169] width 60 height 9
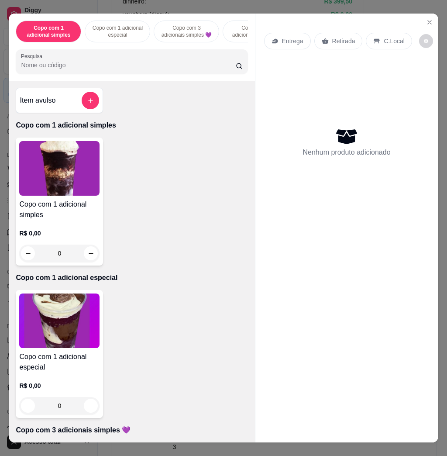
click at [71, 184] on img at bounding box center [59, 168] width 80 height 55
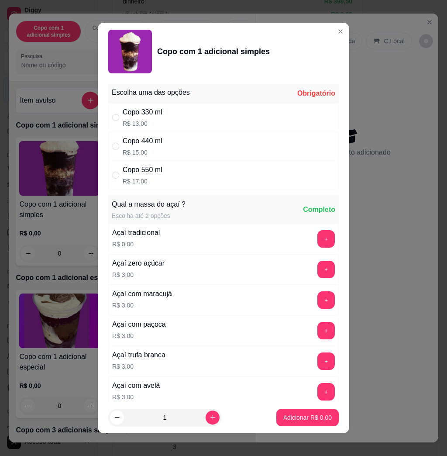
click at [163, 146] on div "Copo 440 ml R$ 15,00" at bounding box center [223, 146] width 231 height 29
radio input "true"
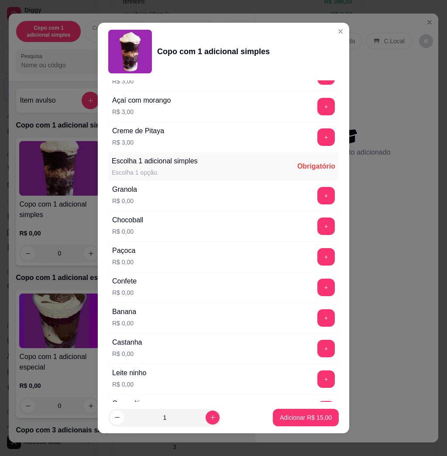
scroll to position [466, 0]
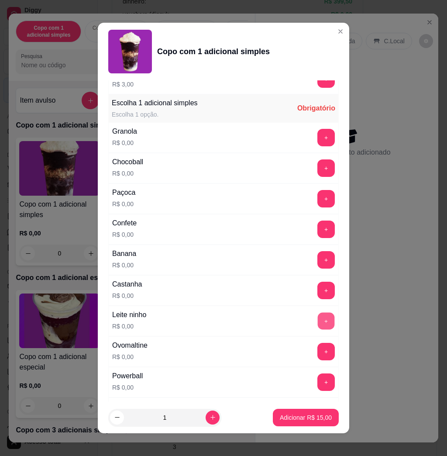
click at [318, 322] on button "+" at bounding box center [326, 321] width 17 height 17
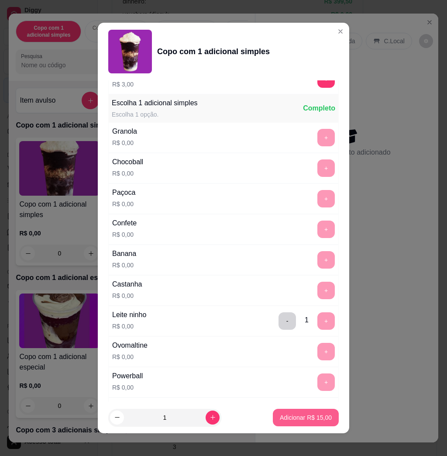
click at [308, 416] on p "Adicionar R$ 15,00" at bounding box center [306, 417] width 52 height 9
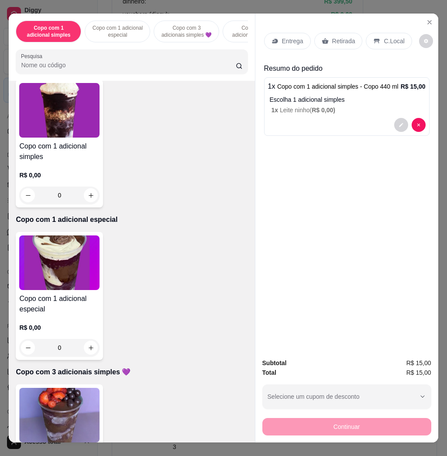
scroll to position [116, 0]
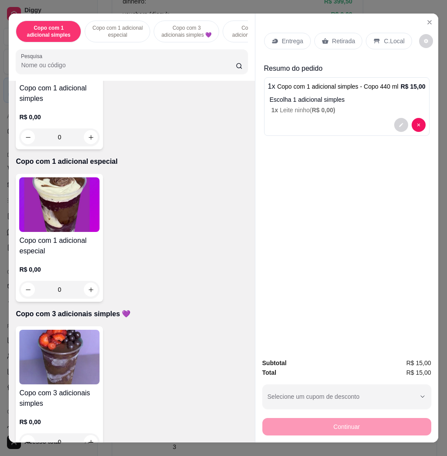
click at [69, 343] on img at bounding box center [59, 357] width 80 height 55
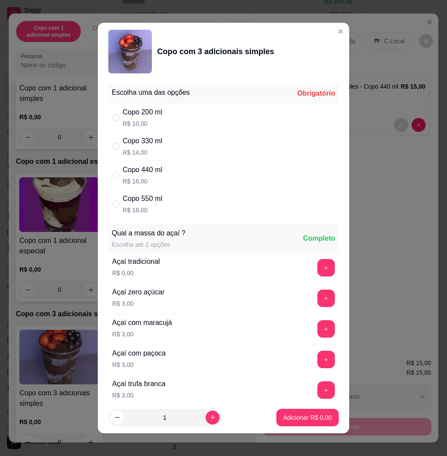
click at [143, 169] on div "Copo 440 ml" at bounding box center [143, 170] width 40 height 10
radio input "true"
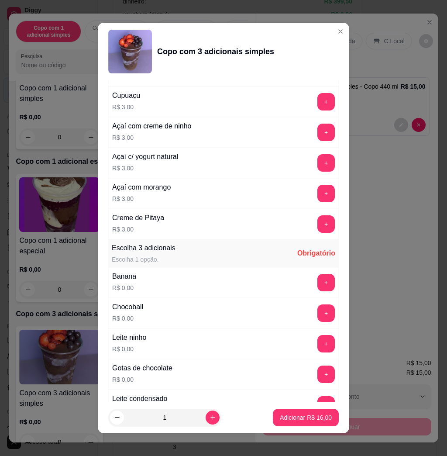
scroll to position [408, 0]
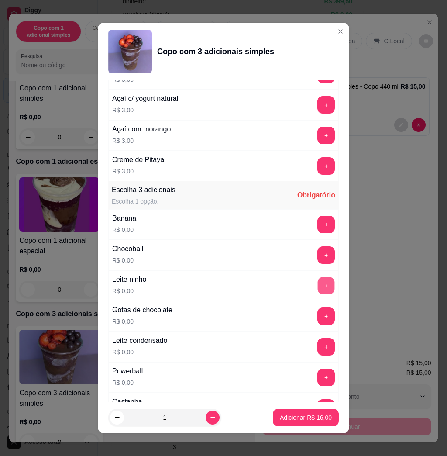
click at [318, 284] on button "+" at bounding box center [326, 285] width 17 height 17
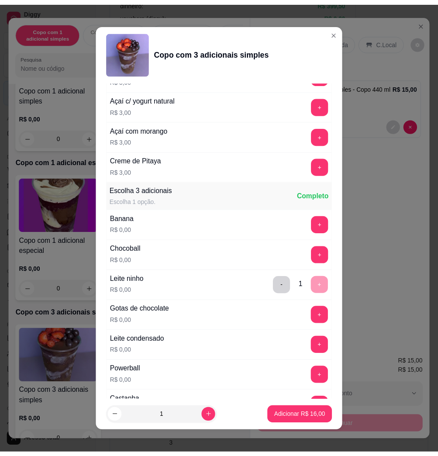
scroll to position [466, 0]
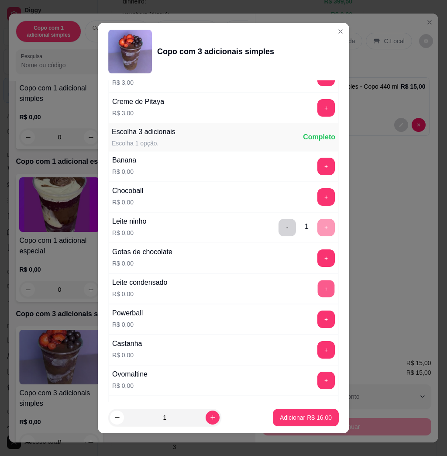
click at [318, 287] on button "+" at bounding box center [326, 288] width 17 height 17
click at [318, 344] on button "+" at bounding box center [326, 350] width 17 height 17
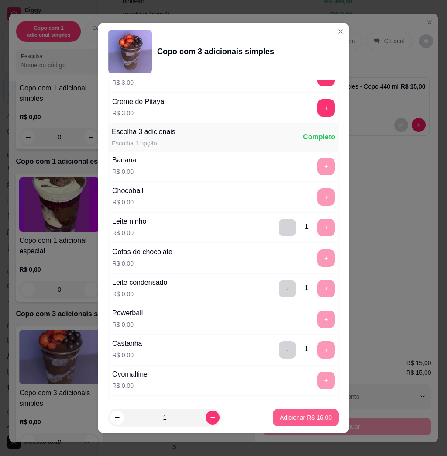
click at [291, 411] on button "Adicionar R$ 16,00" at bounding box center [306, 417] width 66 height 17
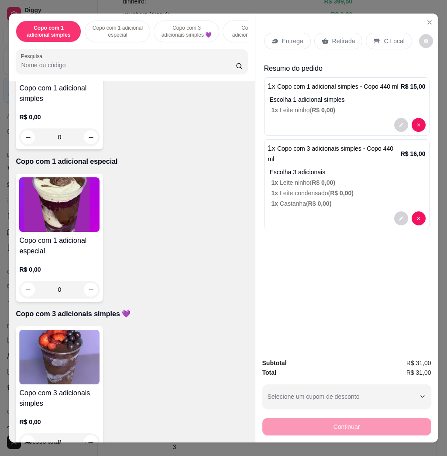
click at [298, 38] on p "Entrega" at bounding box center [292, 41] width 21 height 9
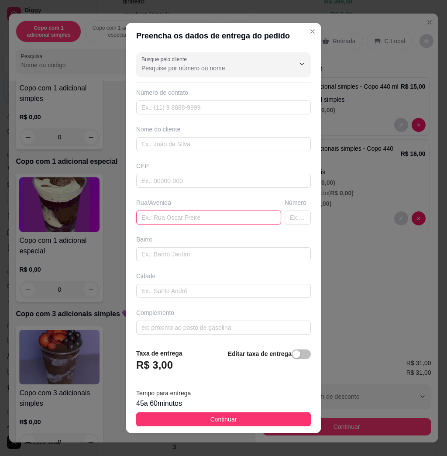
click at [209, 211] on input "text" at bounding box center [208, 218] width 145 height 14
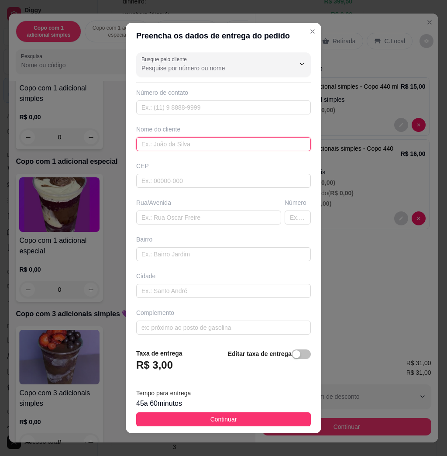
click at [184, 140] on input "text" at bounding box center [223, 144] width 175 height 14
type input "Otavio"
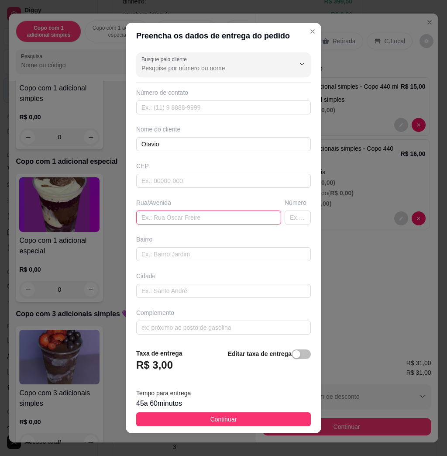
click at [188, 222] on input "text" at bounding box center [208, 218] width 145 height 14
type input "v"
type input "Via de acesso Antonio [GEOGRAPHIC_DATA]"
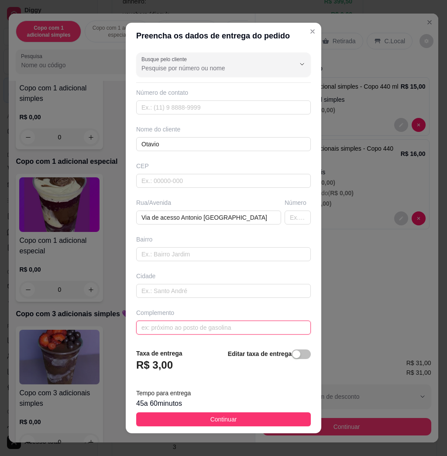
click at [184, 325] on input "text" at bounding box center [223, 328] width 175 height 14
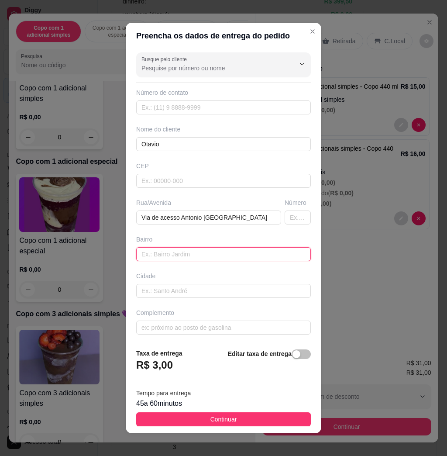
click at [190, 250] on input "text" at bounding box center [223, 254] width 175 height 14
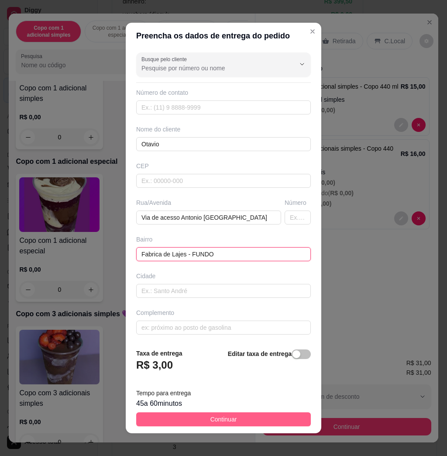
type input "Fabrica de Lajes - FUNDO"
click at [263, 418] on button "Continuar" at bounding box center [223, 419] width 175 height 14
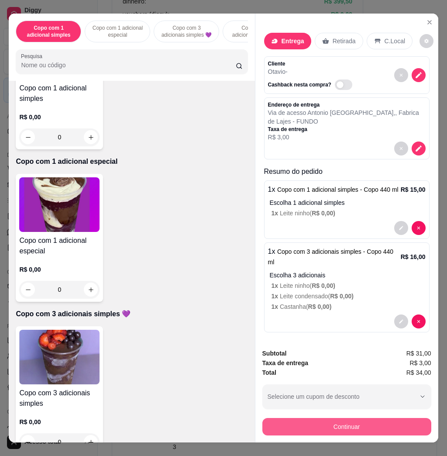
click at [302, 423] on button "Continuar" at bounding box center [347, 426] width 169 height 17
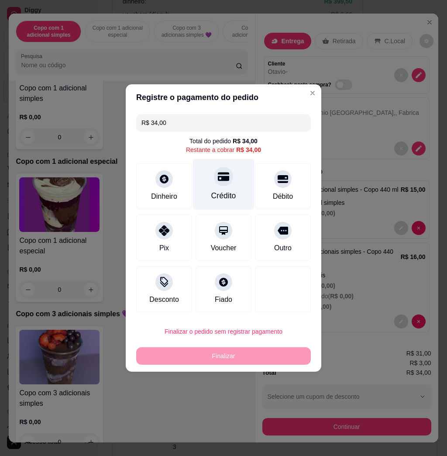
click at [234, 180] on div "Crédito" at bounding box center [224, 184] width 62 height 51
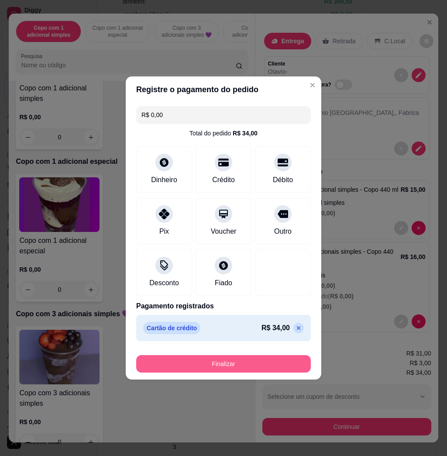
click at [231, 362] on button "Finalizar" at bounding box center [223, 363] width 175 height 17
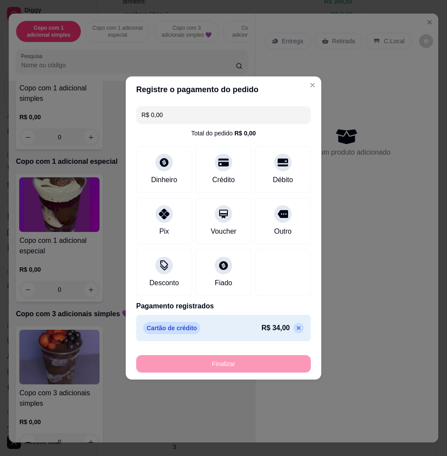
type input "-R$ 34,00"
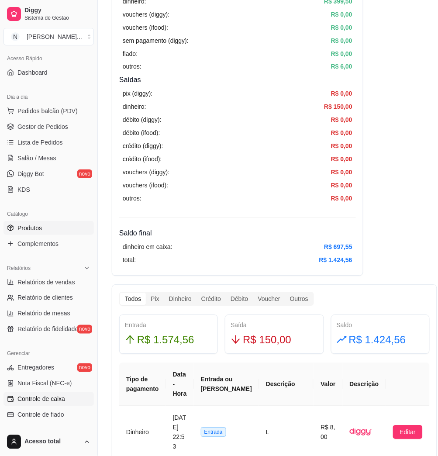
scroll to position [116, 0]
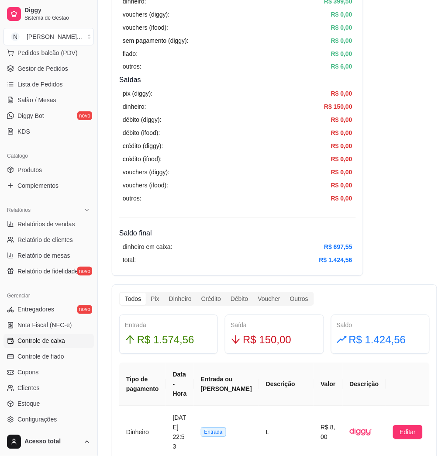
click at [60, 342] on span "Controle de caixa" at bounding box center [41, 341] width 48 height 9
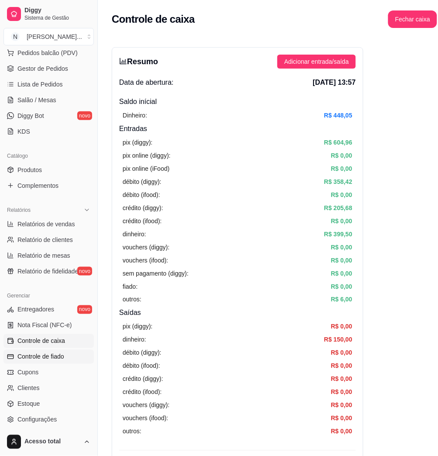
click at [66, 354] on link "Controle de fiado" at bounding box center [48, 357] width 90 height 14
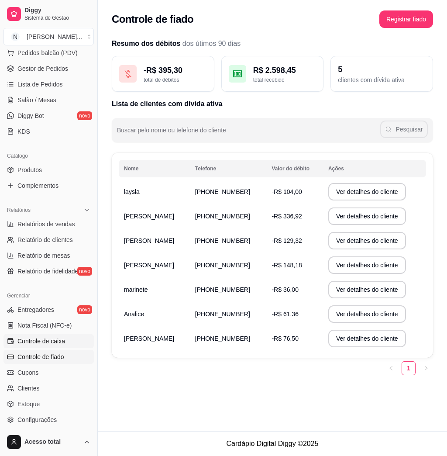
click at [57, 340] on span "Controle de caixa" at bounding box center [41, 341] width 48 height 9
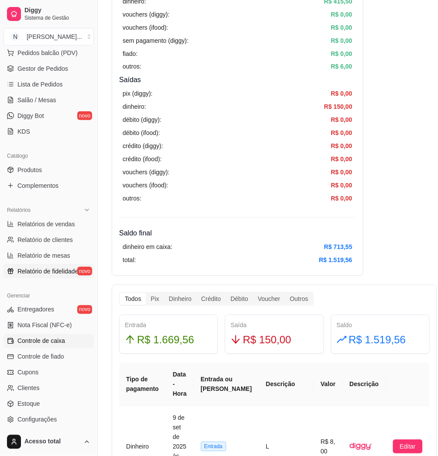
scroll to position [172, 0]
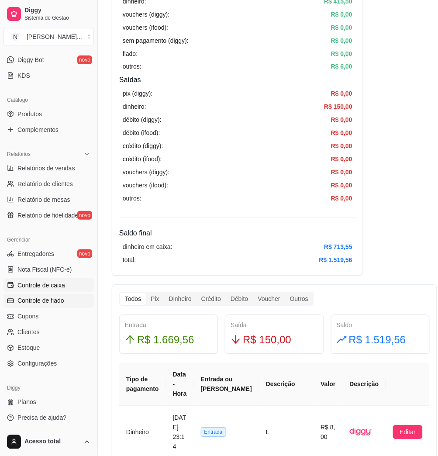
click at [47, 295] on link "Controle de fiado" at bounding box center [48, 301] width 90 height 14
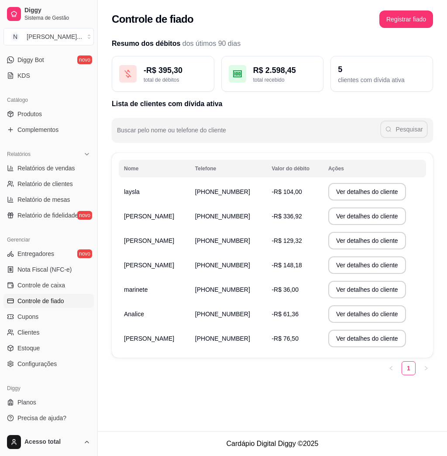
click at [204, 314] on span "[PHONE_NUMBER]" at bounding box center [222, 314] width 55 height 7
click at [338, 313] on button "Ver detalhes do cliente" at bounding box center [368, 313] width 78 height 17
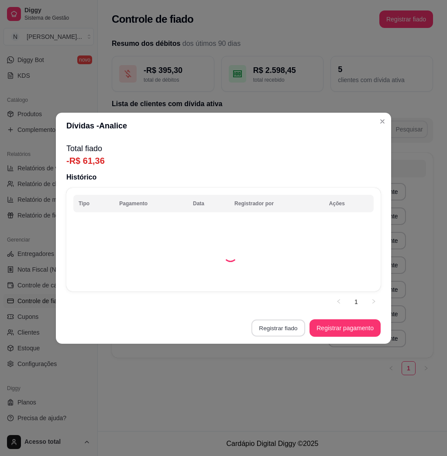
click at [278, 326] on button "Registrar fiado" at bounding box center [279, 327] width 54 height 17
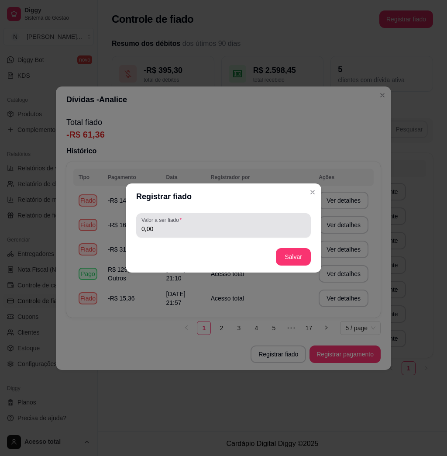
click at [218, 221] on div "0,00" at bounding box center [224, 225] width 164 height 17
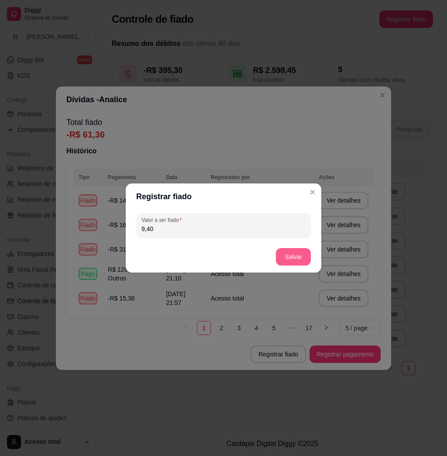
type input "9,40"
click at [284, 263] on button "Salvar" at bounding box center [293, 256] width 35 height 17
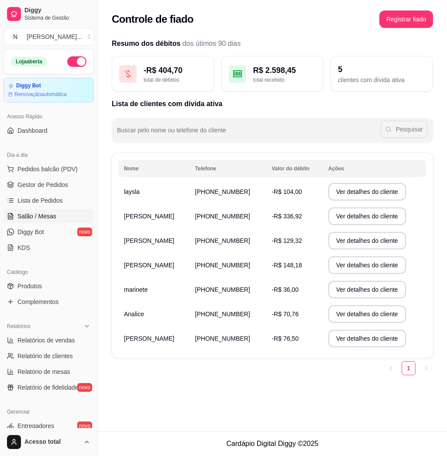
click at [47, 219] on span "Salão / Mesas" at bounding box center [36, 216] width 39 height 9
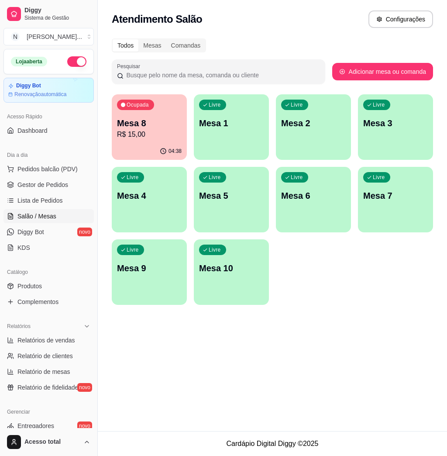
click at [221, 146] on div "Livre Mesa 1" at bounding box center [231, 121] width 75 height 55
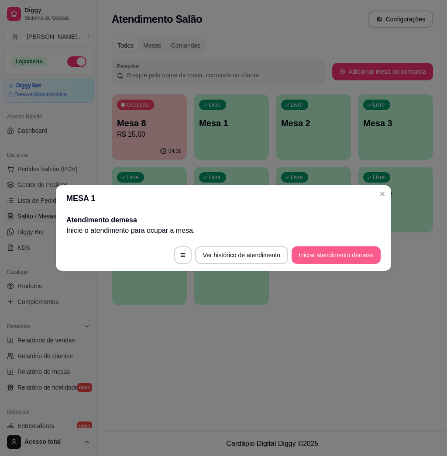
click at [360, 255] on button "Iniciar atendimento de mesa" at bounding box center [336, 254] width 89 height 17
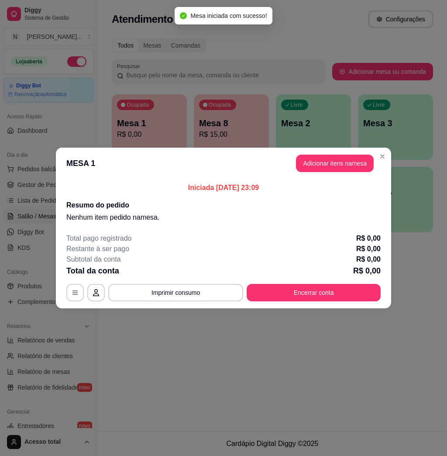
click at [341, 167] on button "Adicionar itens na mesa" at bounding box center [335, 163] width 78 height 17
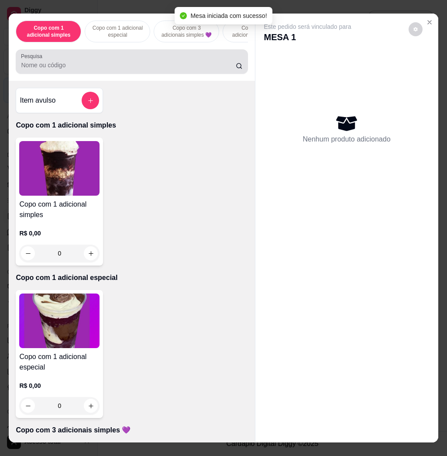
click at [176, 69] on input "Pesquisa" at bounding box center [128, 65] width 215 height 9
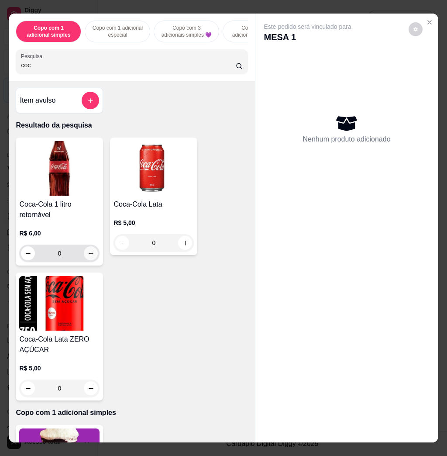
type input "coc"
click at [88, 257] on icon "increase-product-quantity" at bounding box center [91, 253] width 7 height 7
type input "1"
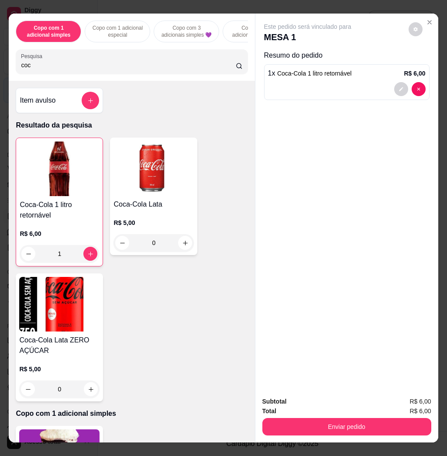
click at [373, 433] on div "Subtotal R$ 6,00 Total R$ 6,00 Enviar pedido" at bounding box center [347, 416] width 183 height 53
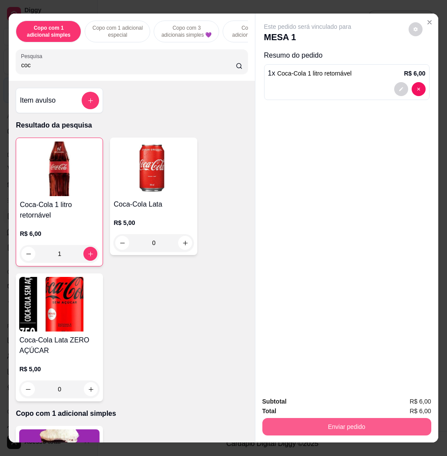
click at [373, 424] on button "Enviar pedido" at bounding box center [347, 426] width 169 height 17
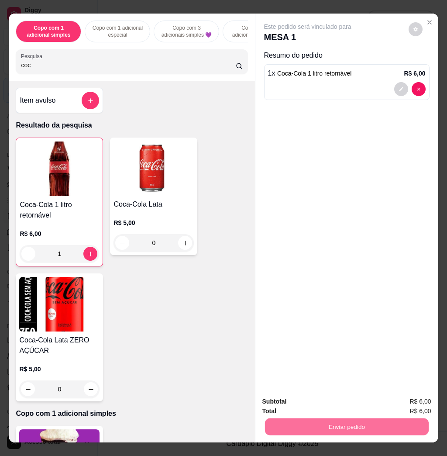
click at [302, 398] on button "Não registrar e enviar pedido" at bounding box center [316, 401] width 91 height 17
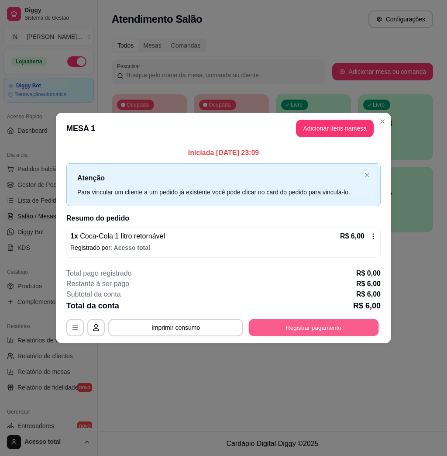
click at [291, 326] on button "Registrar pagamento" at bounding box center [314, 327] width 130 height 17
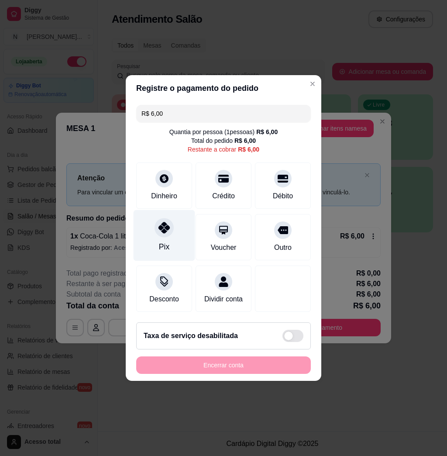
click at [152, 233] on div "Pix" at bounding box center [165, 235] width 62 height 51
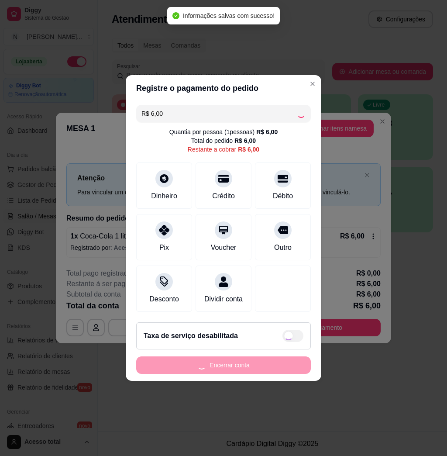
type input "R$ 0,00"
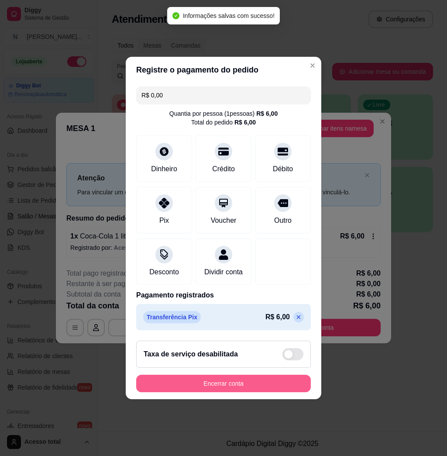
click at [267, 385] on button "Encerrar conta" at bounding box center [223, 383] width 175 height 17
